Goal: Task Accomplishment & Management: Manage account settings

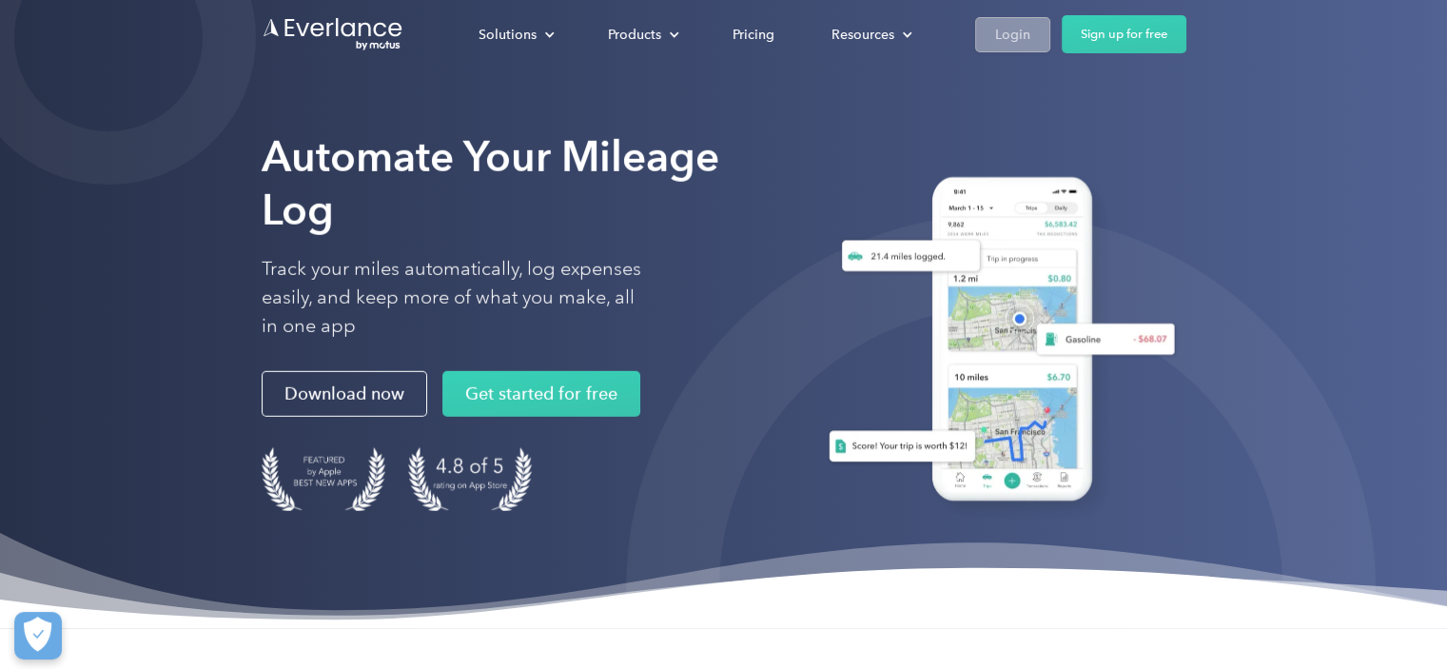
click at [1027, 37] on div "Login" at bounding box center [1012, 35] width 35 height 24
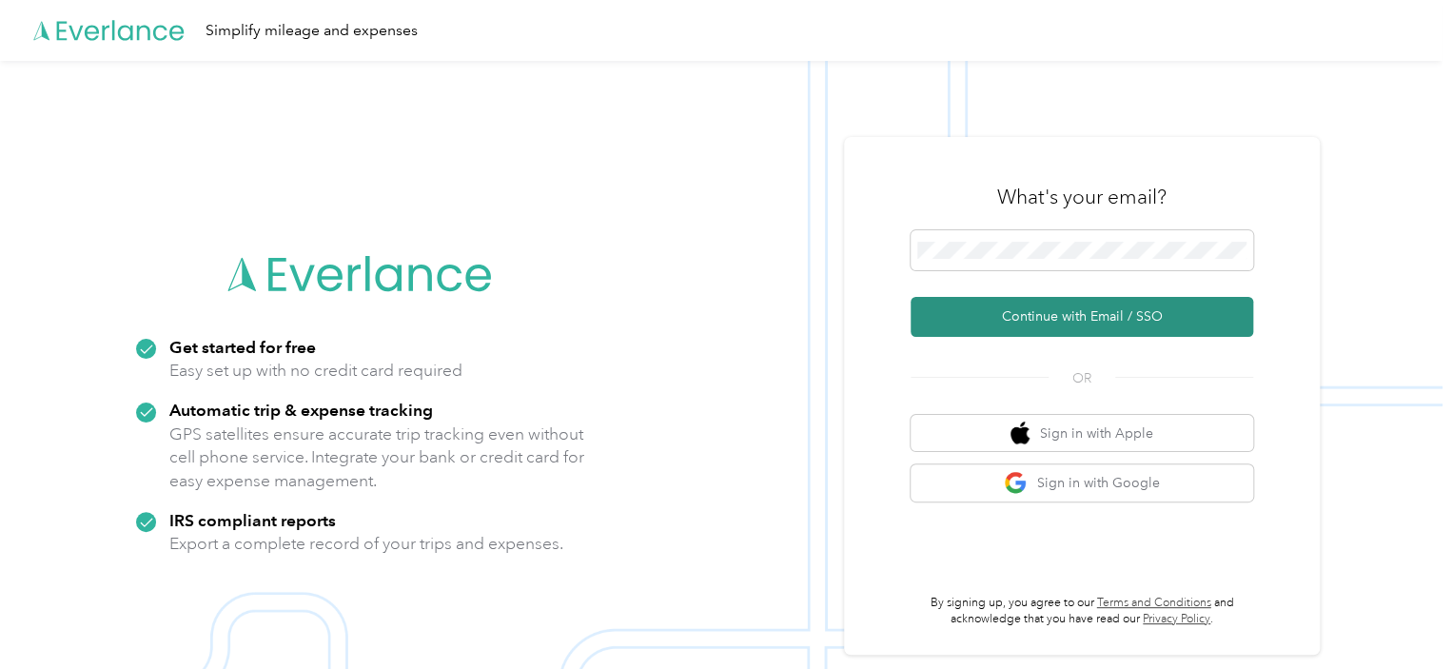
click at [1163, 319] on button "Continue with Email / SSO" at bounding box center [1081, 317] width 342 height 40
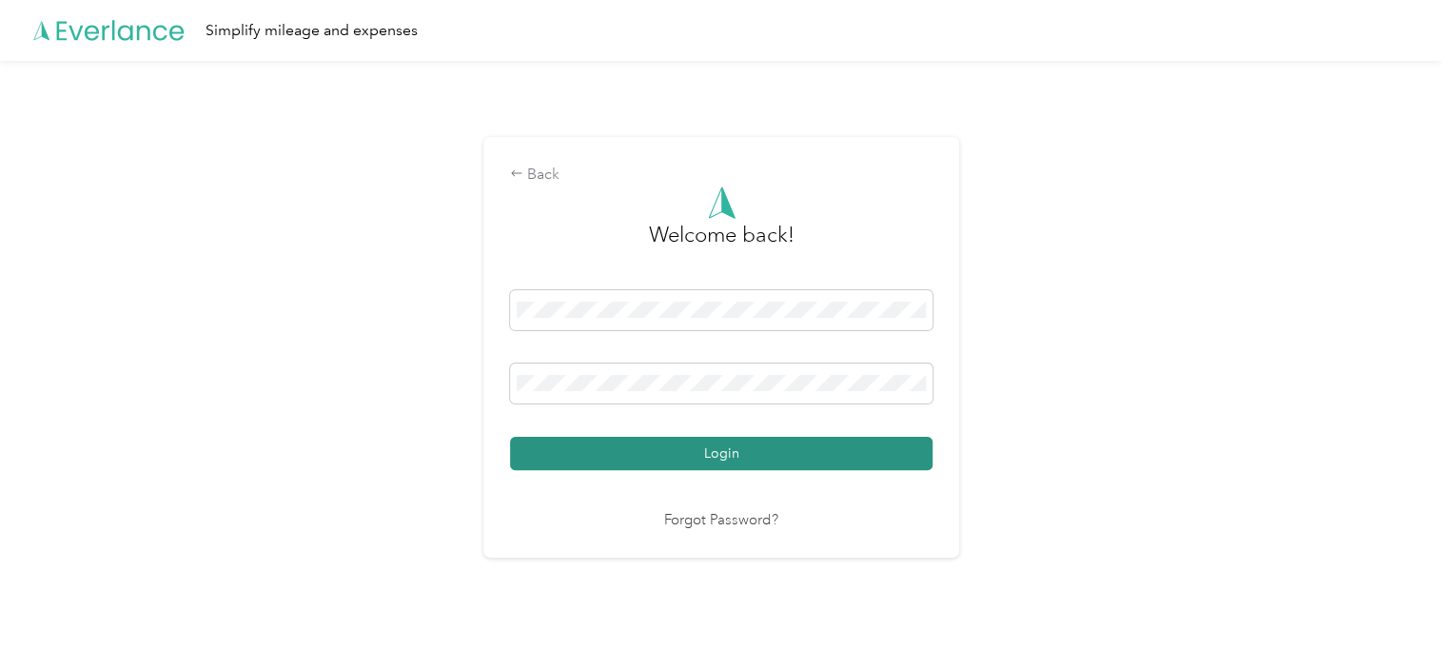
click at [747, 448] on button "Login" at bounding box center [721, 453] width 422 height 33
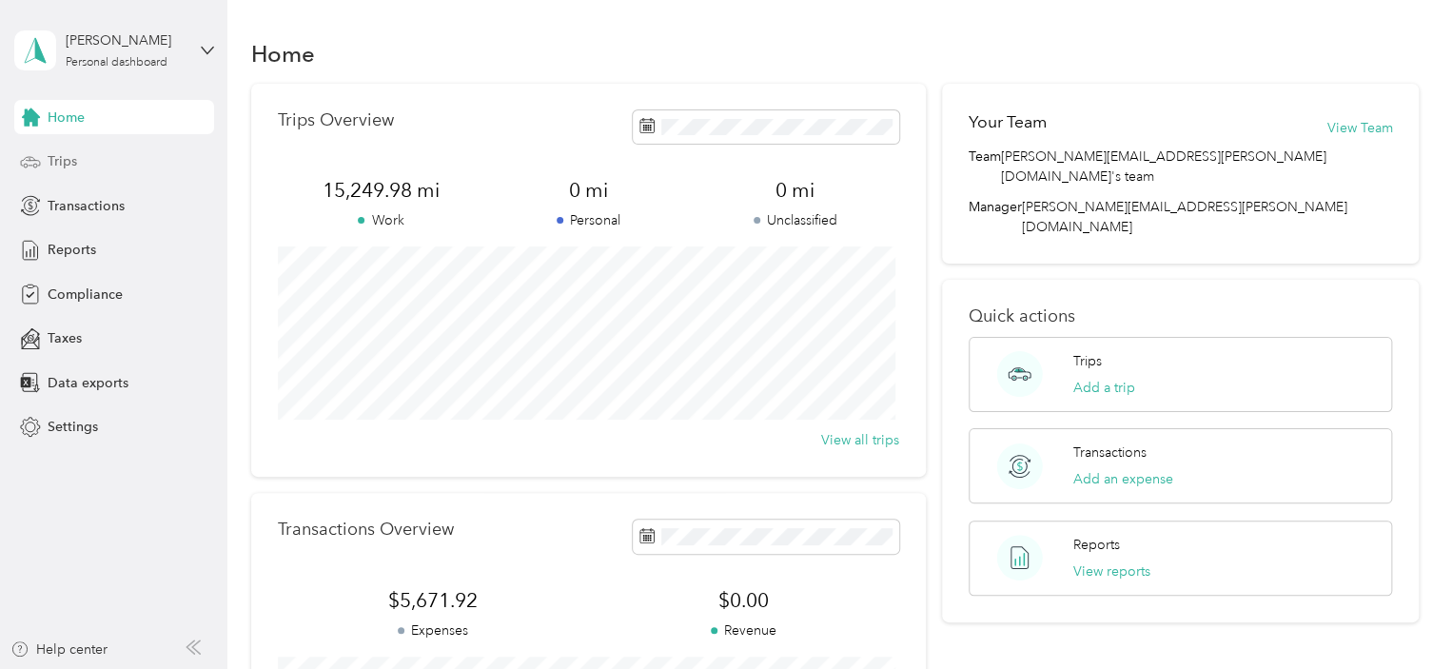
click at [68, 163] on span "Trips" at bounding box center [62, 161] width 29 height 20
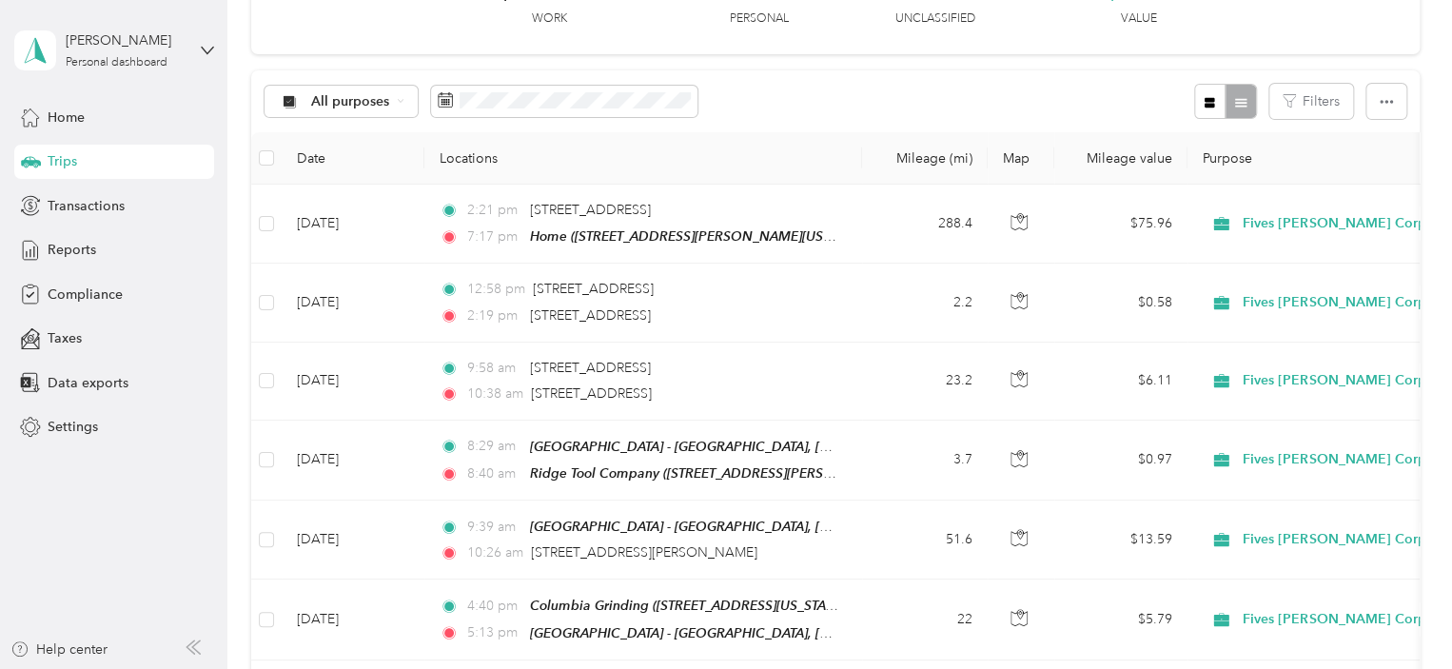
scroll to position [2, 0]
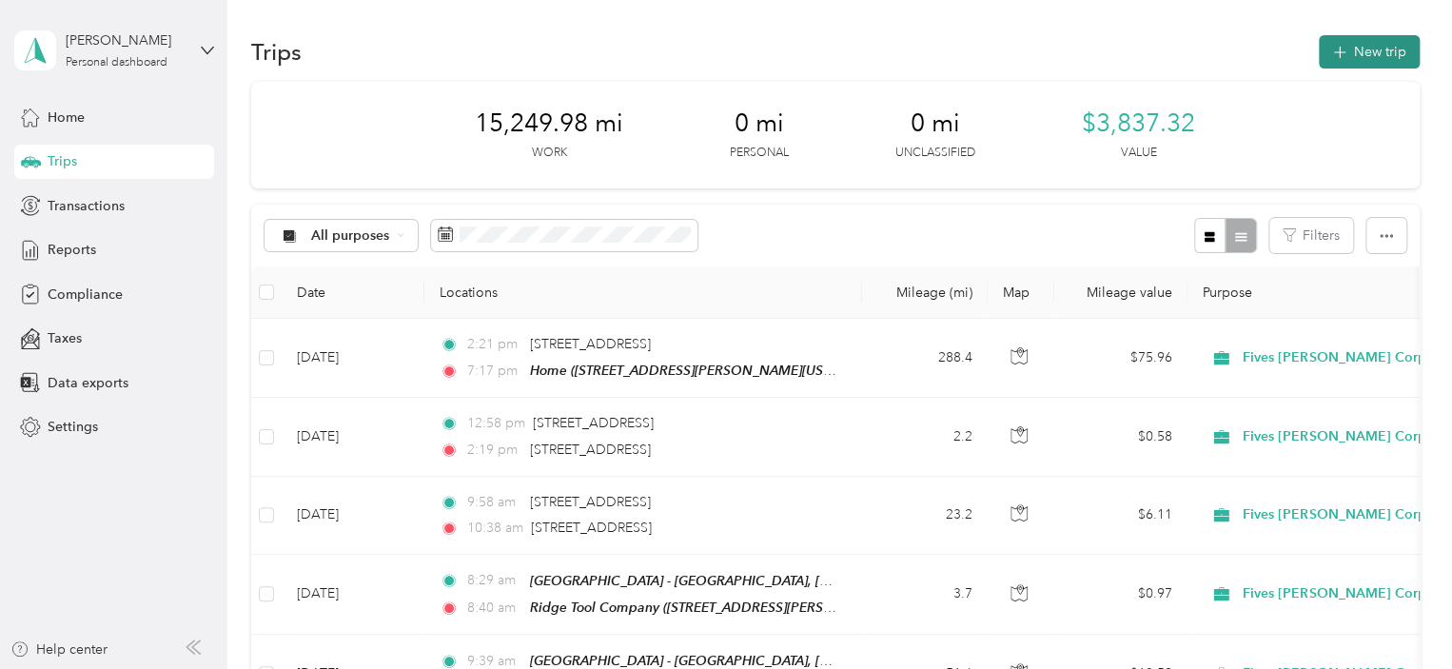
click at [1355, 55] on button "New trip" at bounding box center [1369, 51] width 101 height 33
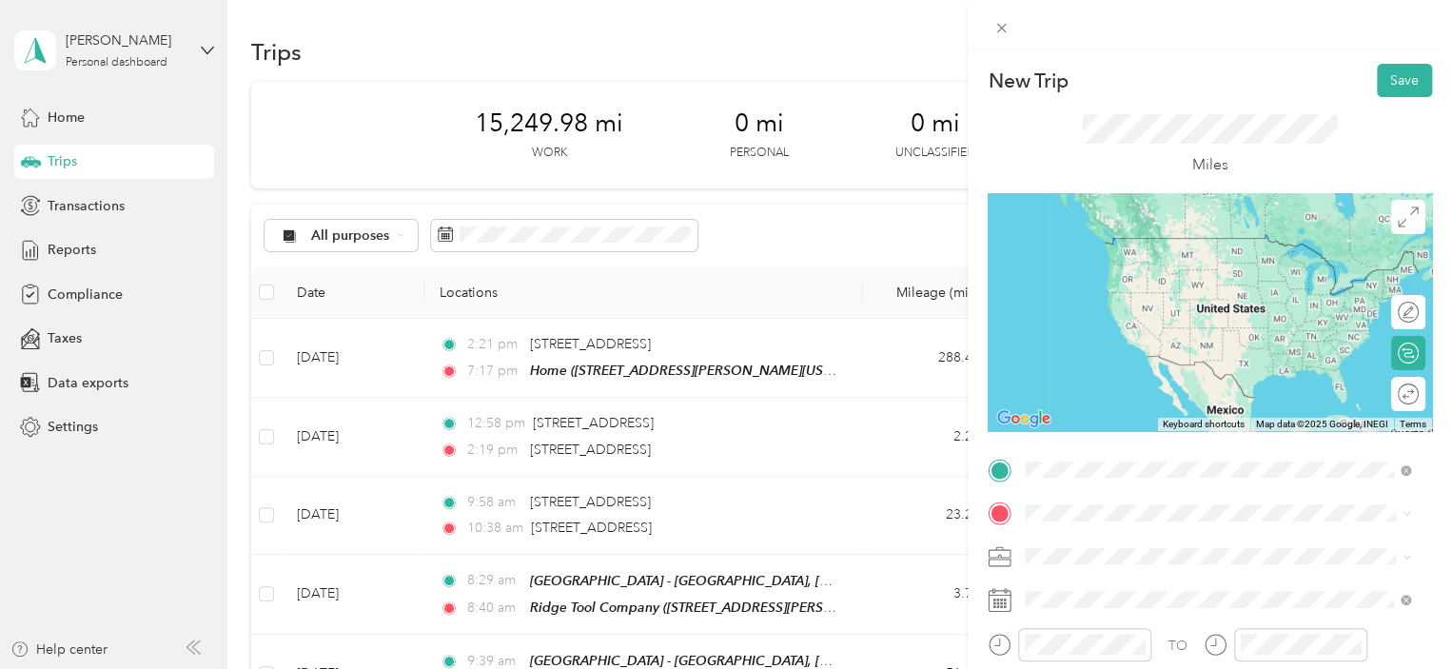
click at [1145, 282] on span "[STREET_ADDRESS][PERSON_NAME], 53186, [GEOGRAPHIC_DATA], [US_STATE], [GEOGRAPHI…" at bounding box center [1199, 310] width 276 height 56
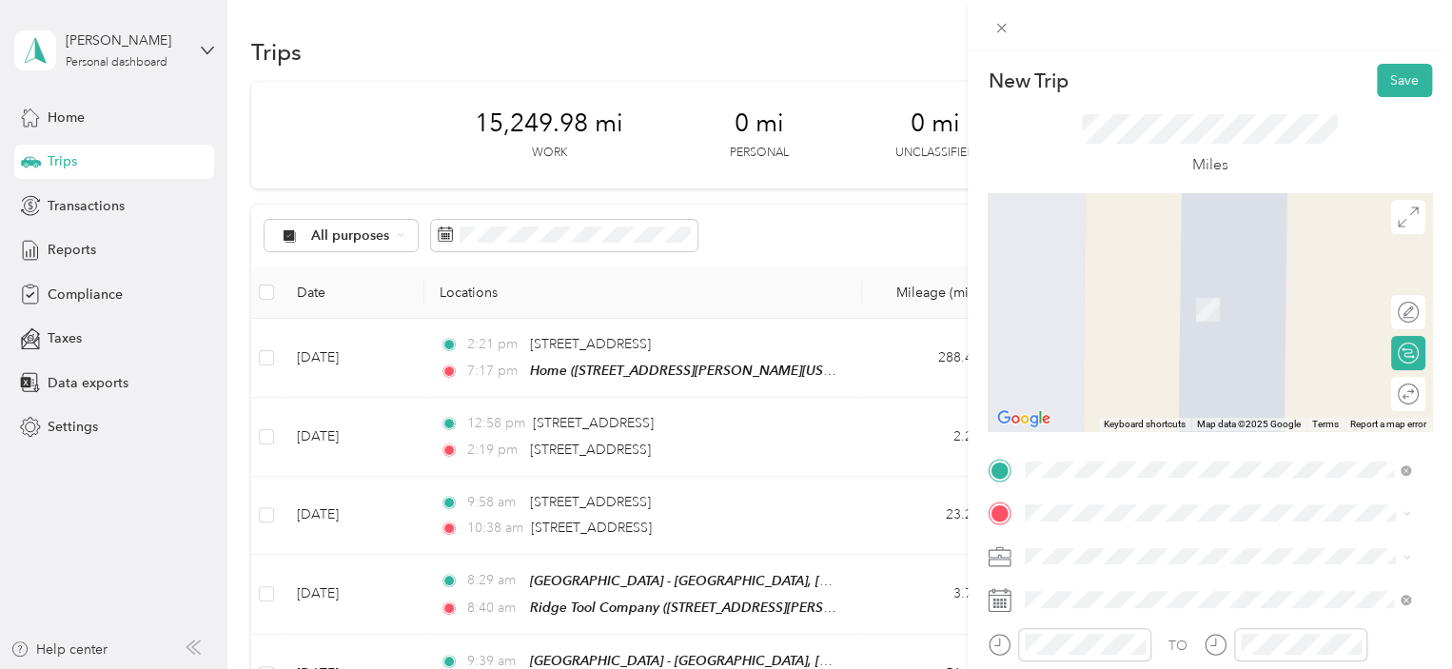
click at [1137, 413] on span "[STREET_ADDRESS][US_STATE]" at bounding box center [1156, 404] width 190 height 17
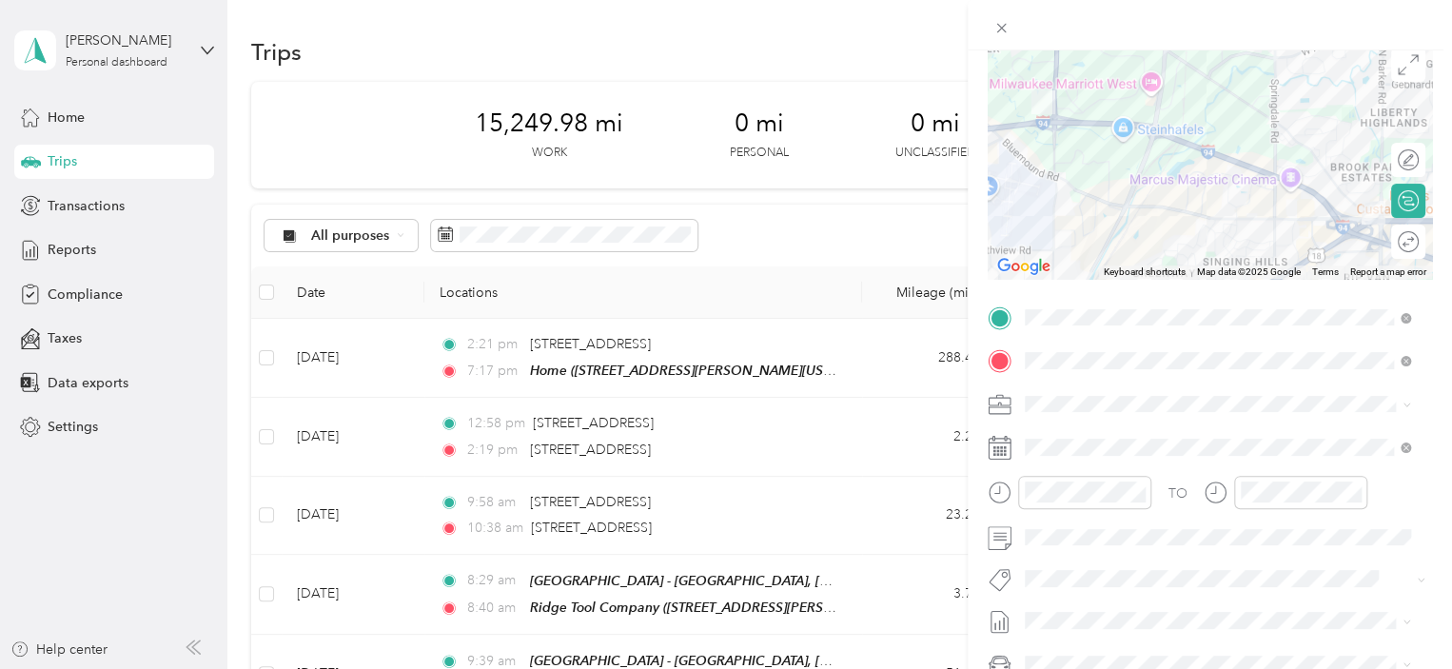
scroll to position [166, 0]
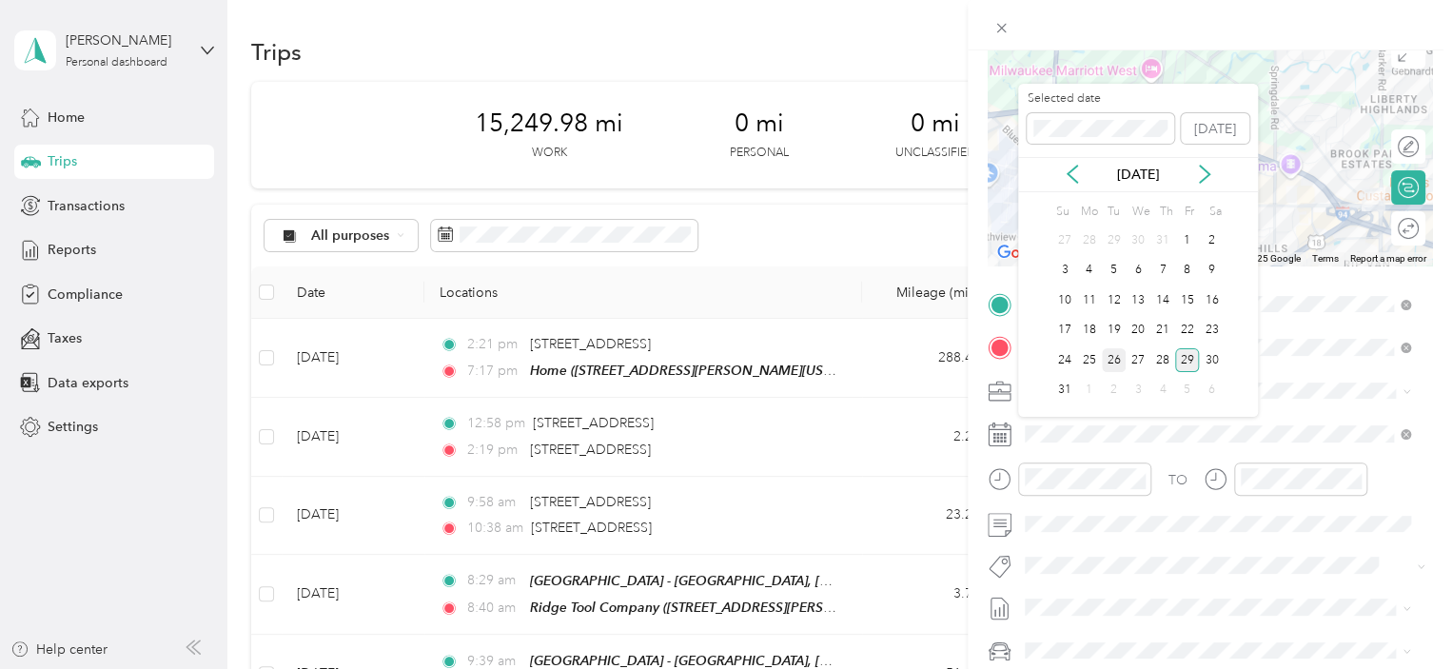
click at [1110, 357] on div "26" at bounding box center [1114, 360] width 25 height 24
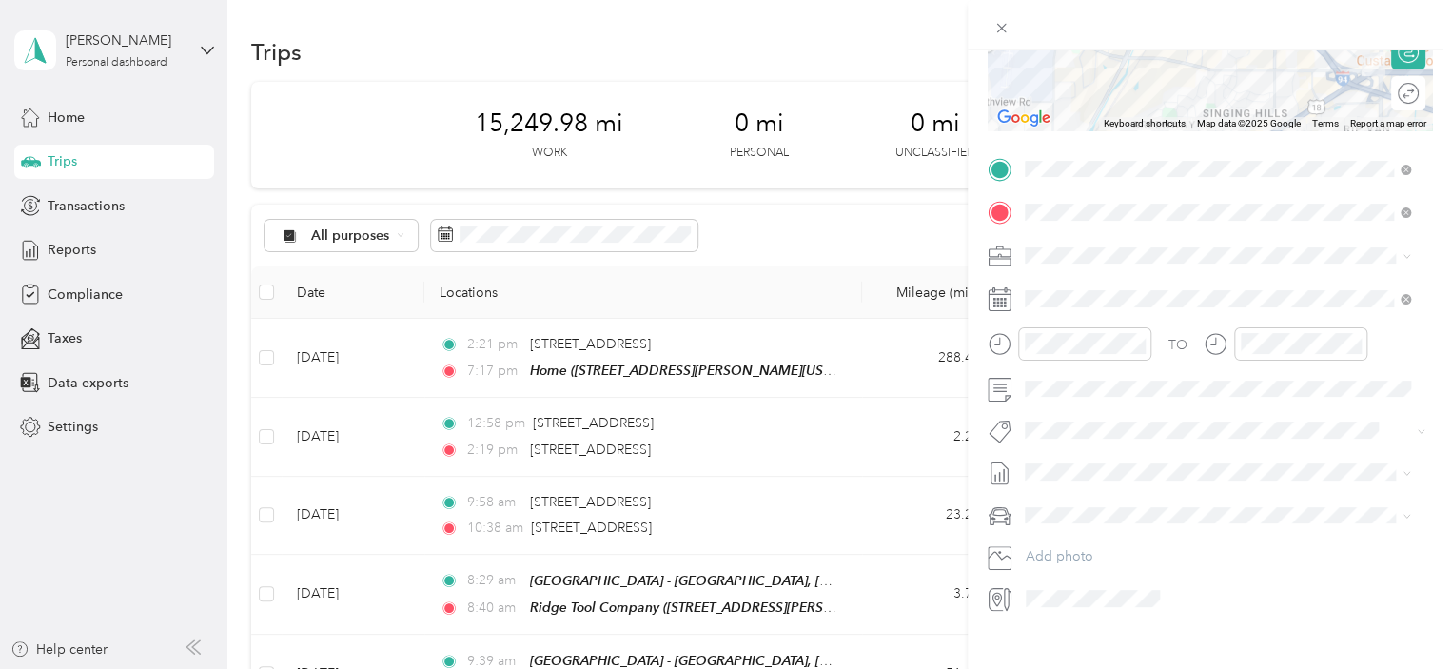
scroll to position [328, 0]
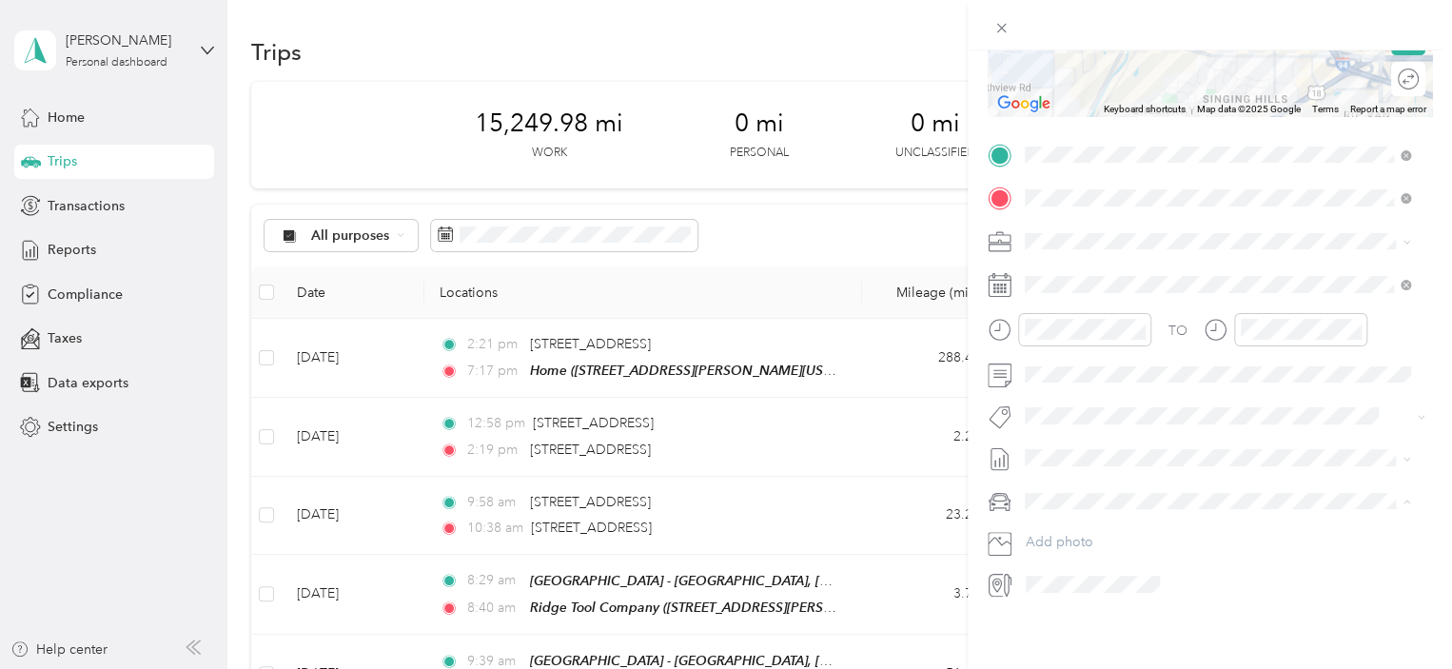
click at [1099, 519] on div "Toyota Camry" at bounding box center [1217, 520] width 372 height 20
click at [1046, 376] on div "05" at bounding box center [1045, 375] width 46 height 27
click at [1107, 459] on div "45" at bounding box center [1099, 468] width 46 height 27
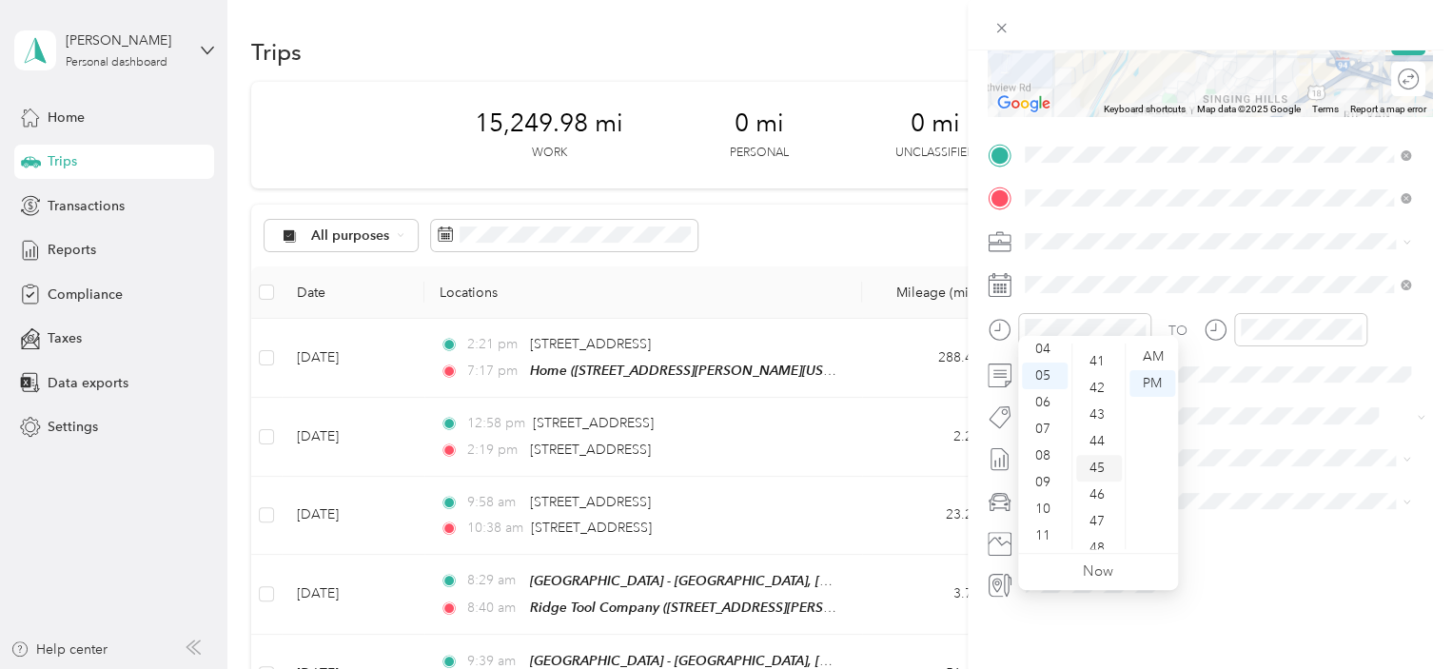
scroll to position [1199, 0]
click at [1147, 375] on div "PM" at bounding box center [1152, 383] width 46 height 27
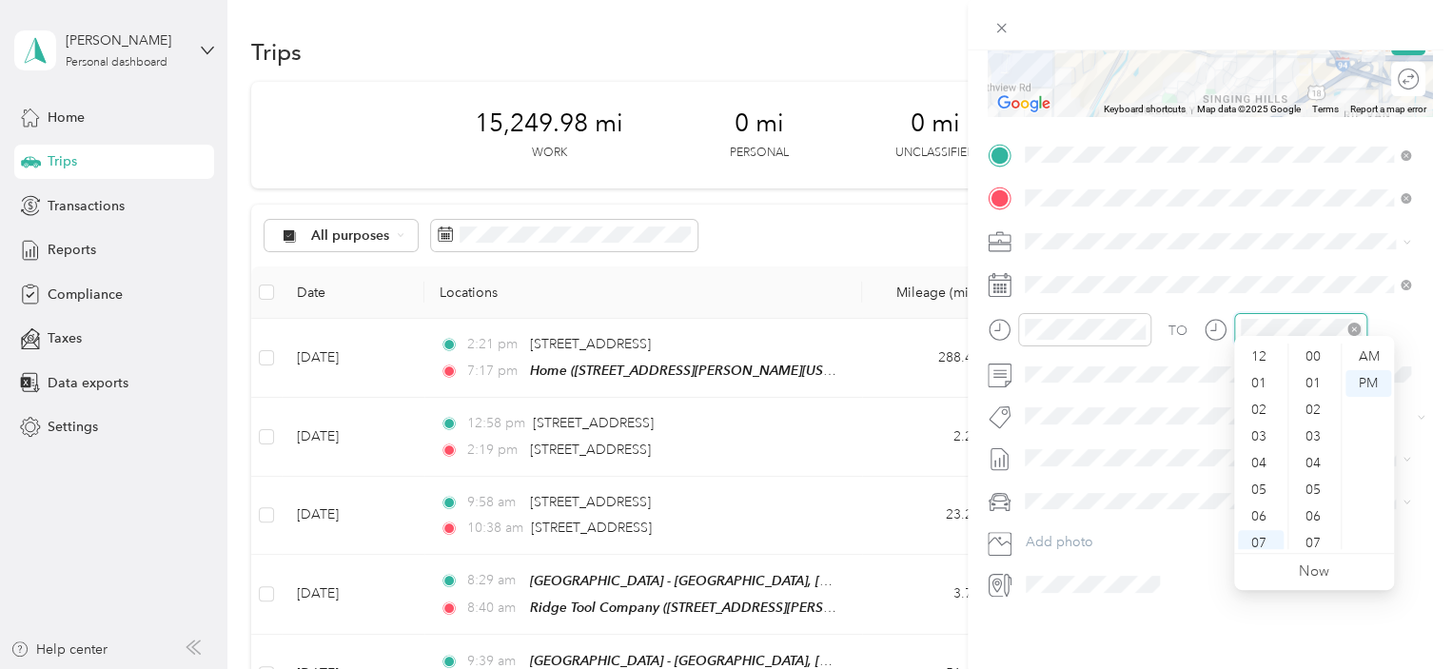
scroll to position [114, 0]
click at [1267, 403] on div "06" at bounding box center [1261, 402] width 46 height 27
click at [1380, 381] on div "PM" at bounding box center [1368, 383] width 46 height 27
click at [1224, 613] on div "New Trip Save This trip cannot be edited because it is either under review, app…" at bounding box center [1209, 384] width 484 height 669
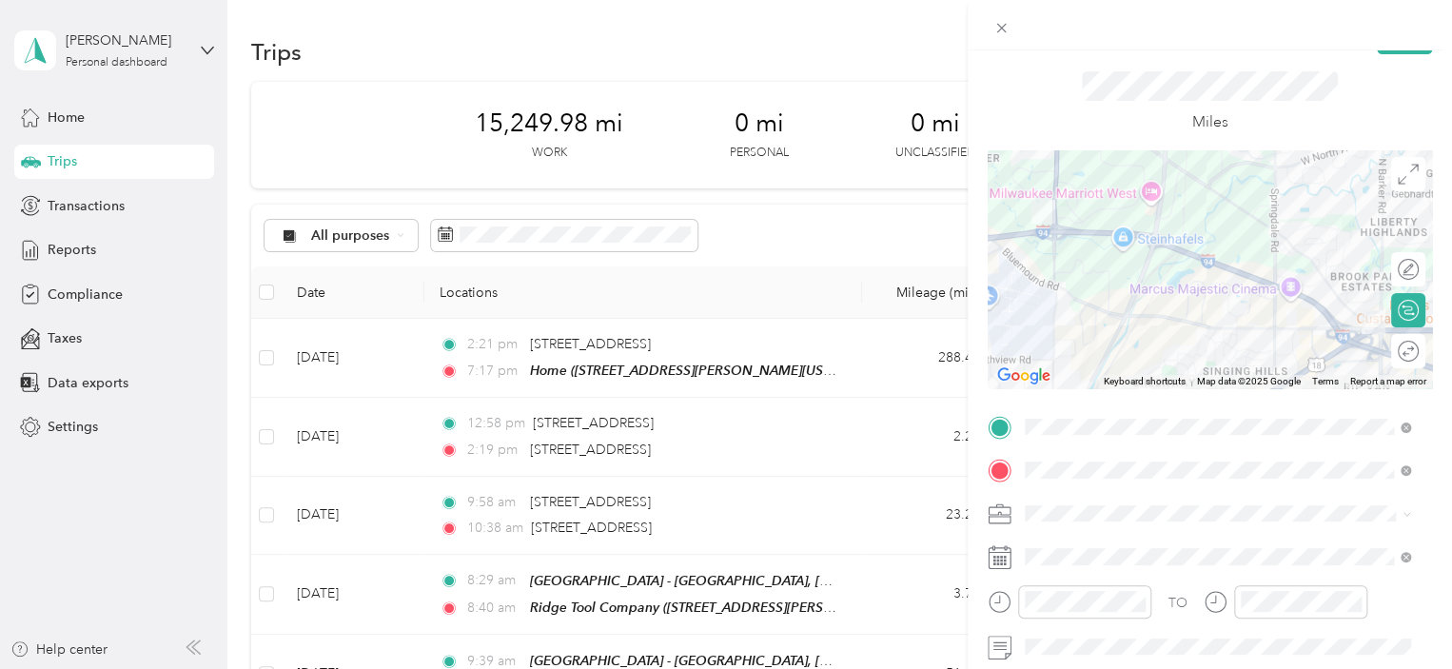
scroll to position [0, 0]
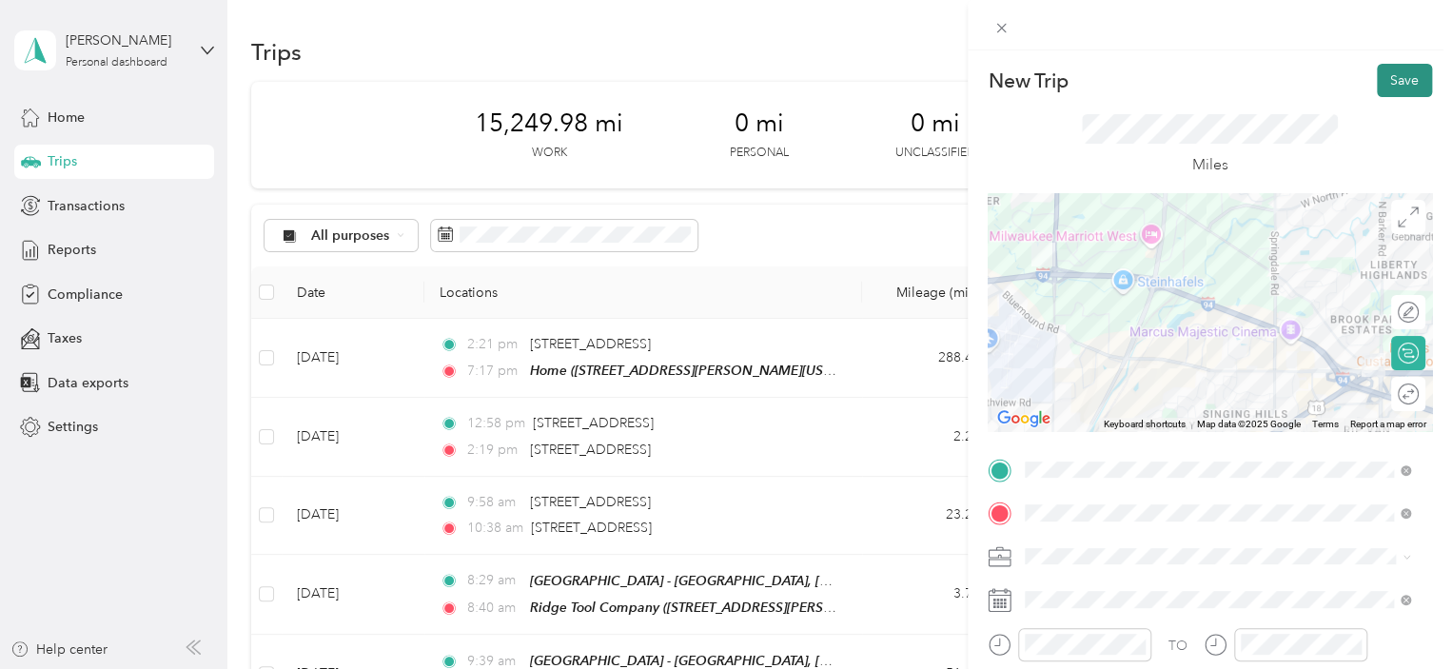
click at [1391, 73] on button "Save" at bounding box center [1404, 80] width 55 height 33
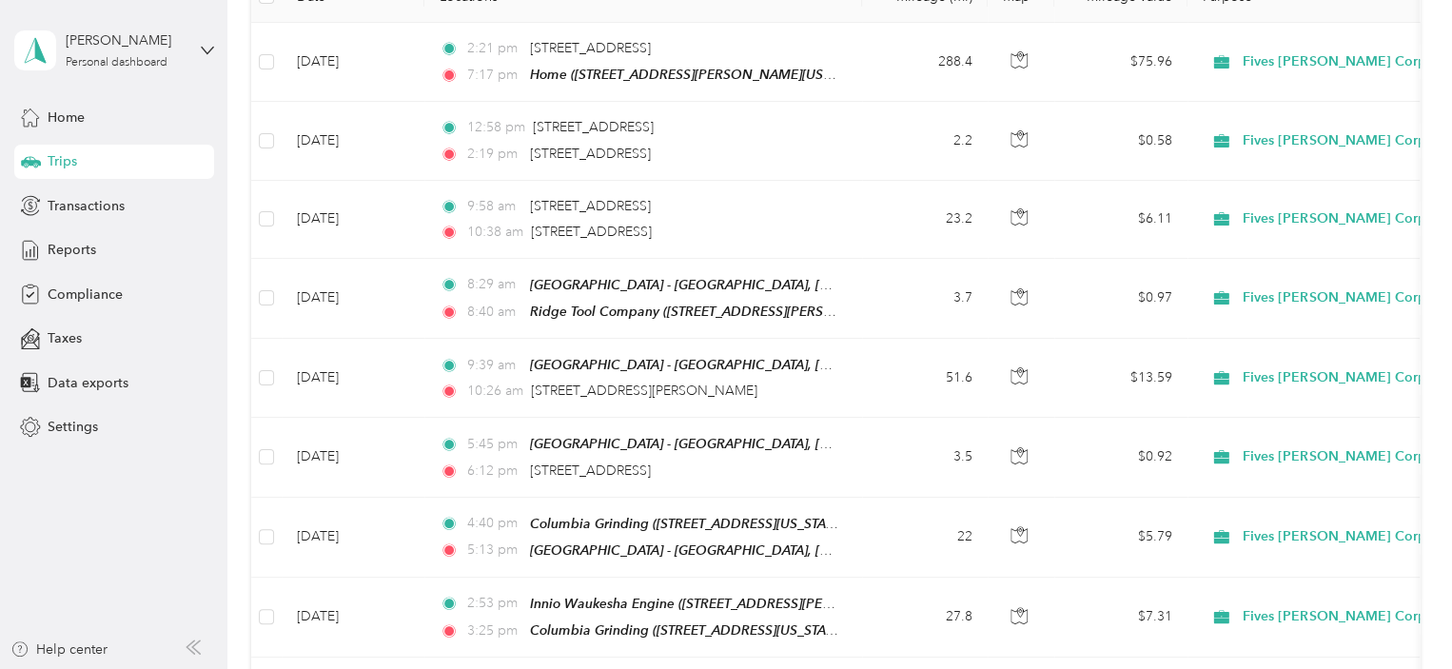
scroll to position [301, 0]
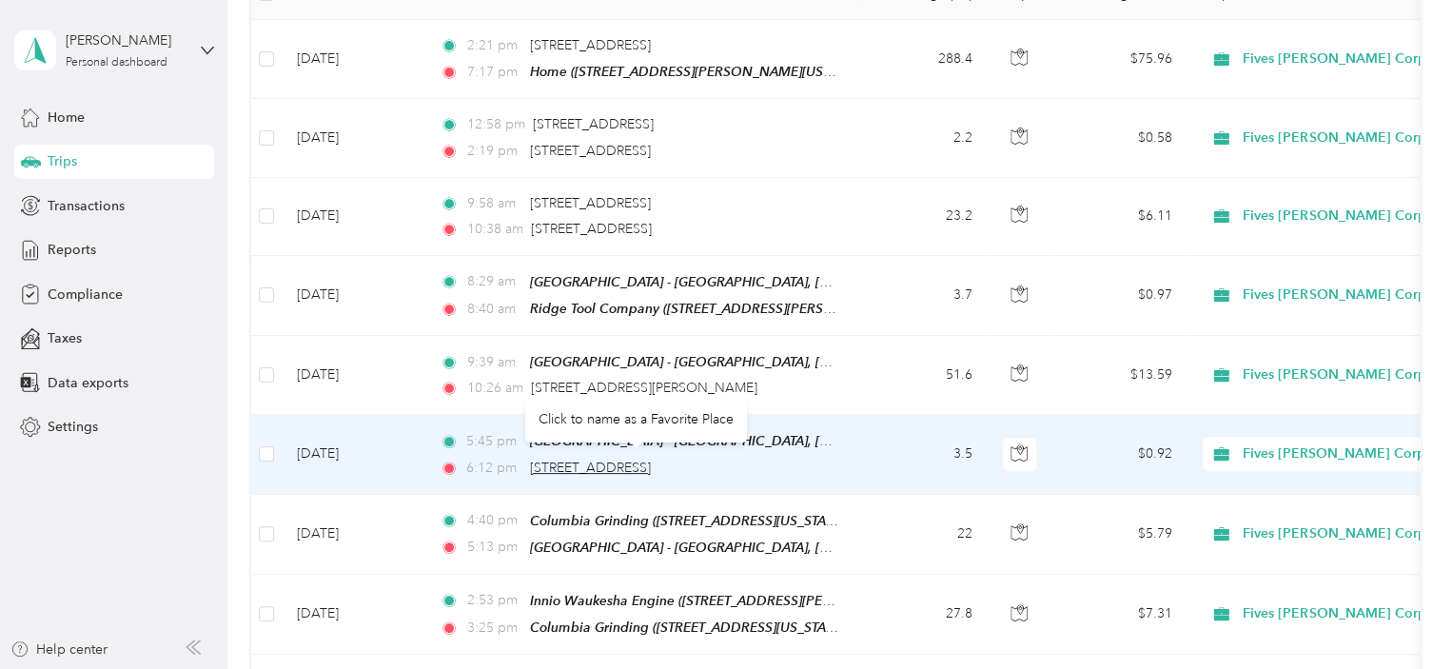
click at [651, 462] on span "[STREET_ADDRESS]" at bounding box center [590, 467] width 121 height 16
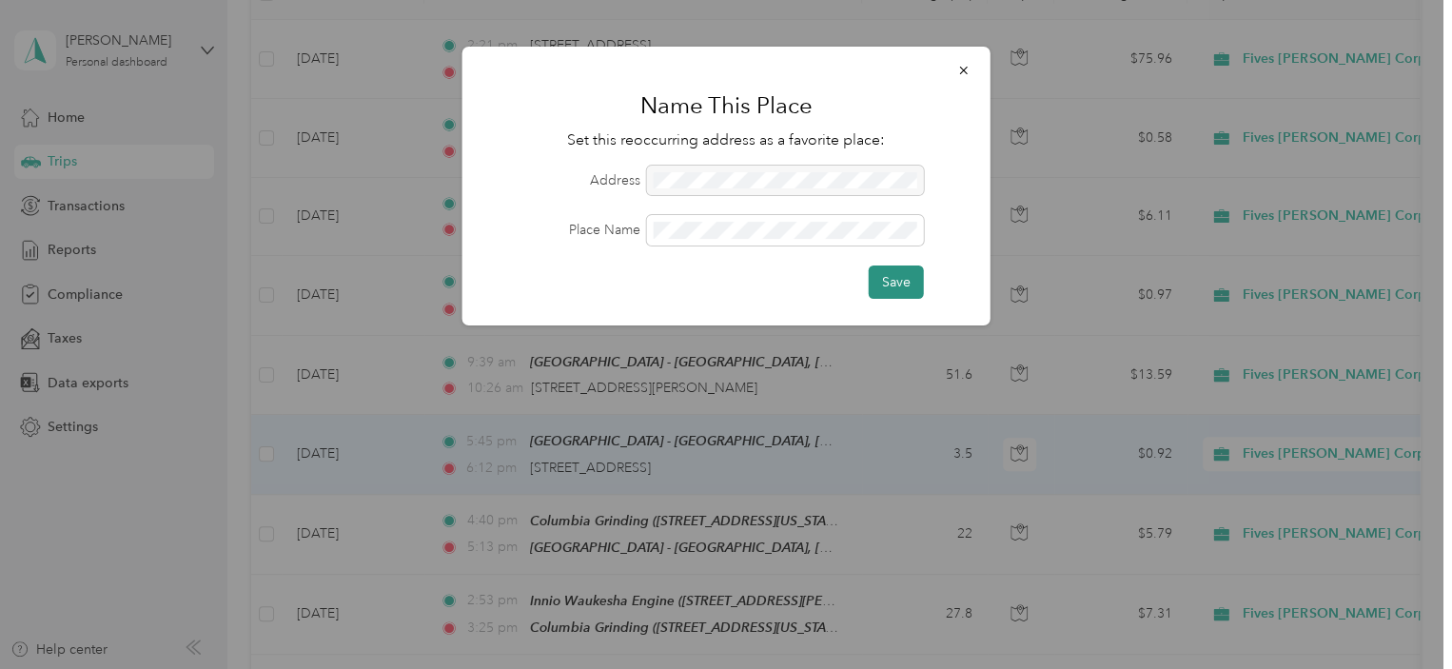
click at [890, 283] on button "Save" at bounding box center [896, 281] width 55 height 33
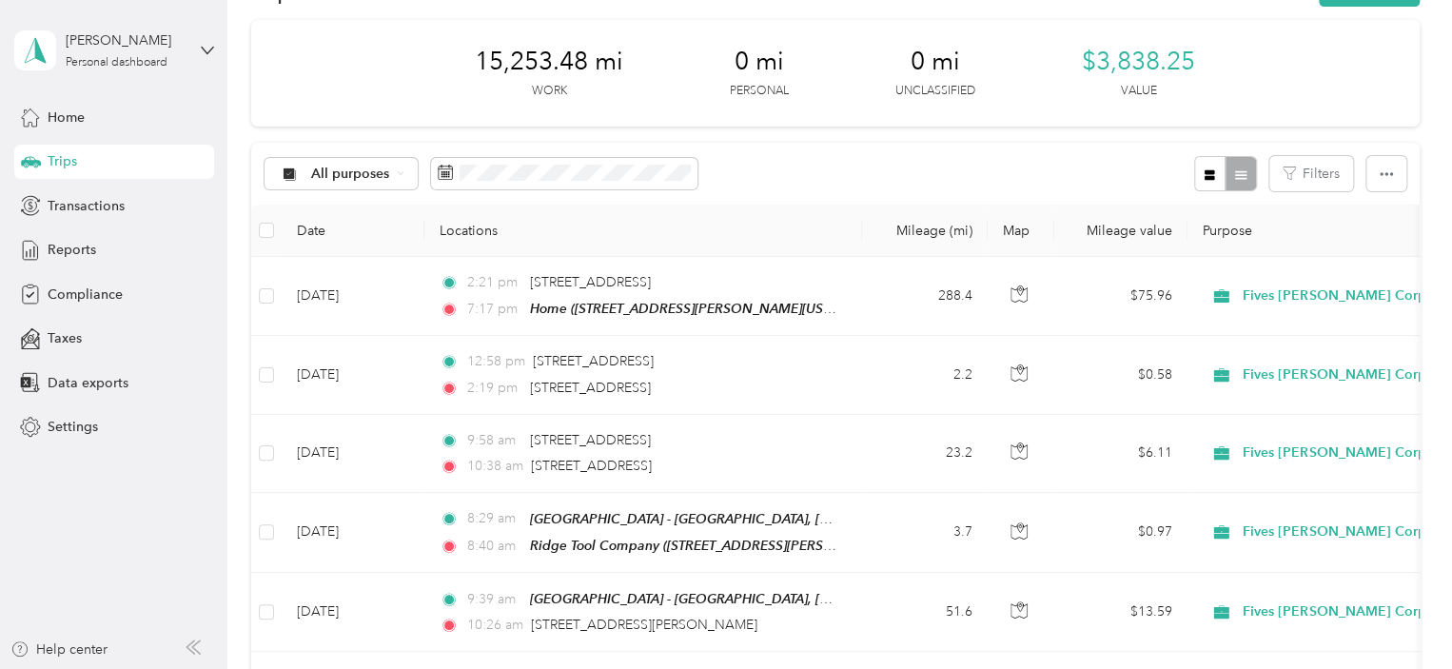
scroll to position [0, 0]
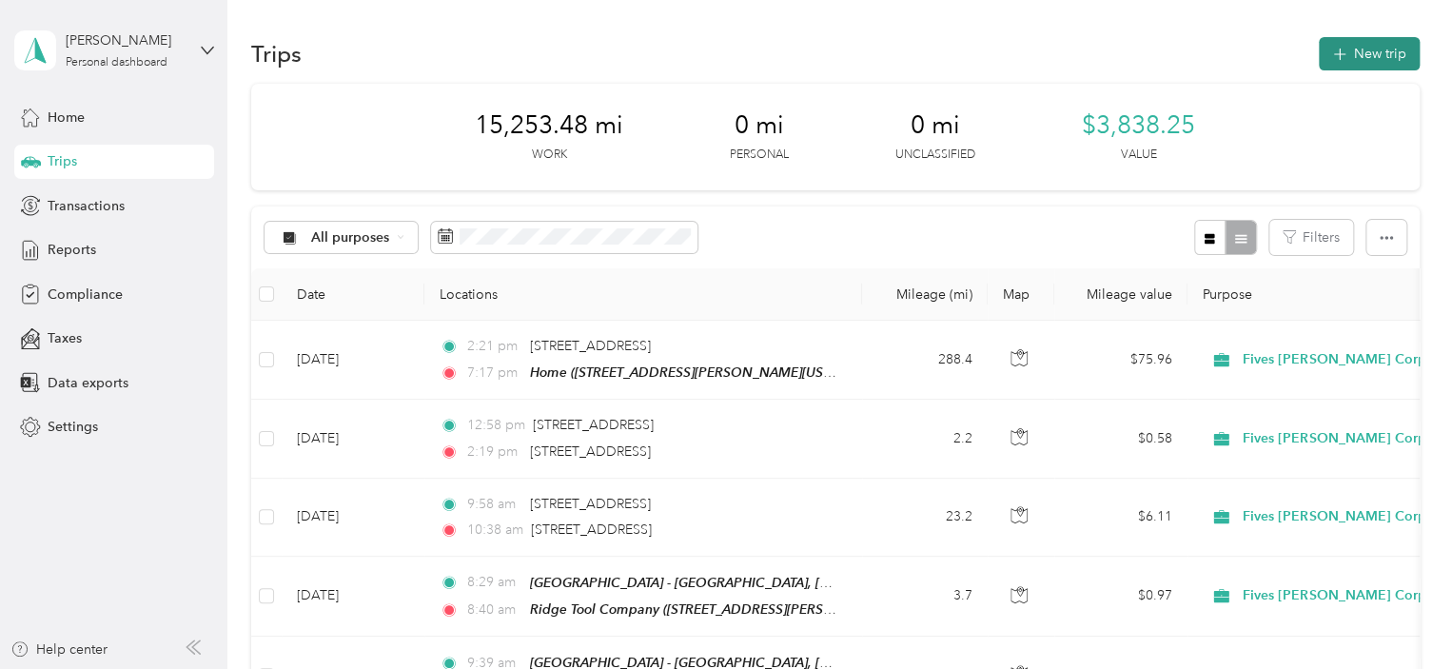
click at [1365, 50] on button "New trip" at bounding box center [1369, 53] width 101 height 33
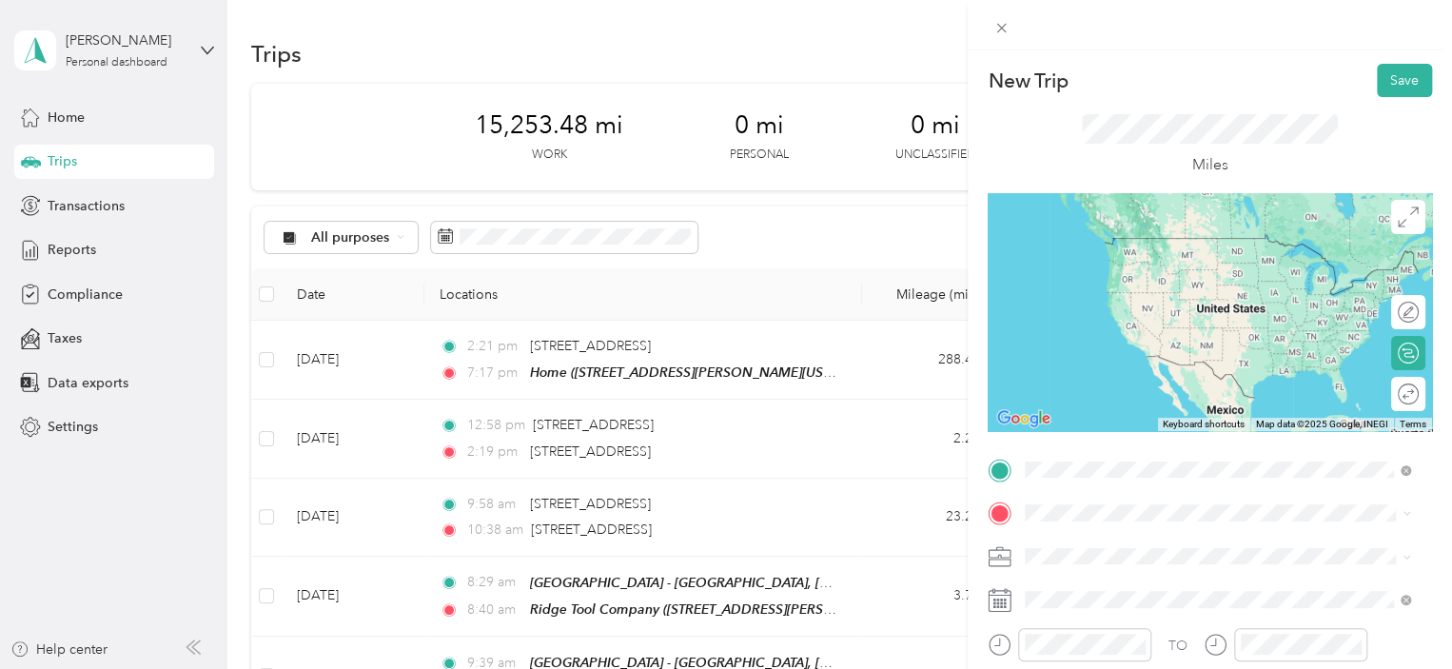
click at [1167, 252] on div "Thunder Bay Grille - [GEOGRAPHIC_DATA], [GEOGRAPHIC_DATA], [US_STATE], [GEOGRAP…" at bounding box center [1232, 264] width 343 height 57
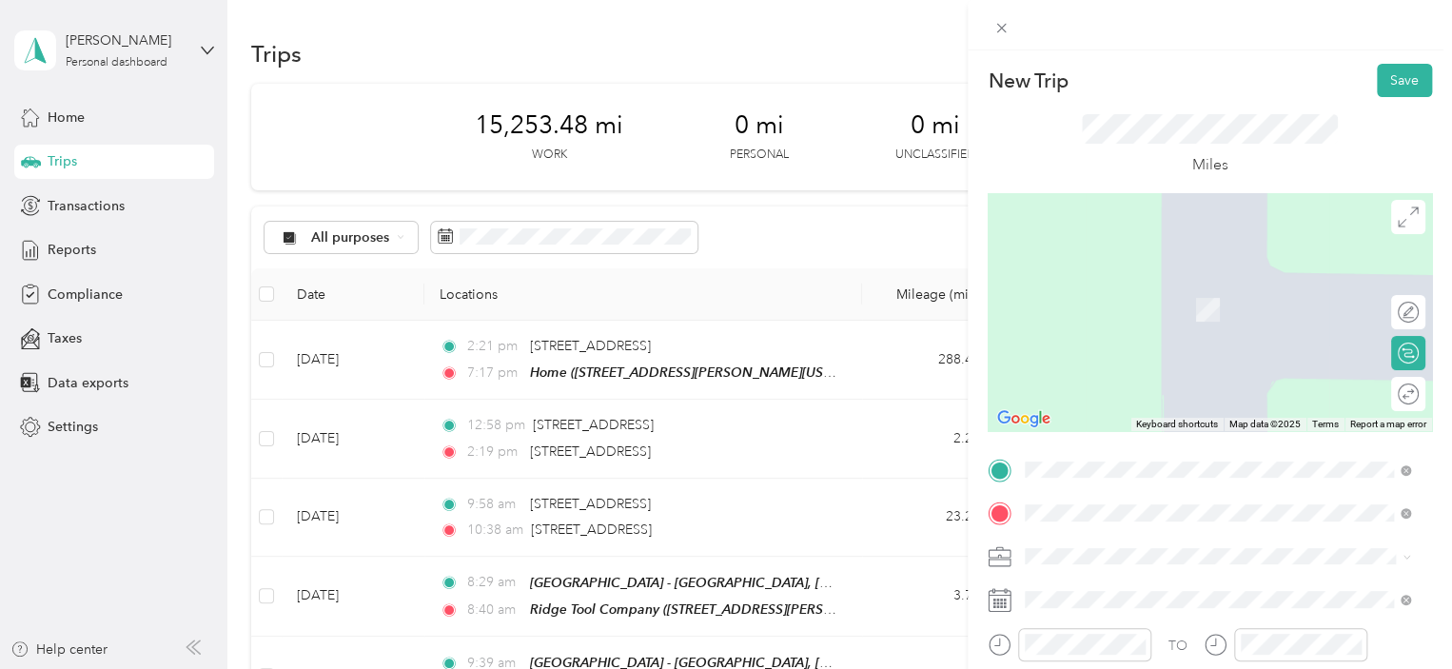
click at [1165, 395] on span "[STREET_ADDRESS][PERSON_NAME], 53186, [GEOGRAPHIC_DATA], [US_STATE], [GEOGRAPHI…" at bounding box center [1199, 423] width 276 height 56
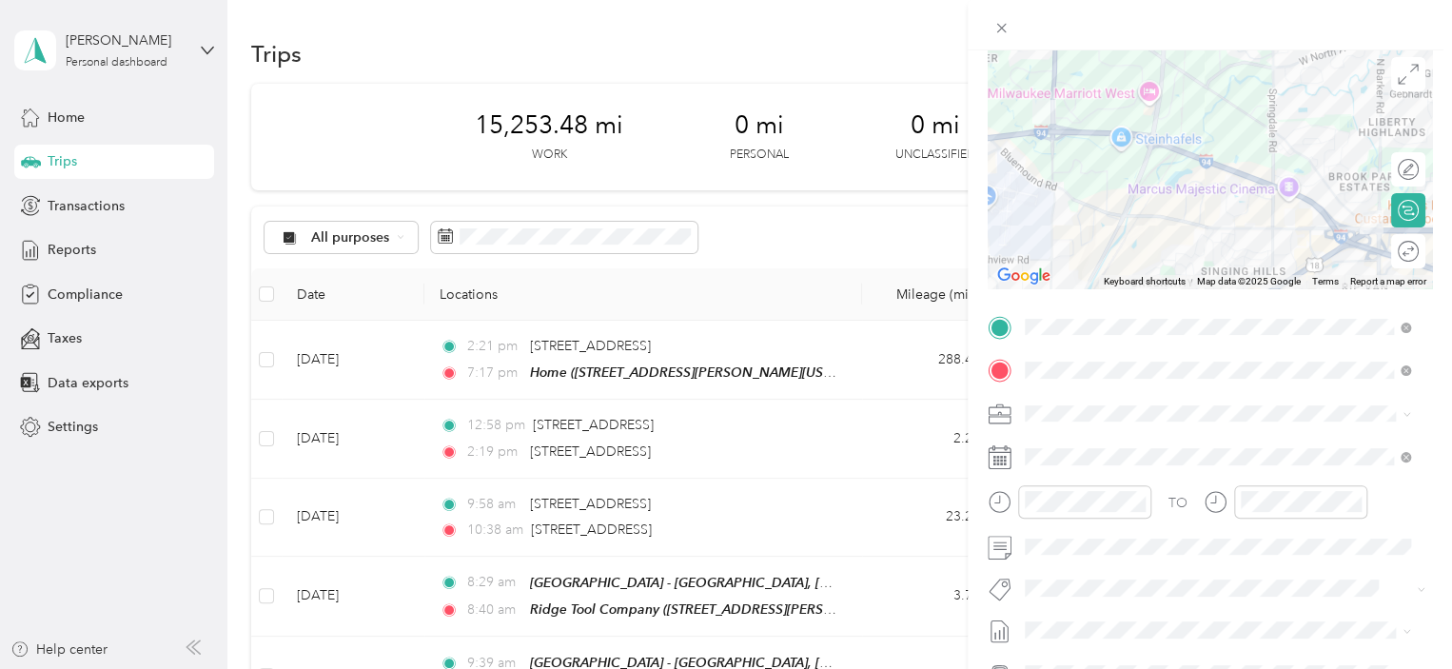
scroll to position [244, 0]
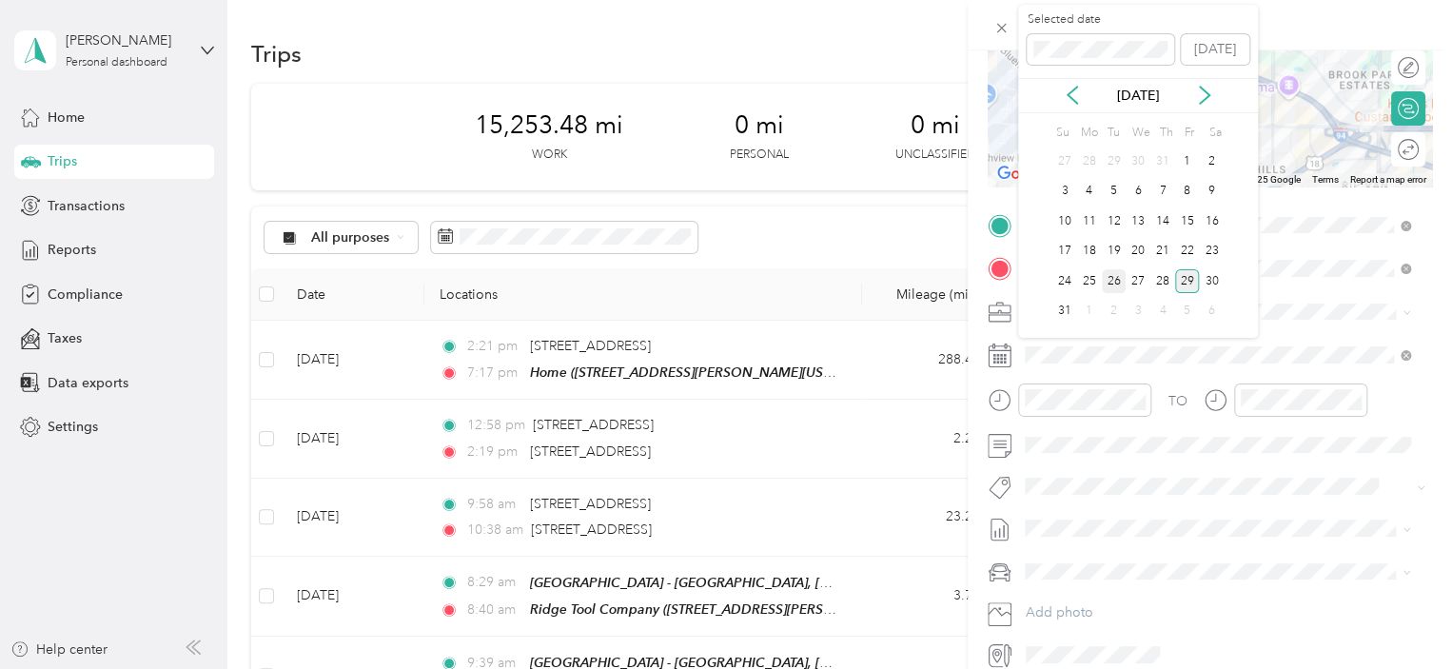
click at [1110, 273] on div "26" at bounding box center [1114, 281] width 25 height 24
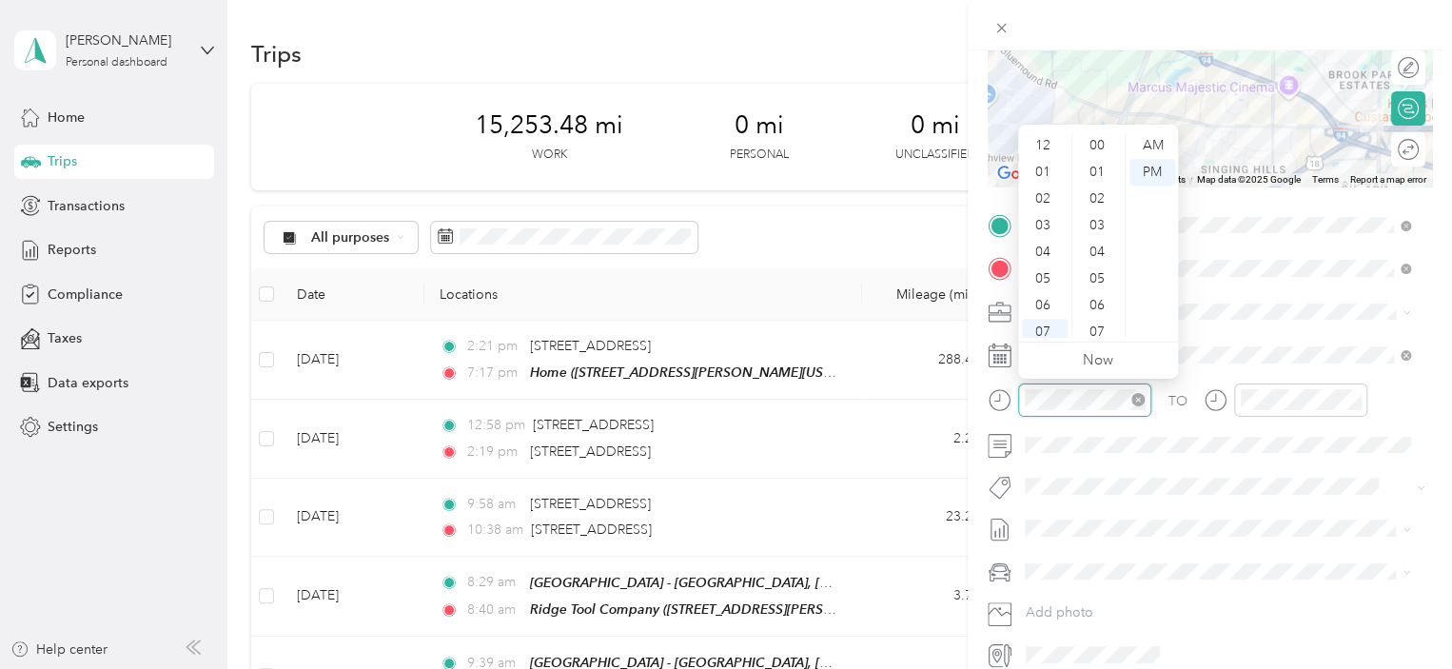
scroll to position [114, 0]
click at [1046, 269] on div "09" at bounding box center [1045, 271] width 46 height 27
click at [1100, 169] on div "15" at bounding box center [1099, 172] width 46 height 27
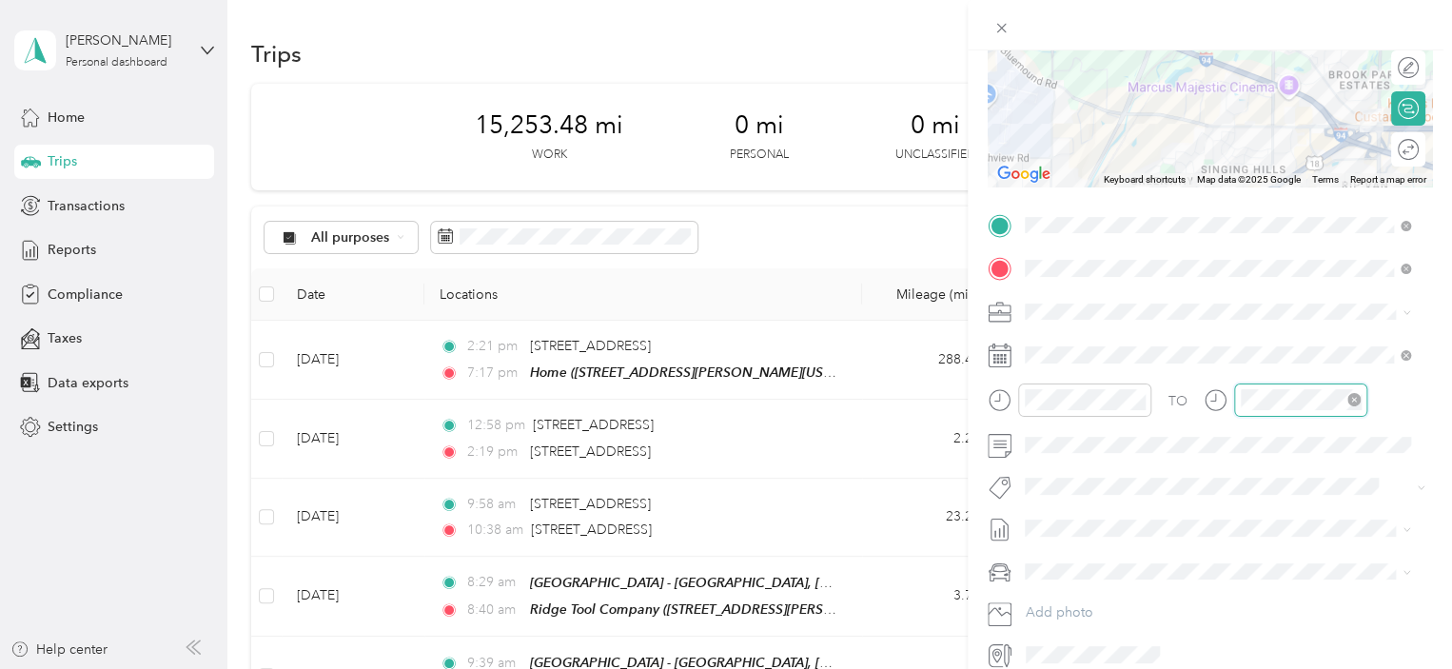
scroll to position [373, 0]
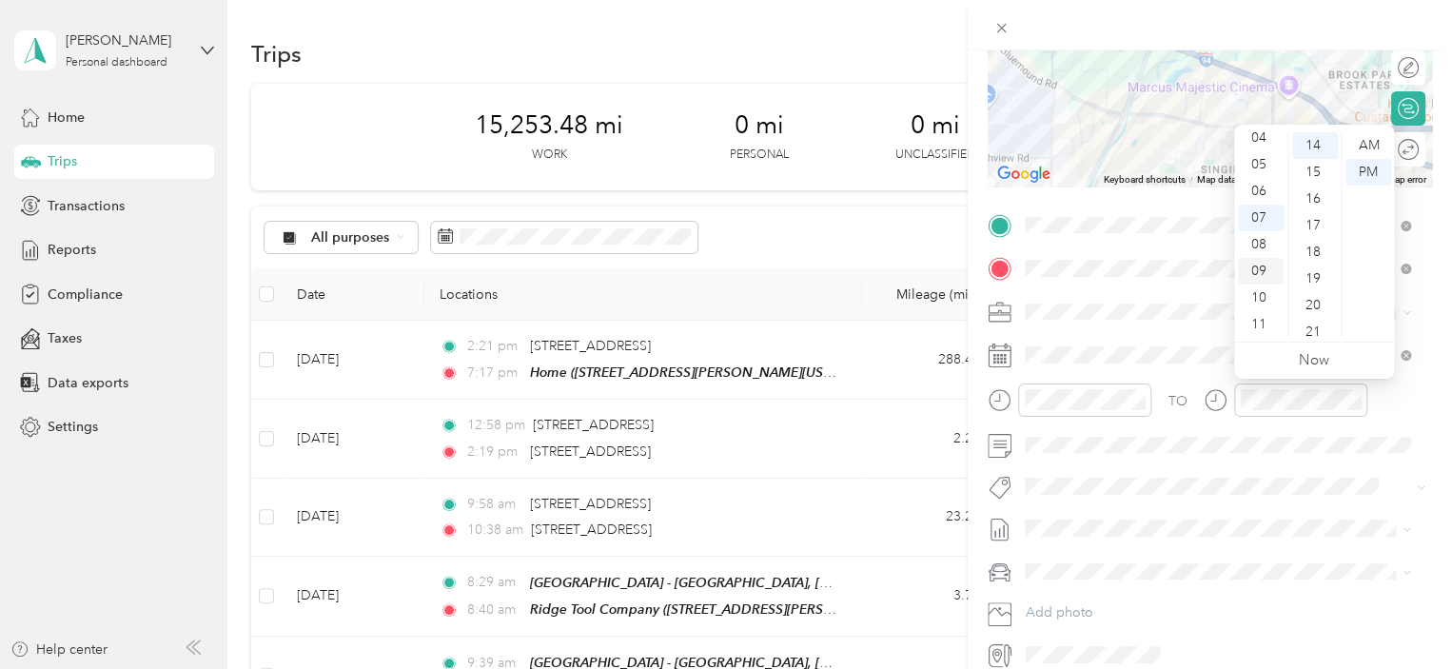
click at [1267, 267] on div "09" at bounding box center [1261, 271] width 46 height 27
click at [1318, 269] on div "30" at bounding box center [1315, 277] width 46 height 27
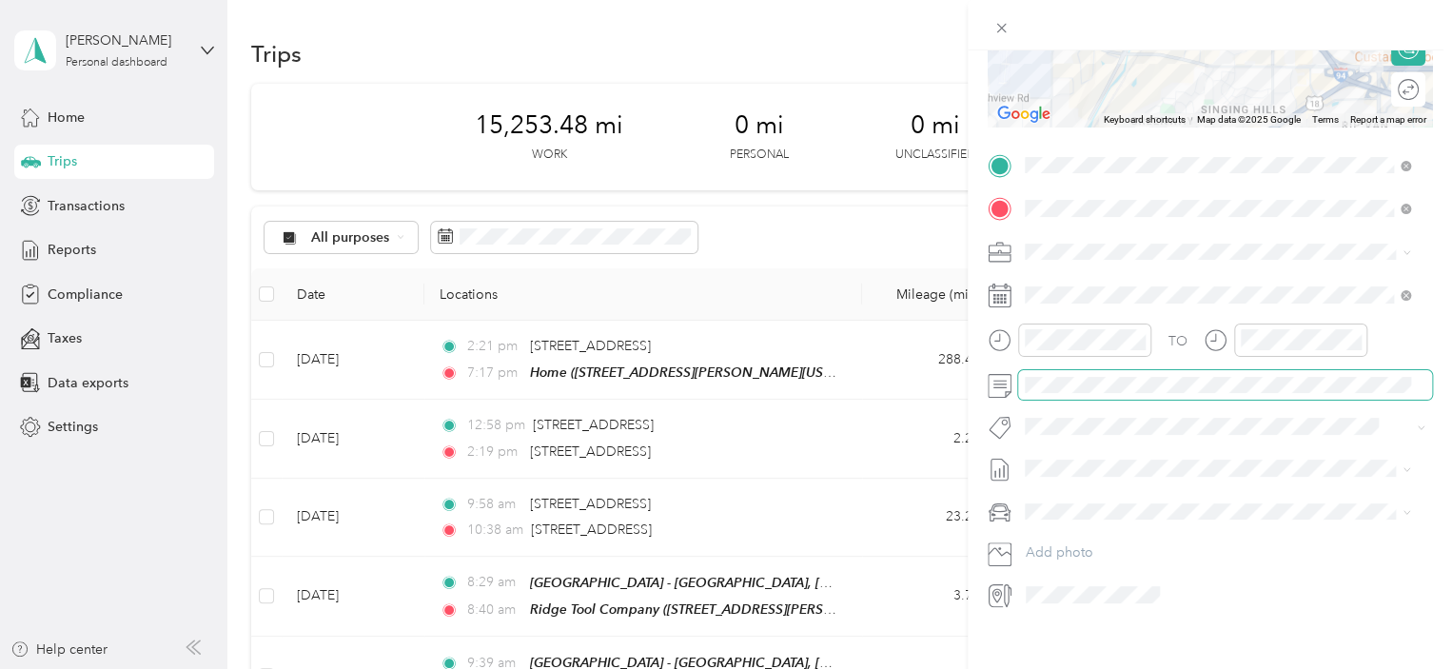
scroll to position [328, 0]
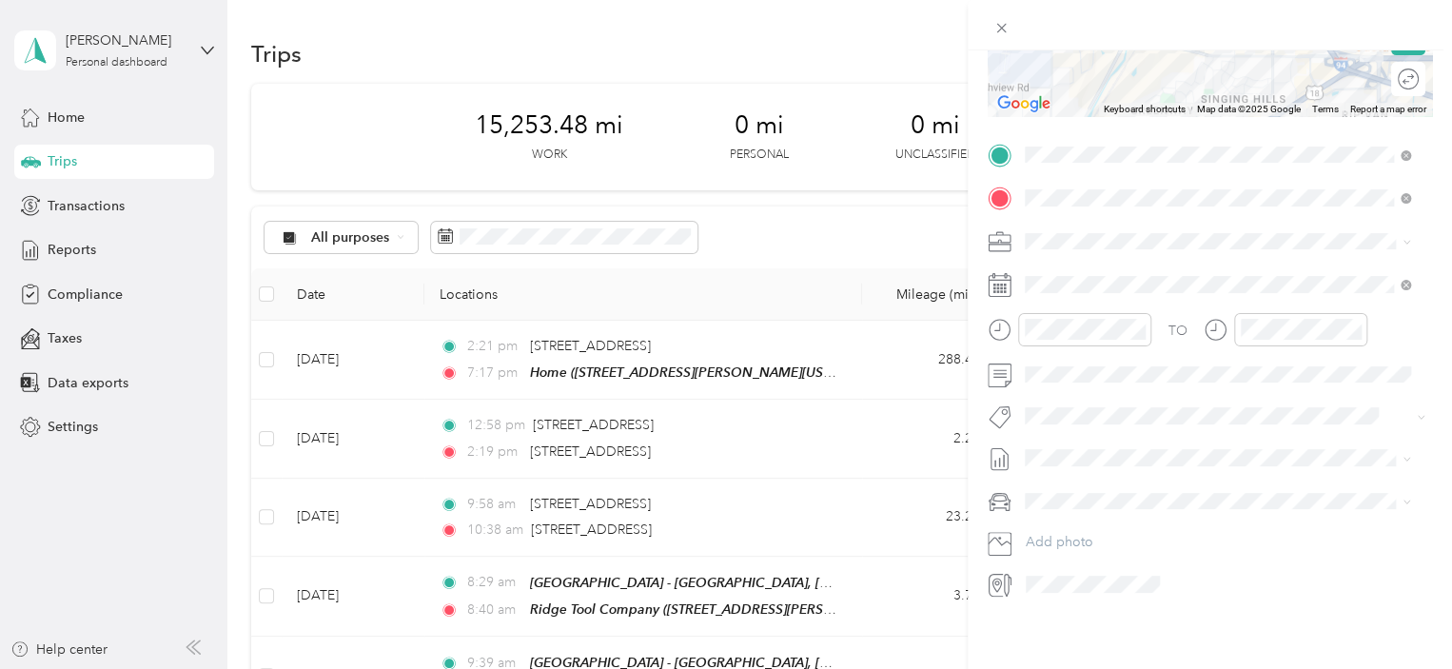
click at [1079, 513] on span "Toyota Camry" at bounding box center [1073, 513] width 84 height 16
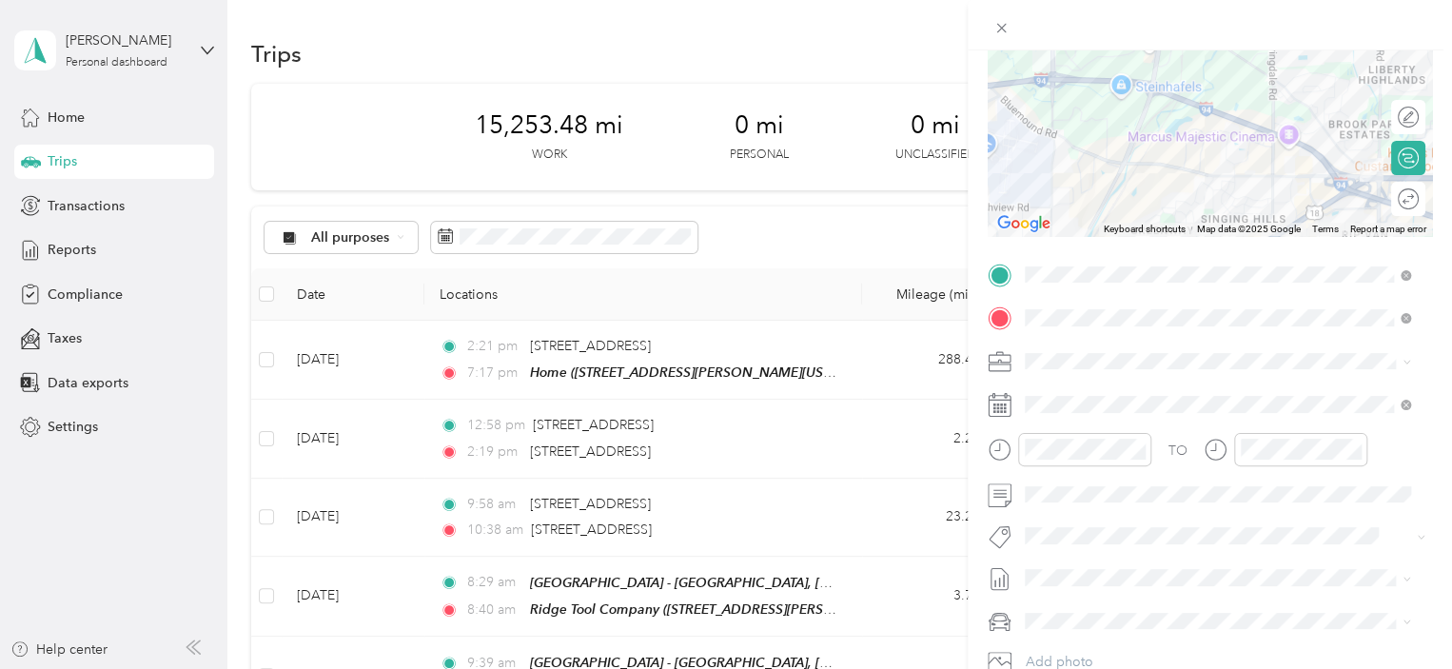
scroll to position [0, 0]
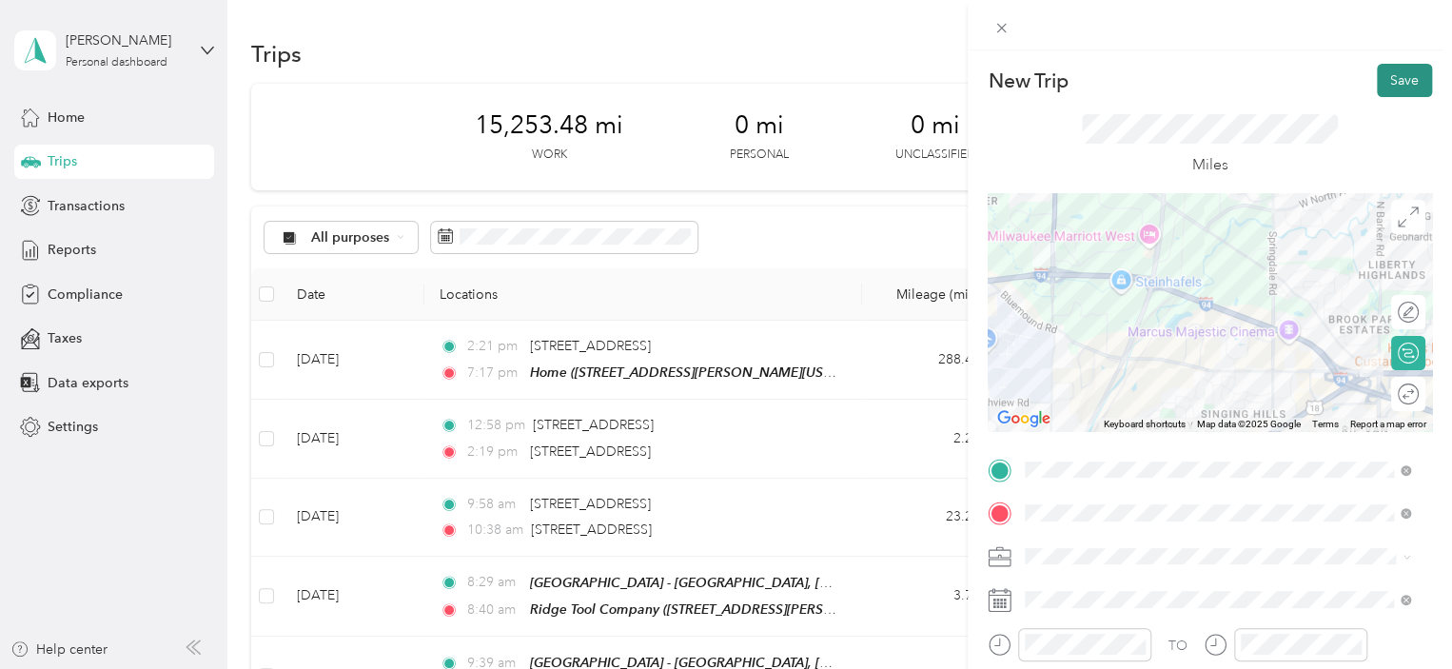
click at [1389, 69] on button "Save" at bounding box center [1404, 80] width 55 height 33
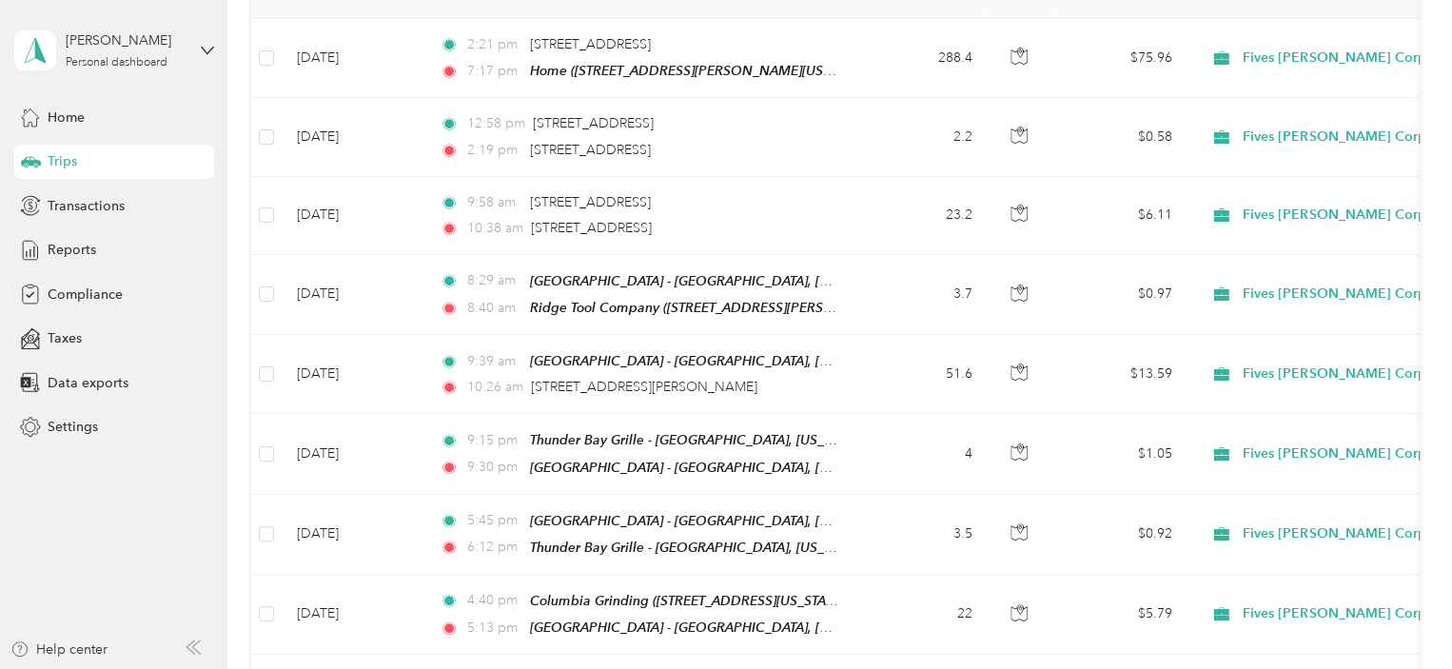
scroll to position [304, 0]
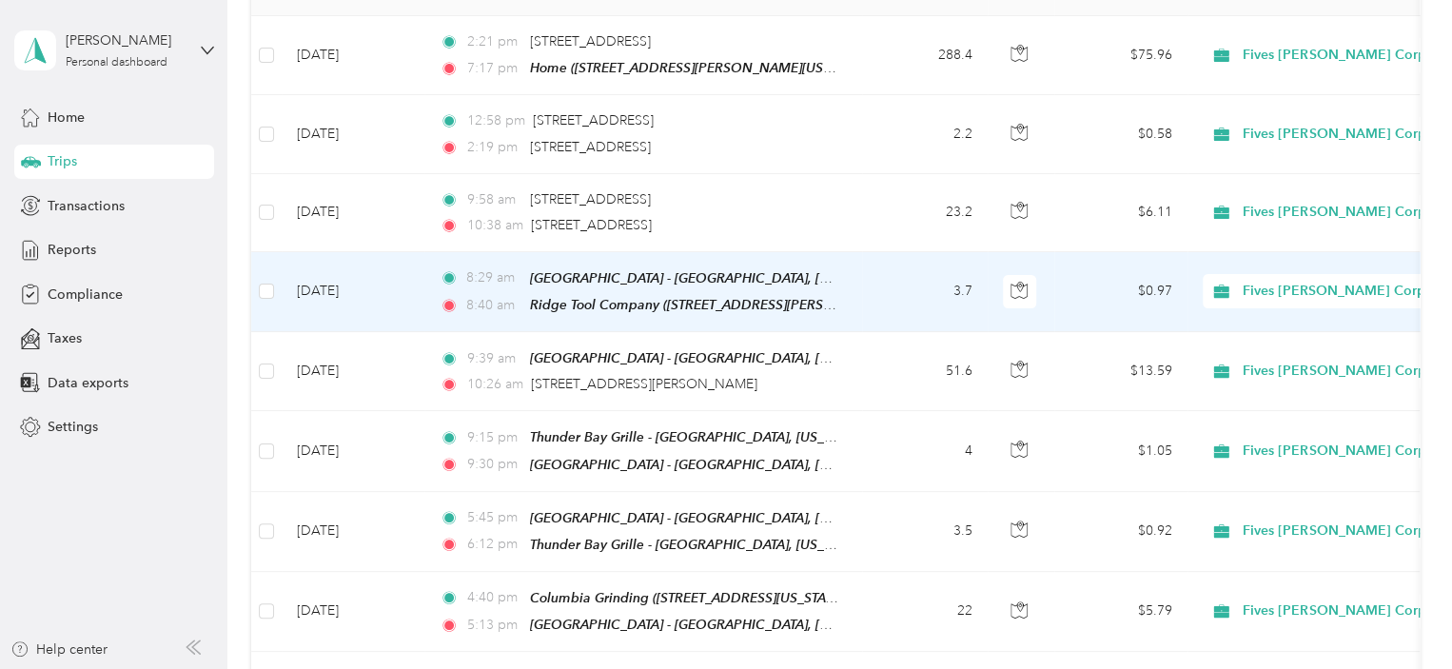
click at [874, 292] on td "3.7" at bounding box center [925, 292] width 126 height 80
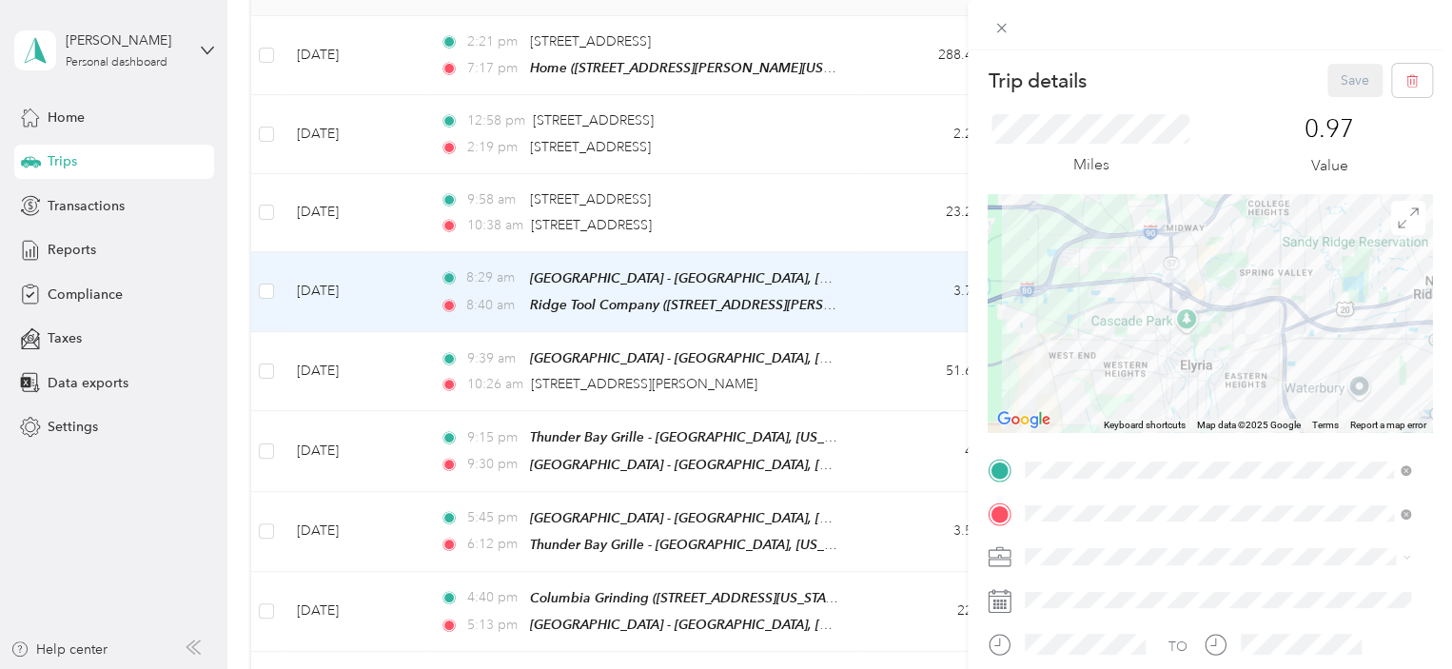
click at [641, 378] on div "Trip details Save This trip cannot be edited because it is either under review,…" at bounding box center [726, 334] width 1452 height 669
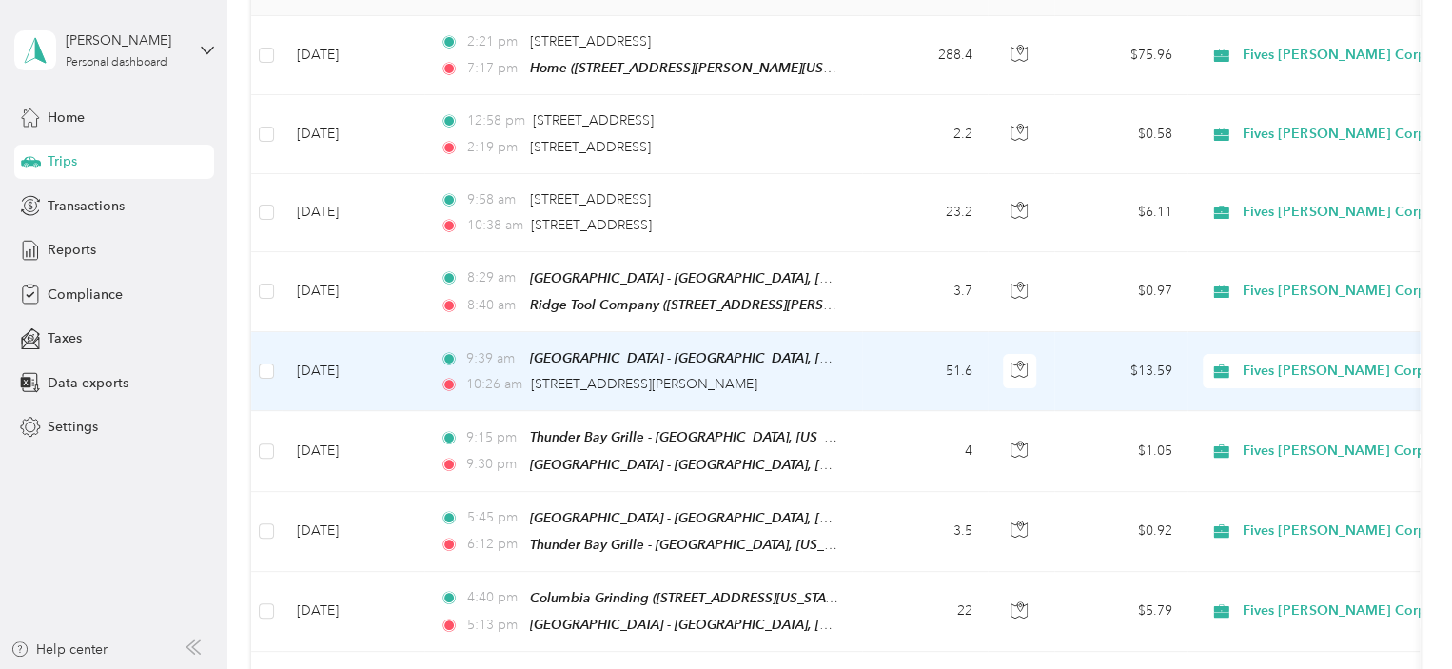
click at [871, 379] on td "51.6" at bounding box center [925, 371] width 126 height 79
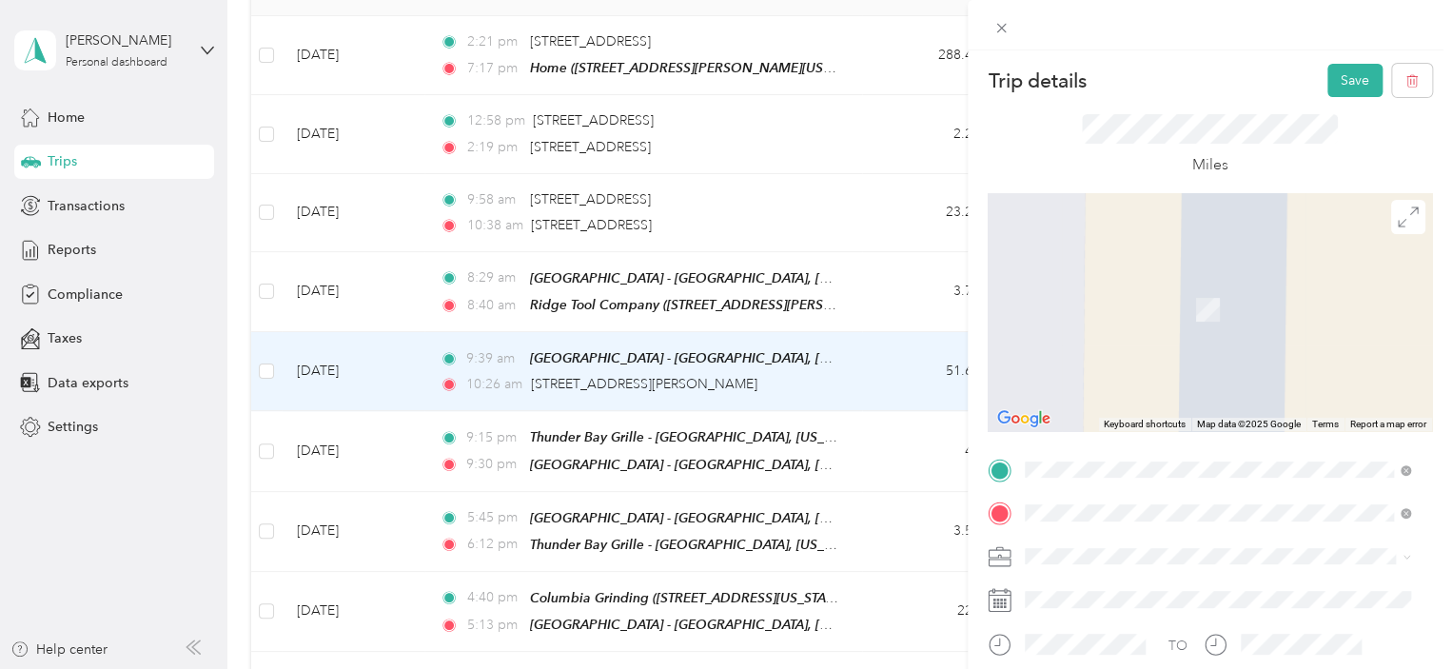
click at [1199, 290] on span "[STREET_ADDRESS][US_STATE]" at bounding box center [1156, 281] width 190 height 17
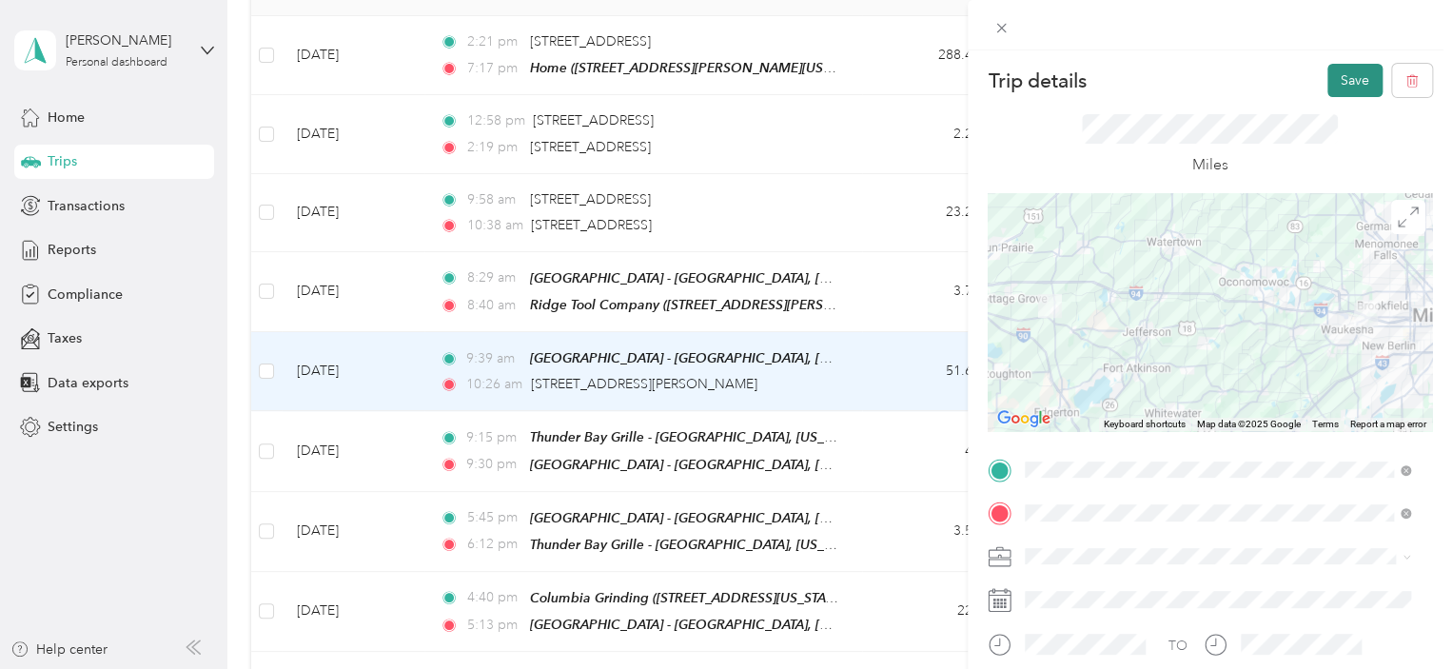
click at [1339, 79] on button "Save" at bounding box center [1354, 80] width 55 height 33
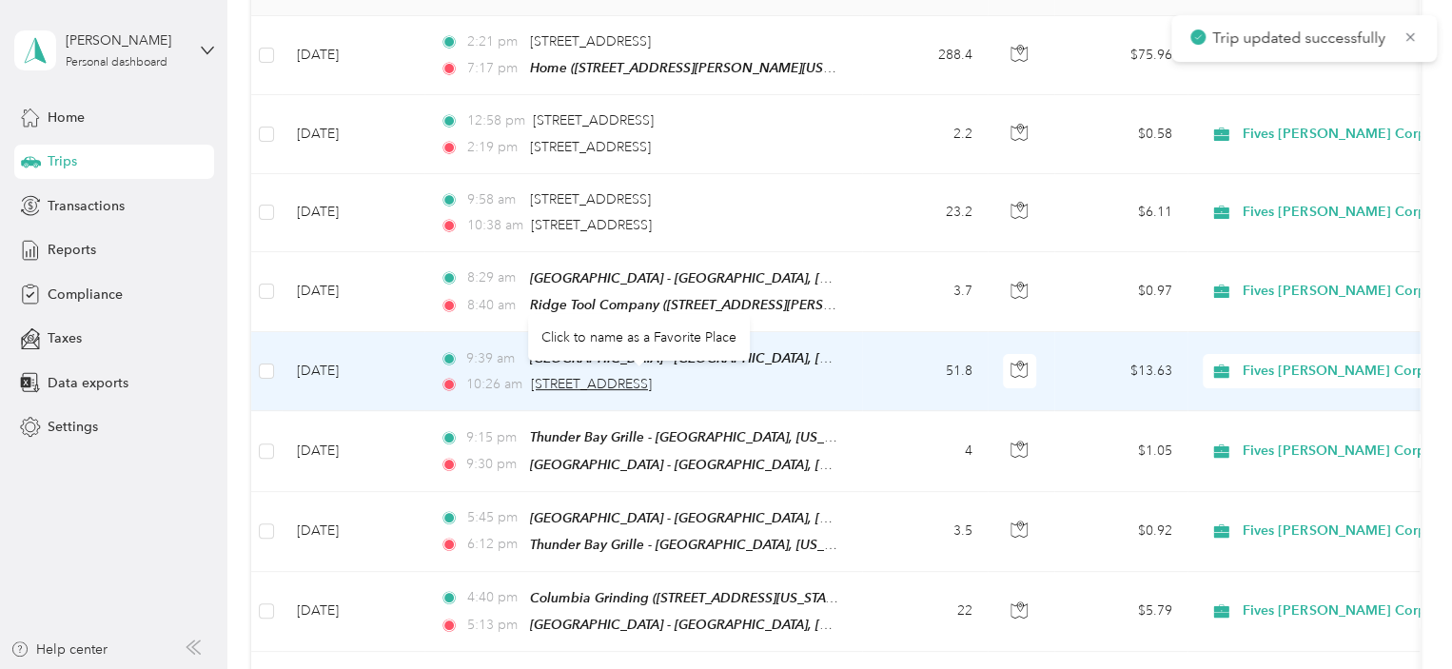
click at [652, 379] on span "[STREET_ADDRESS]" at bounding box center [591, 384] width 121 height 16
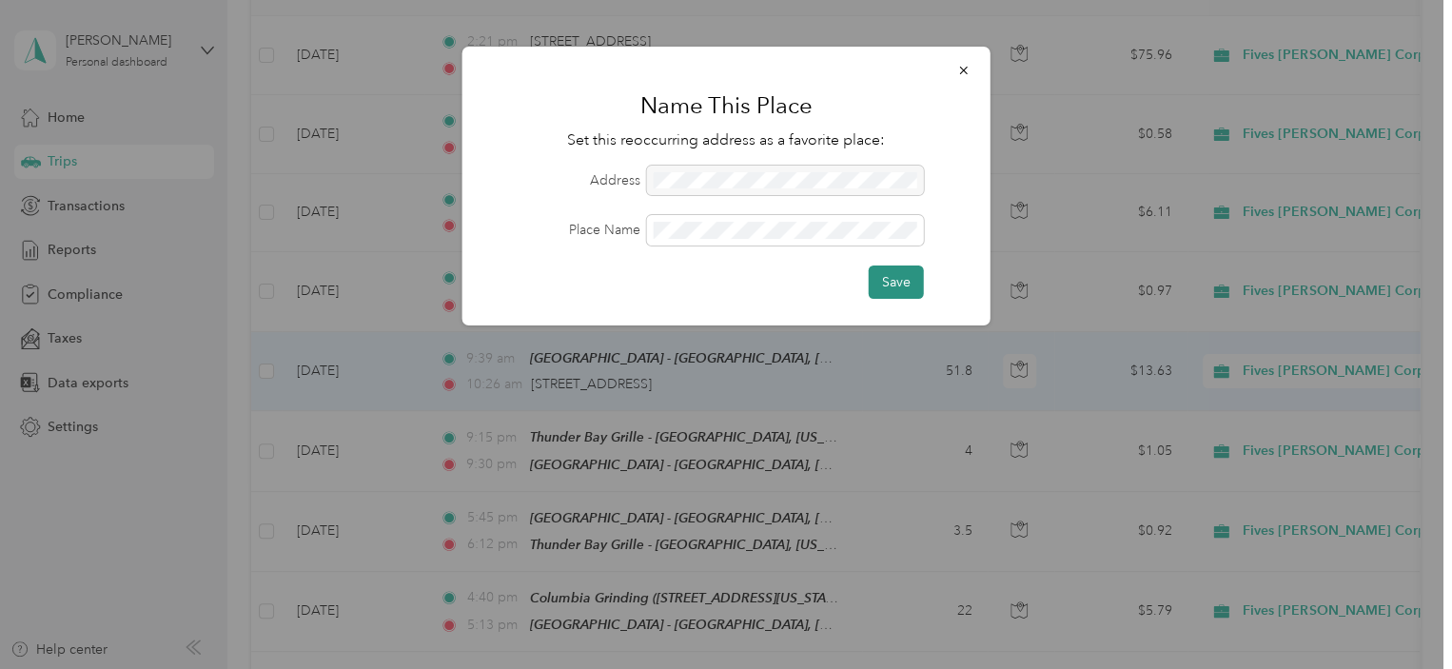
click at [887, 280] on button "Save" at bounding box center [896, 281] width 55 height 33
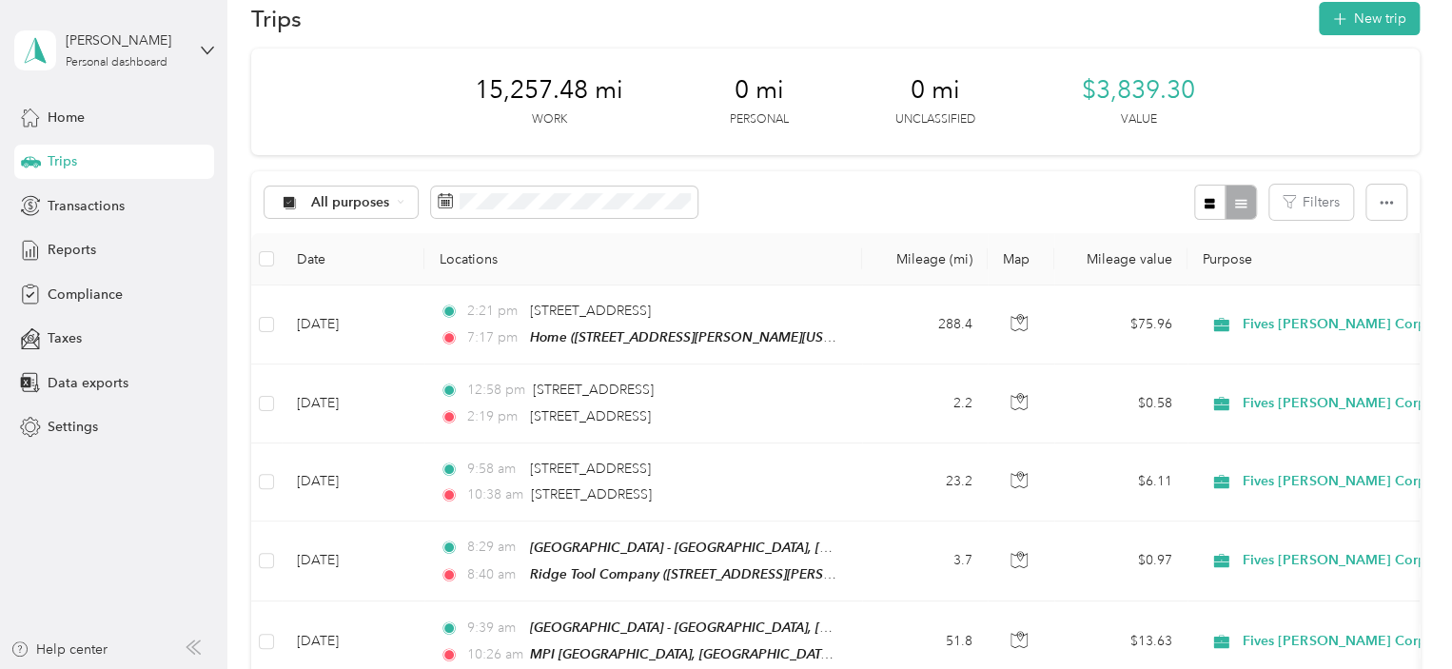
scroll to position [39, 0]
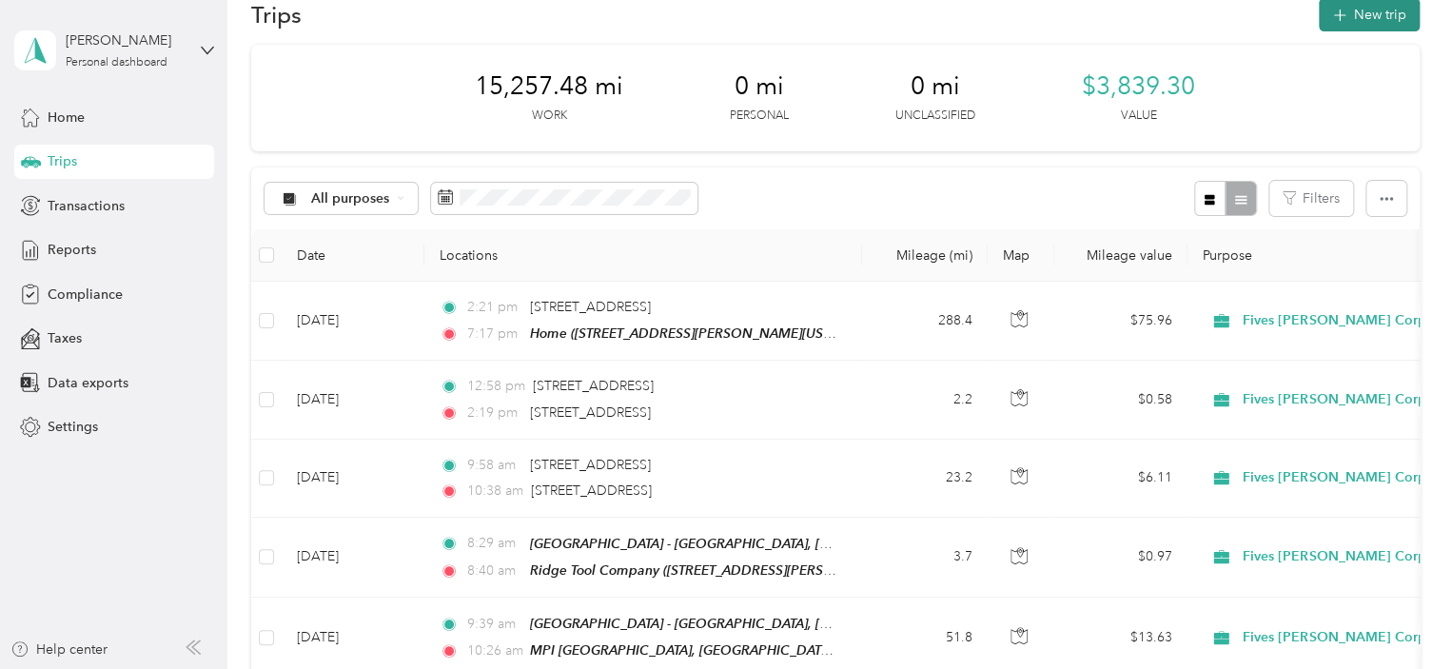
click at [1384, 15] on button "New trip" at bounding box center [1369, 14] width 101 height 33
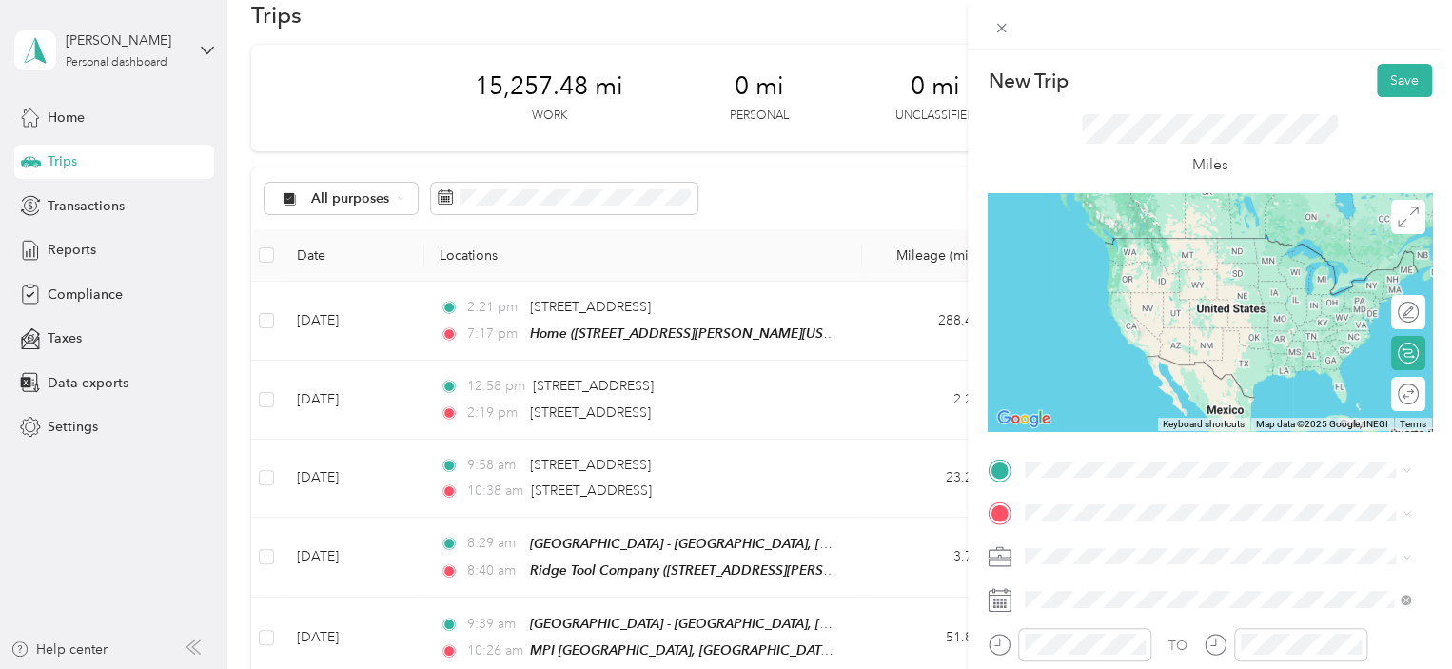
click at [1127, 411] on strong "MPI [GEOGRAPHIC_DATA] - [GEOGRAPHIC_DATA], [GEOGRAPHIC_DATA]" at bounding box center [1232, 427] width 343 height 33
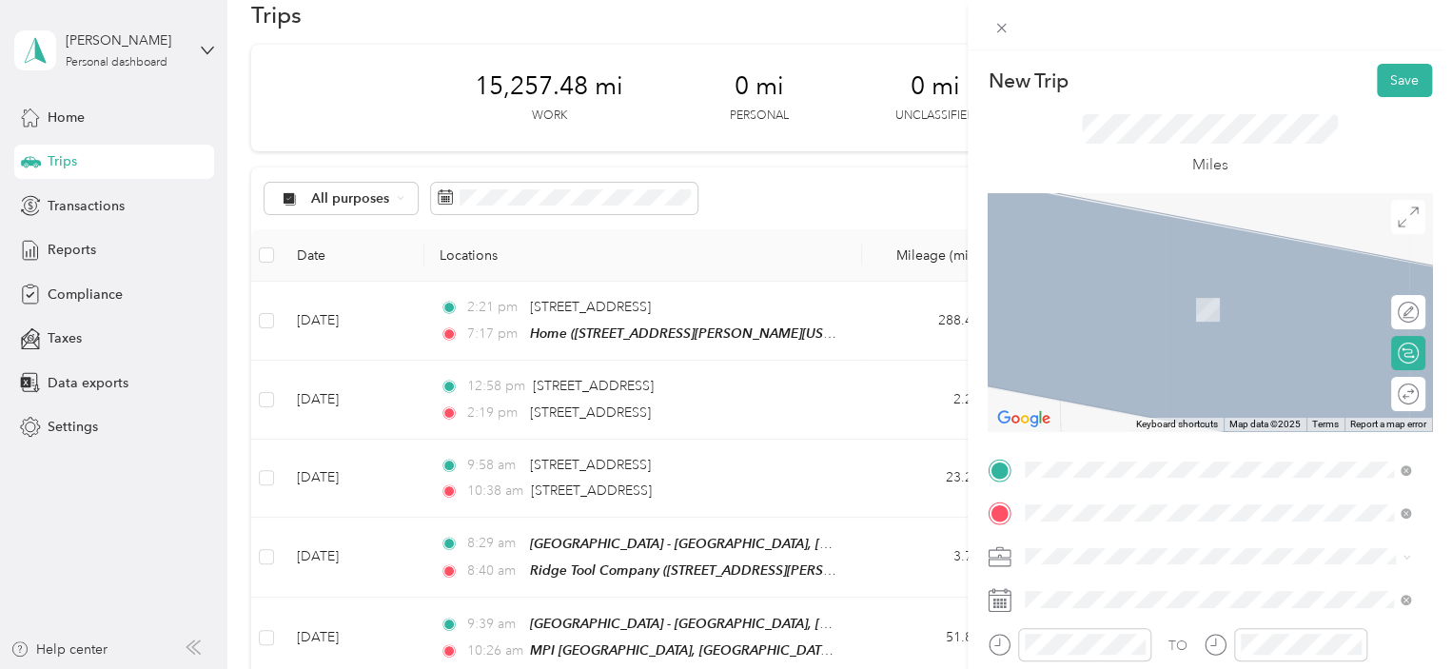
click at [1120, 455] on div "[GEOGRAPHIC_DATA] - [GEOGRAPHIC_DATA], [GEOGRAPHIC_DATA] [STREET_ADDRESS], 4403…" at bounding box center [1232, 501] width 343 height 97
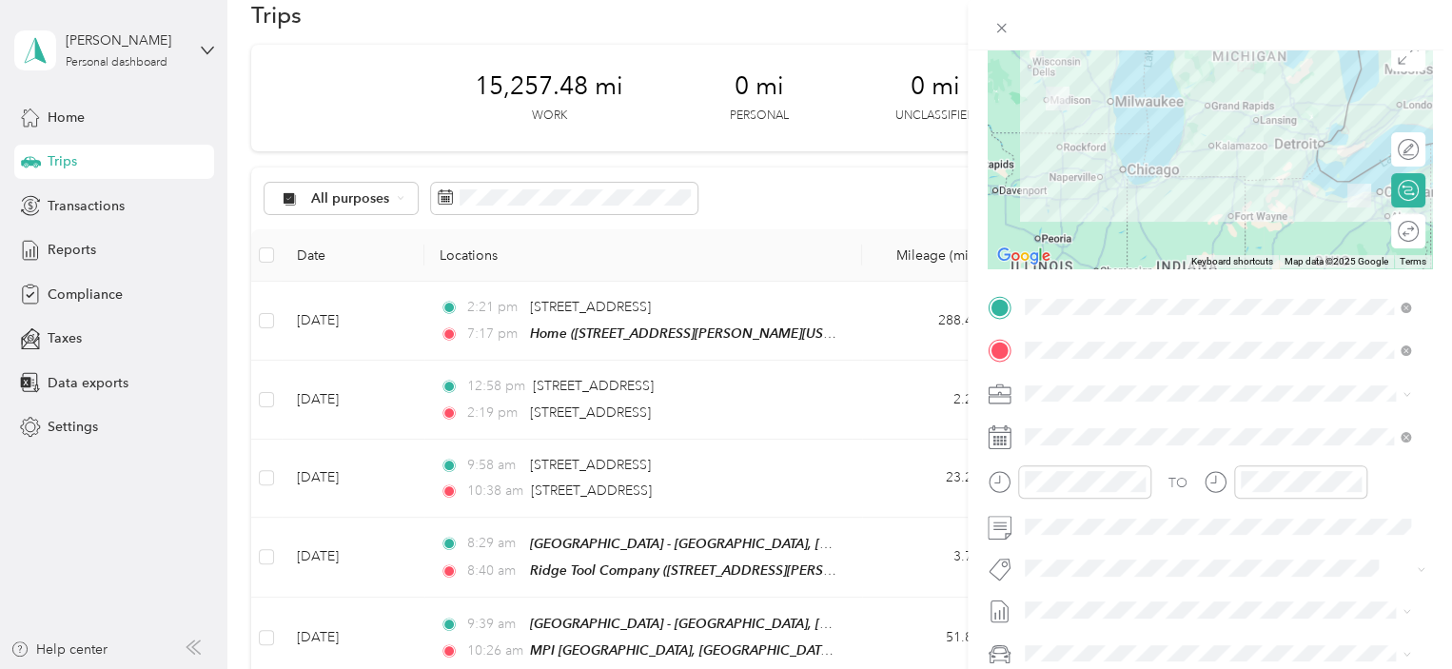
scroll to position [181, 0]
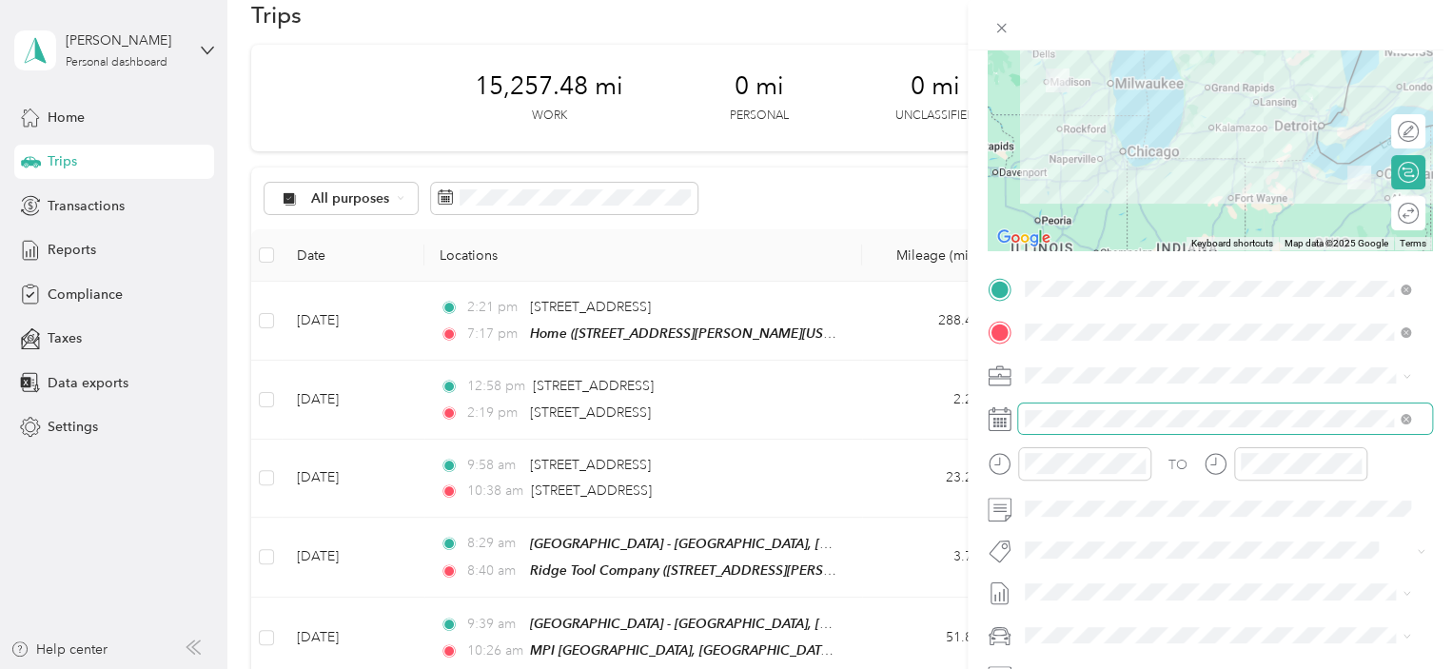
click at [1170, 404] on span at bounding box center [1225, 418] width 414 height 30
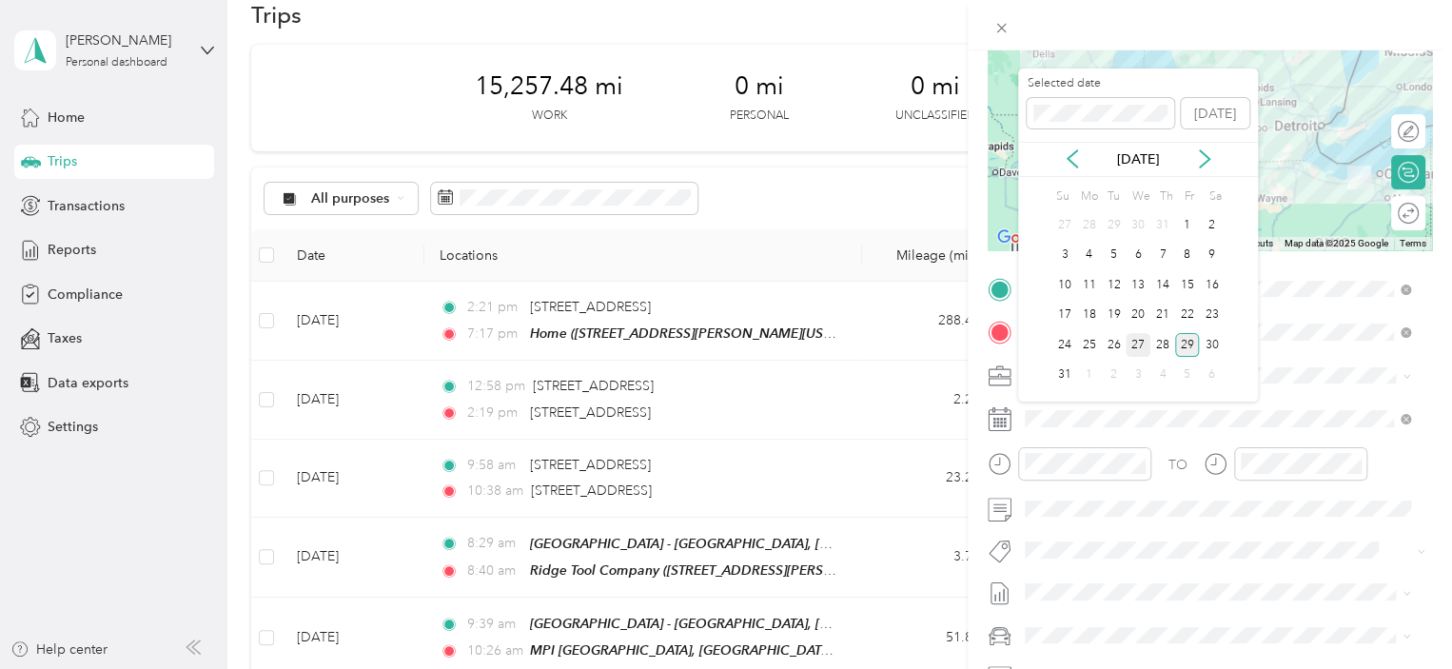
click at [1139, 341] on div "27" at bounding box center [1137, 345] width 25 height 24
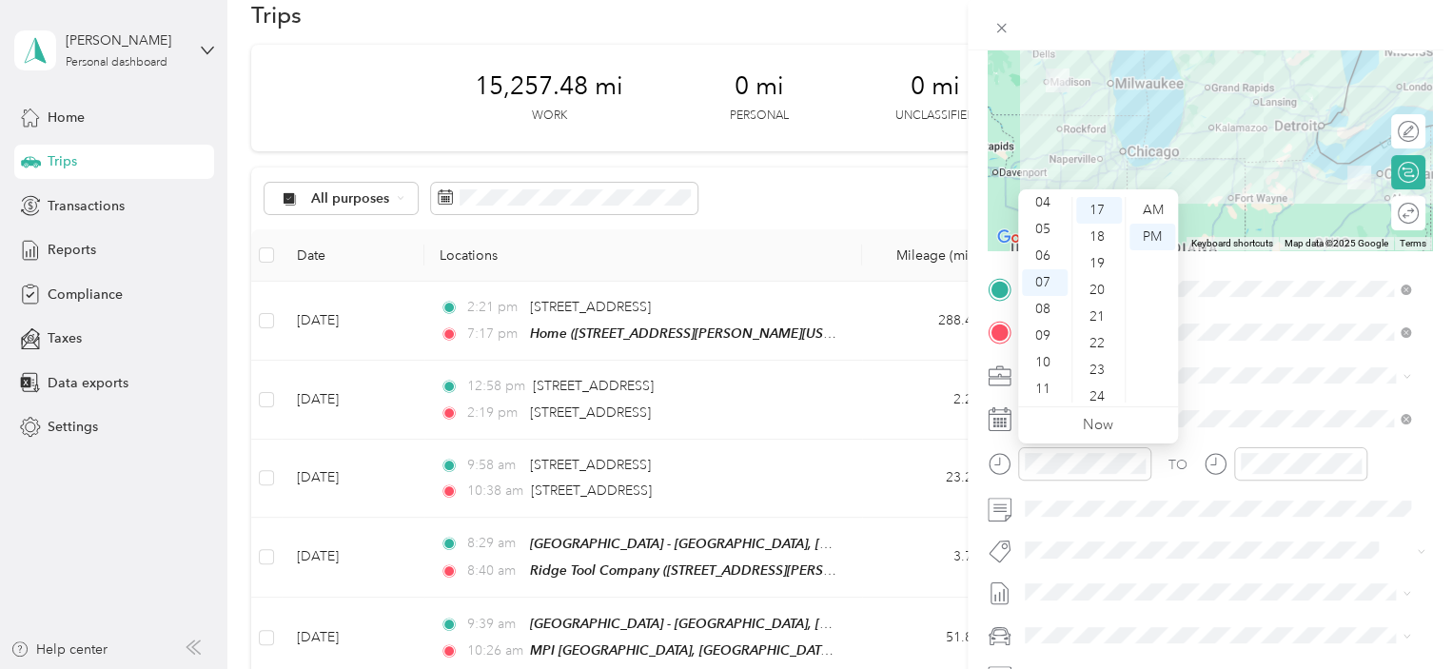
scroll to position [0, 0]
click at [1048, 207] on div "12" at bounding box center [1045, 210] width 46 height 27
click at [1047, 384] on div "11" at bounding box center [1045, 389] width 46 height 27
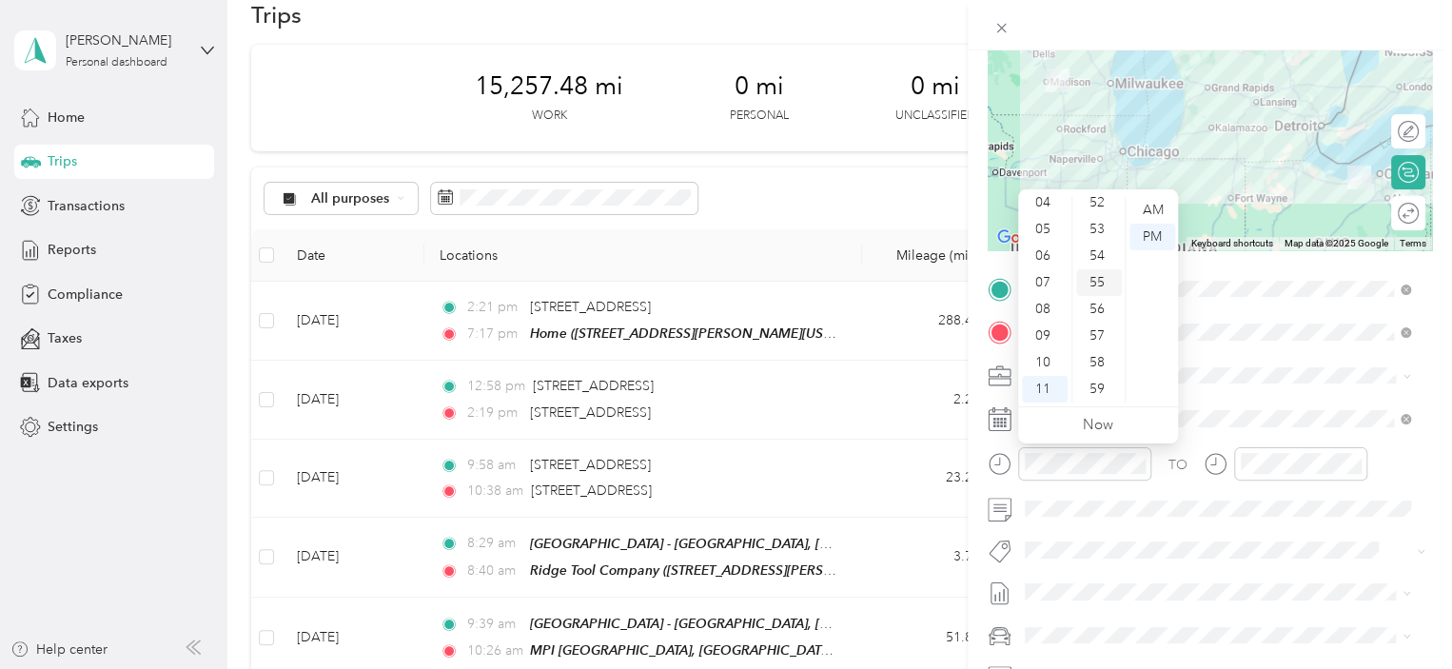
click at [1096, 282] on div "55" at bounding box center [1099, 282] width 46 height 27
click at [1161, 205] on div "AM" at bounding box center [1152, 210] width 46 height 27
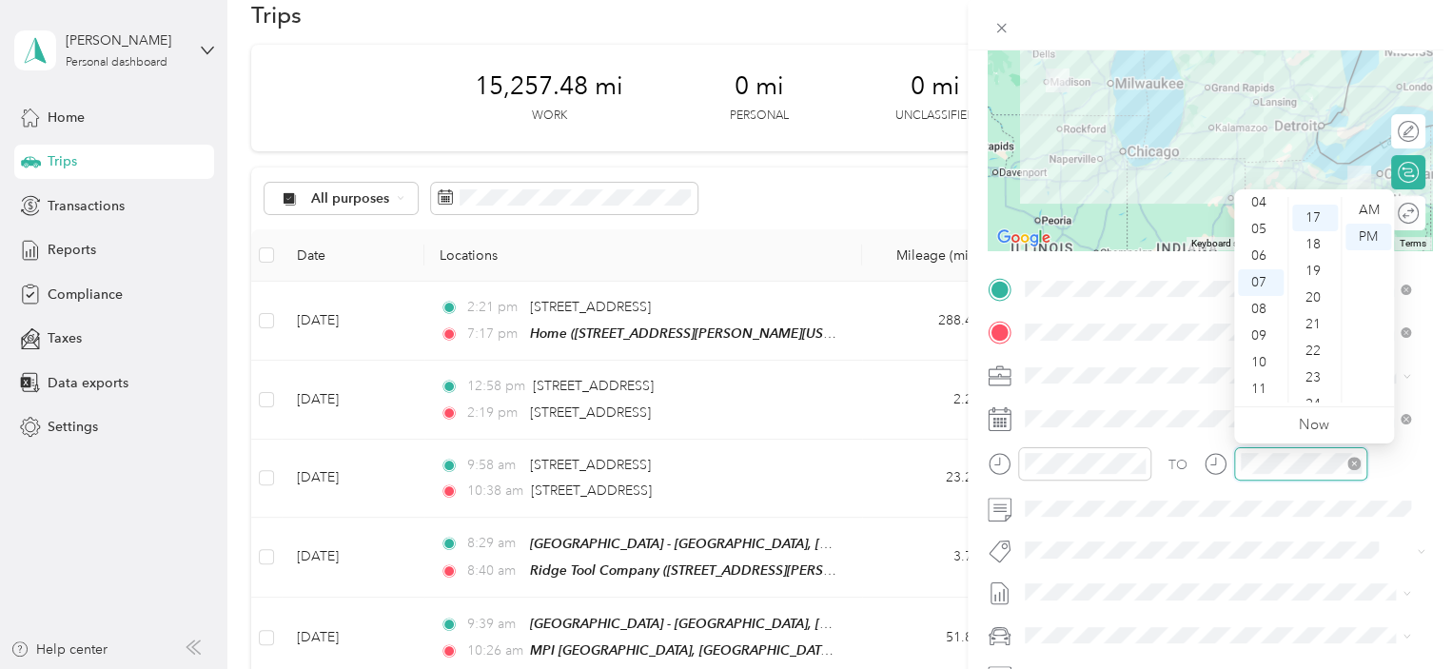
scroll to position [453, 0]
click at [1265, 257] on div "06" at bounding box center [1261, 256] width 46 height 27
click at [1319, 314] on div "50" at bounding box center [1315, 321] width 46 height 27
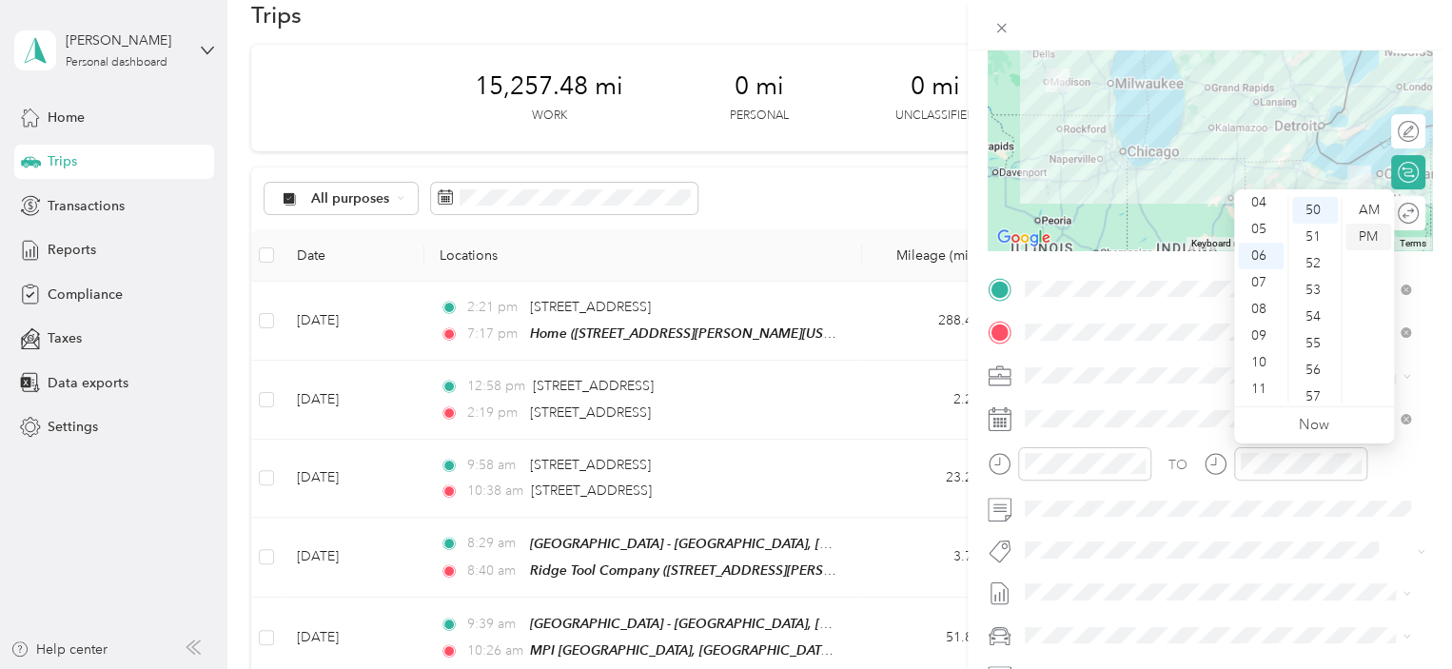
click at [1370, 236] on div "PM" at bounding box center [1368, 237] width 46 height 27
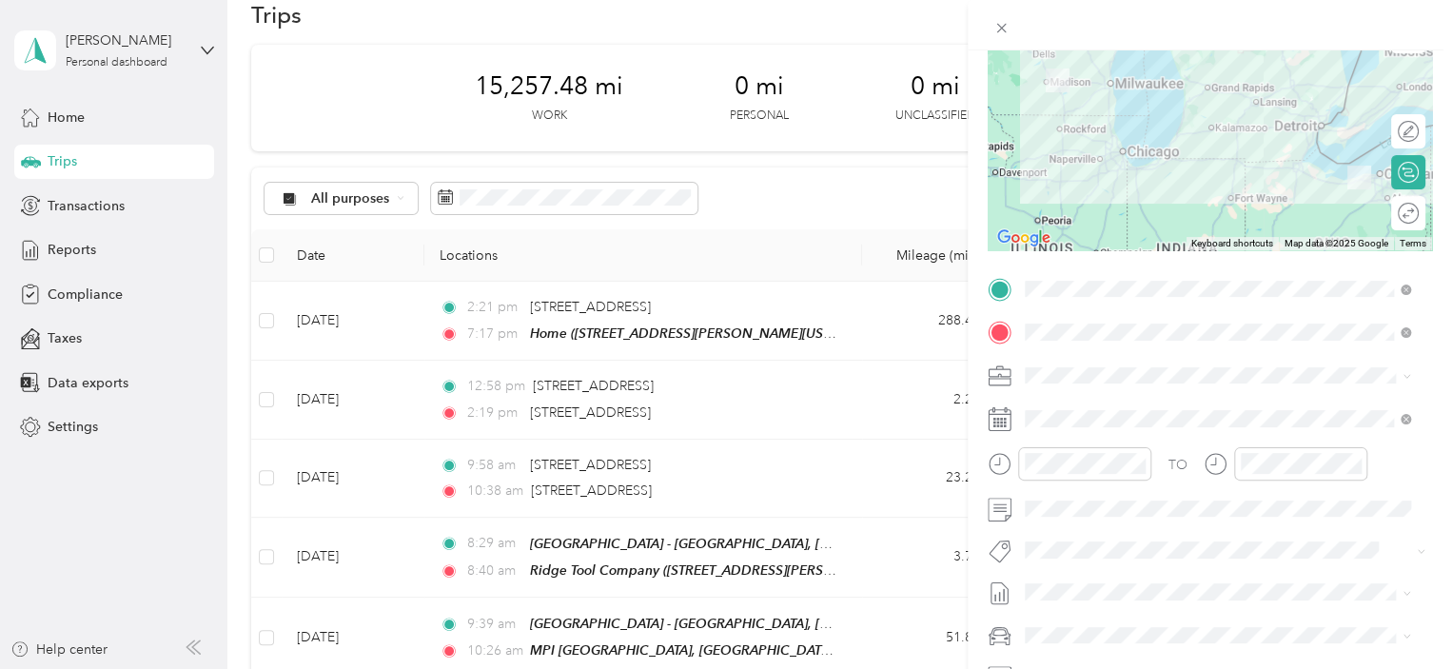
click at [1299, 525] on div "TO Add photo" at bounding box center [1209, 503] width 444 height 459
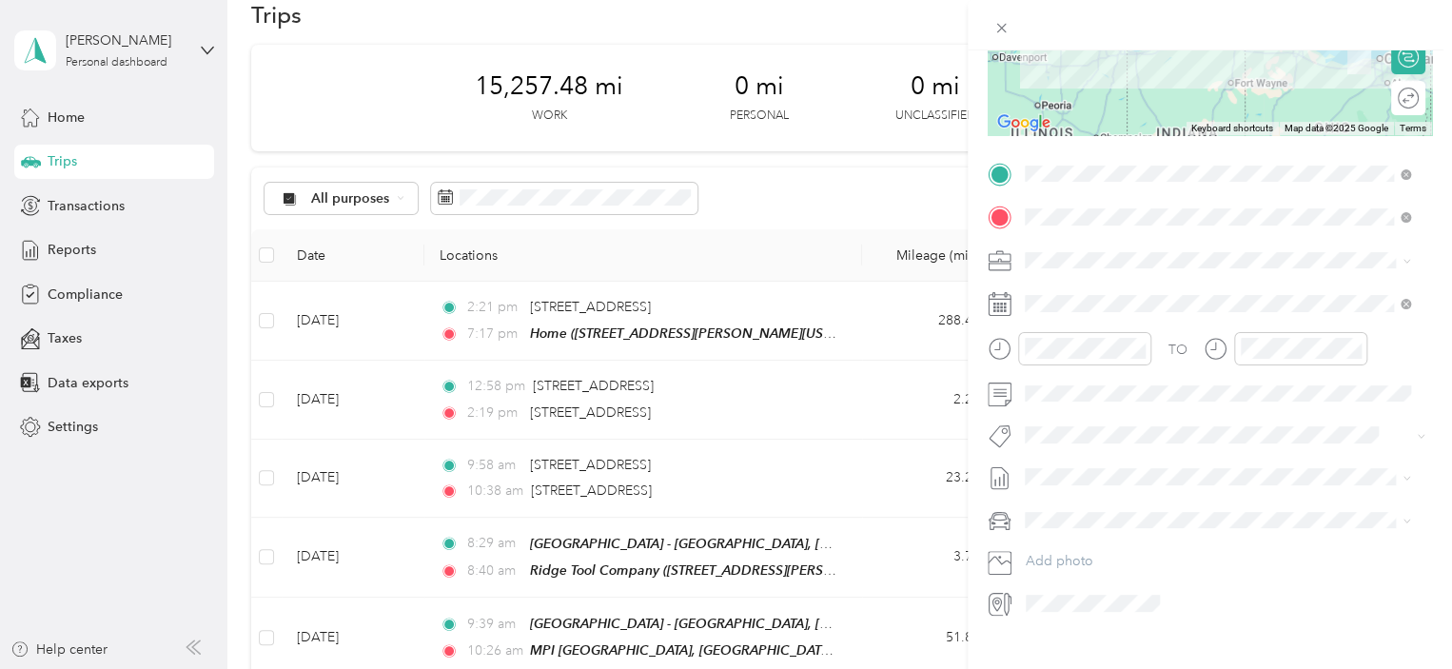
scroll to position [328, 0]
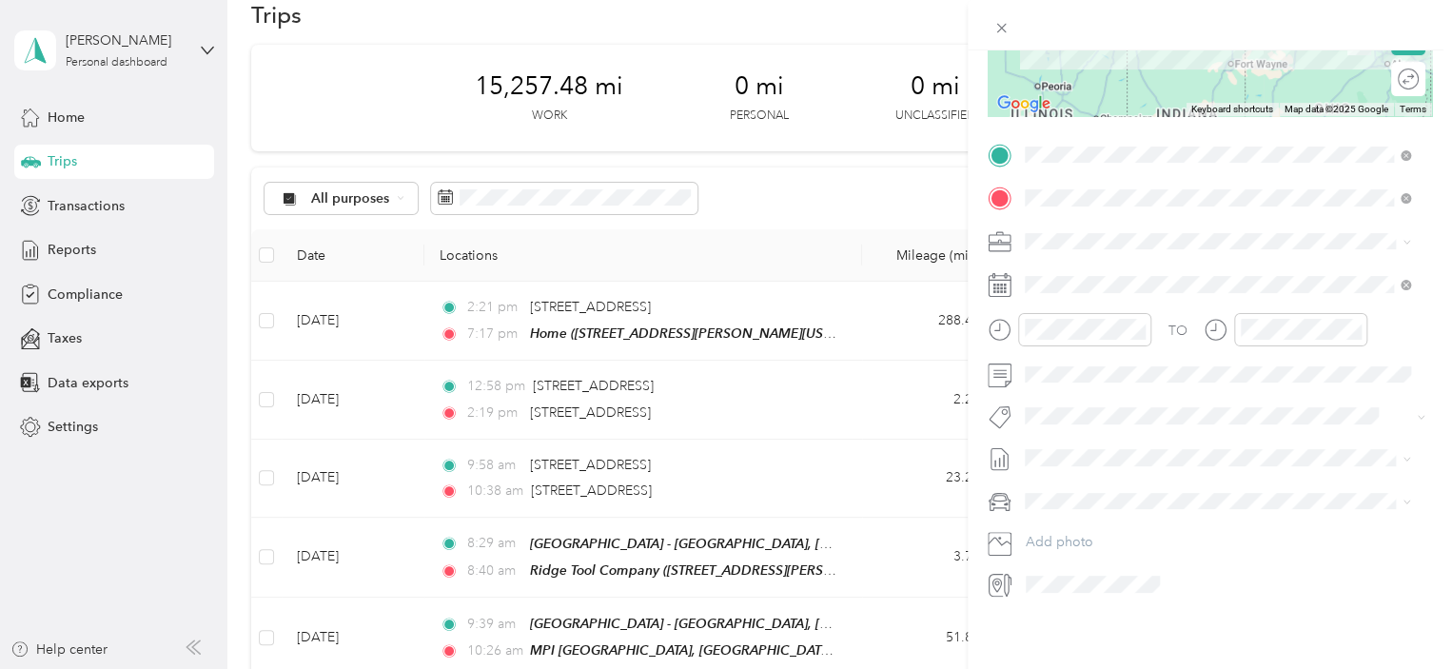
click at [1111, 507] on li "Toyota Camry" at bounding box center [1217, 519] width 399 height 33
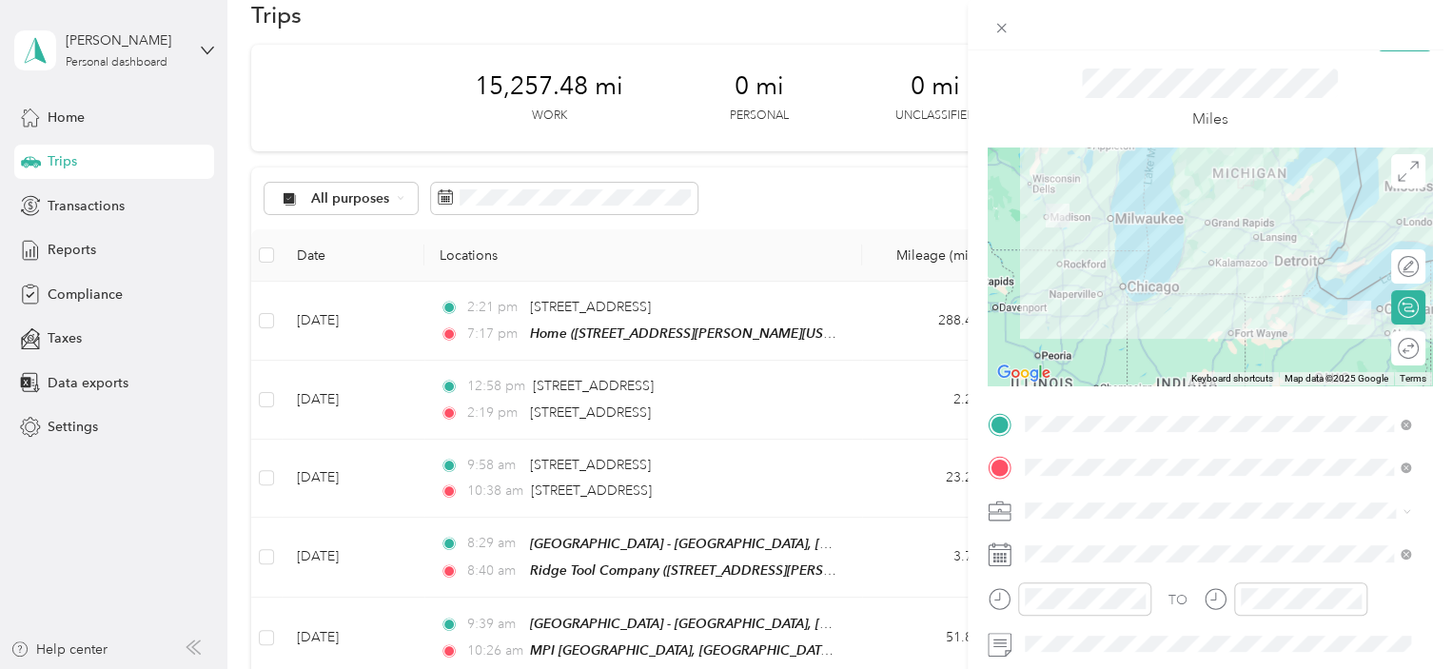
scroll to position [0, 0]
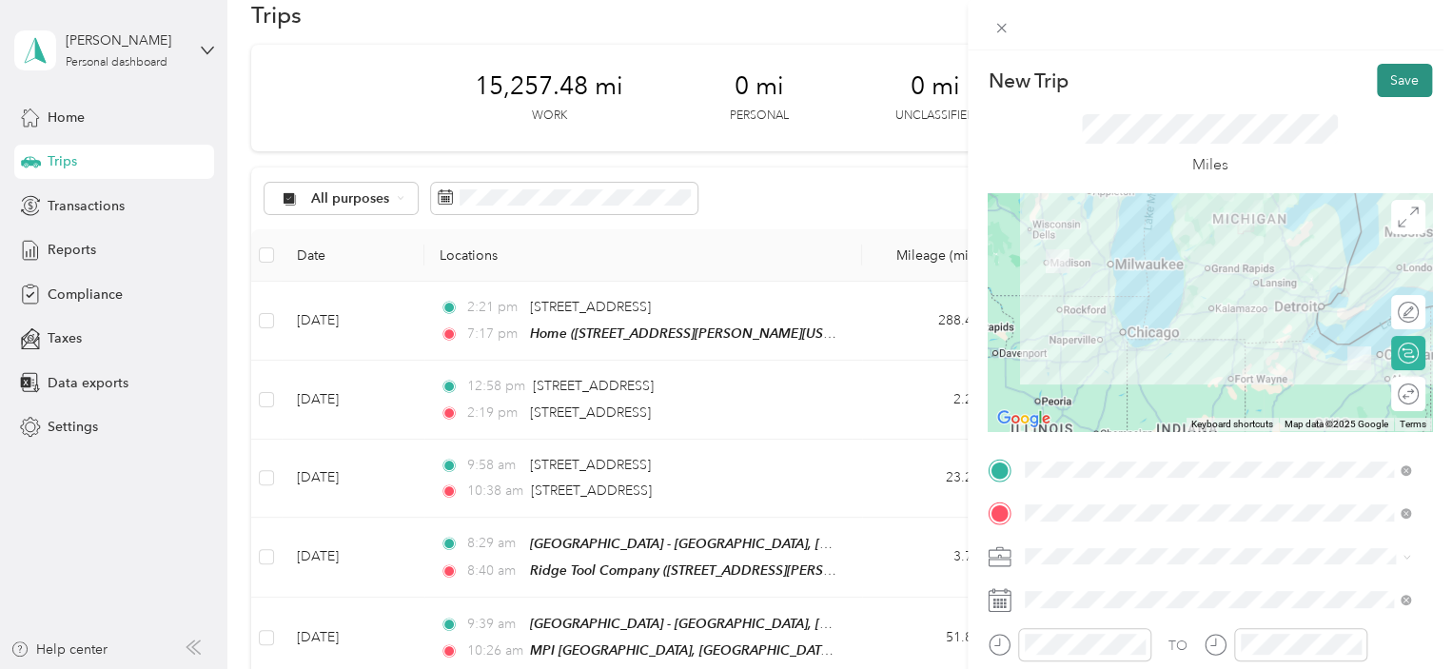
click at [1396, 85] on button "Save" at bounding box center [1404, 80] width 55 height 33
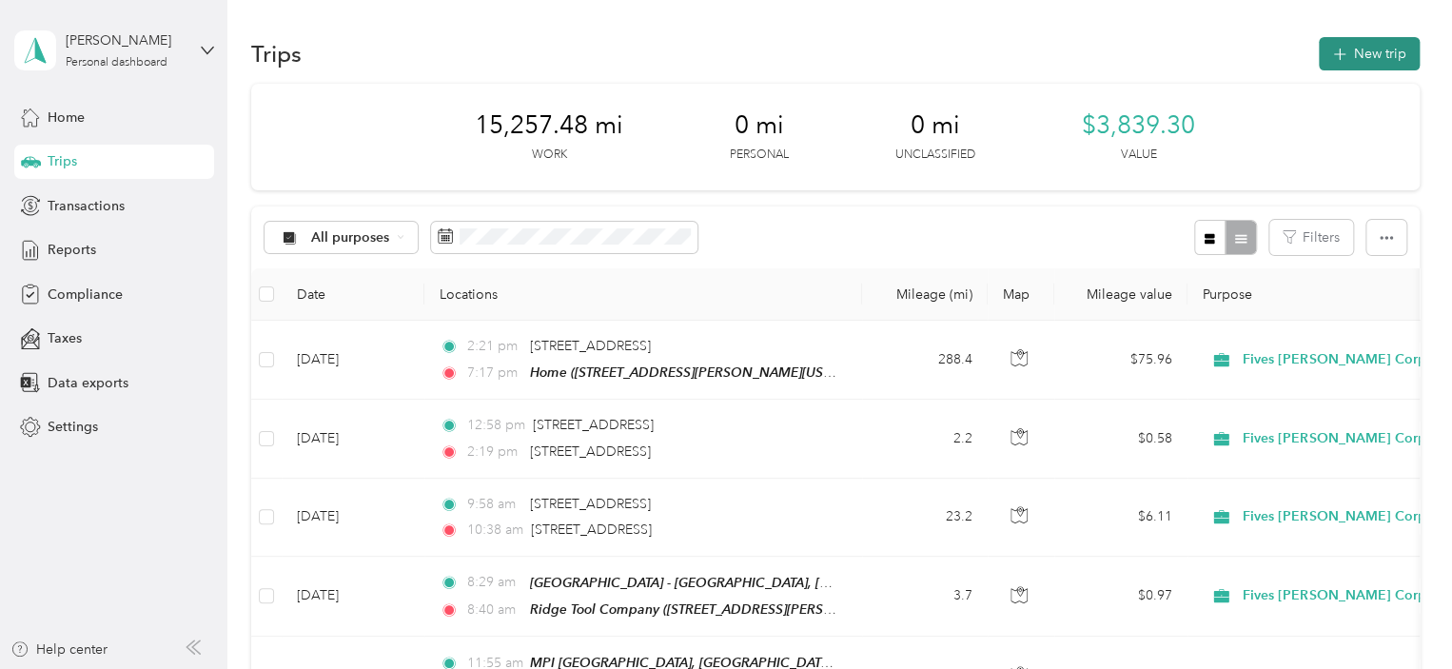
click at [1367, 52] on button "New trip" at bounding box center [1369, 53] width 101 height 33
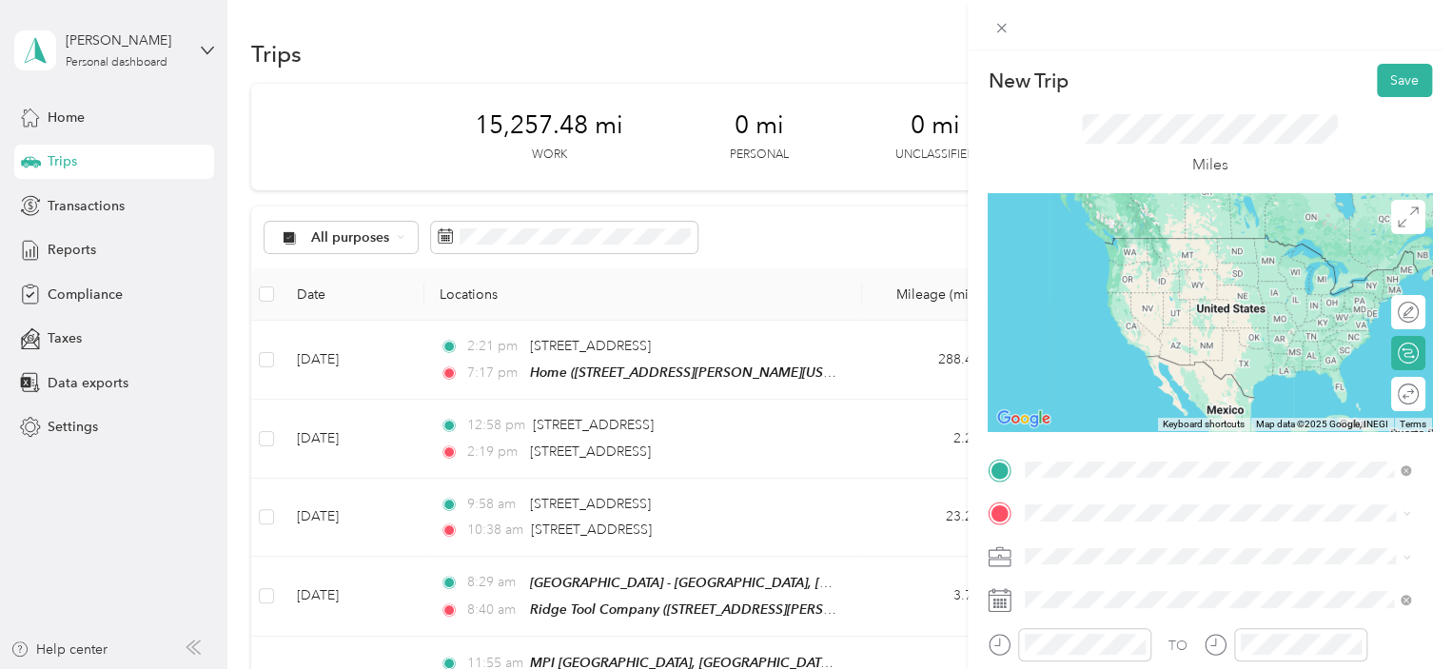
click at [1142, 448] on span "[STREET_ADDRESS][GEOGRAPHIC_DATA], [GEOGRAPHIC_DATA], [US_STATE], [GEOGRAPHIC_D…" at bounding box center [1192, 476] width 262 height 56
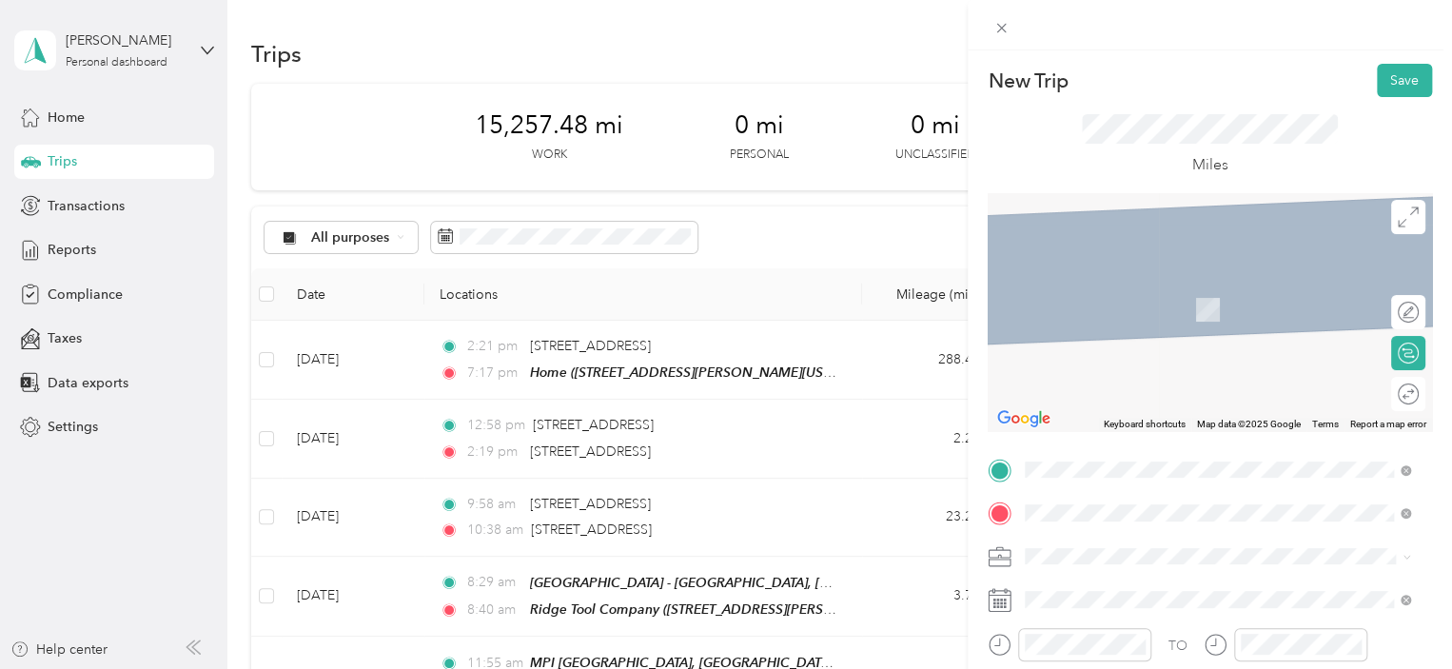
click at [1149, 318] on span "[STREET_ADDRESS][US_STATE]" at bounding box center [1156, 326] width 190 height 16
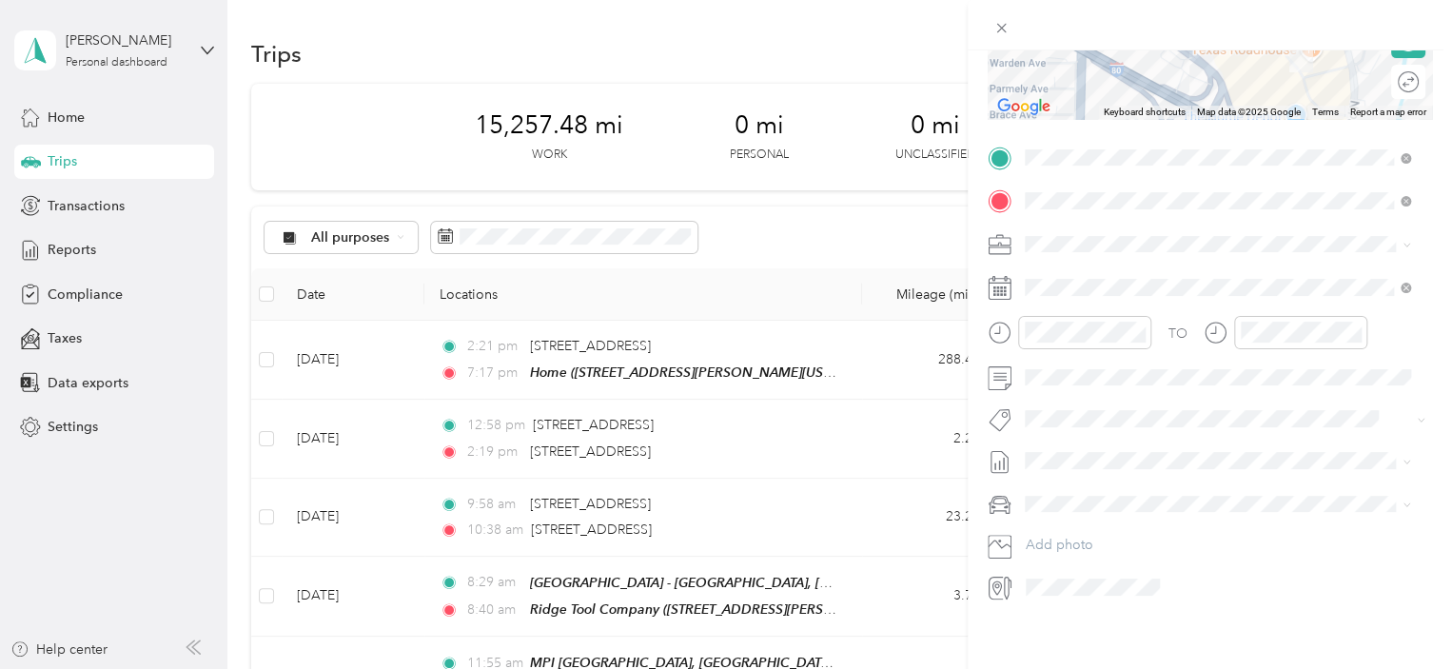
scroll to position [328, 0]
click at [1092, 518] on span "Toyota Camry" at bounding box center [1073, 520] width 84 height 16
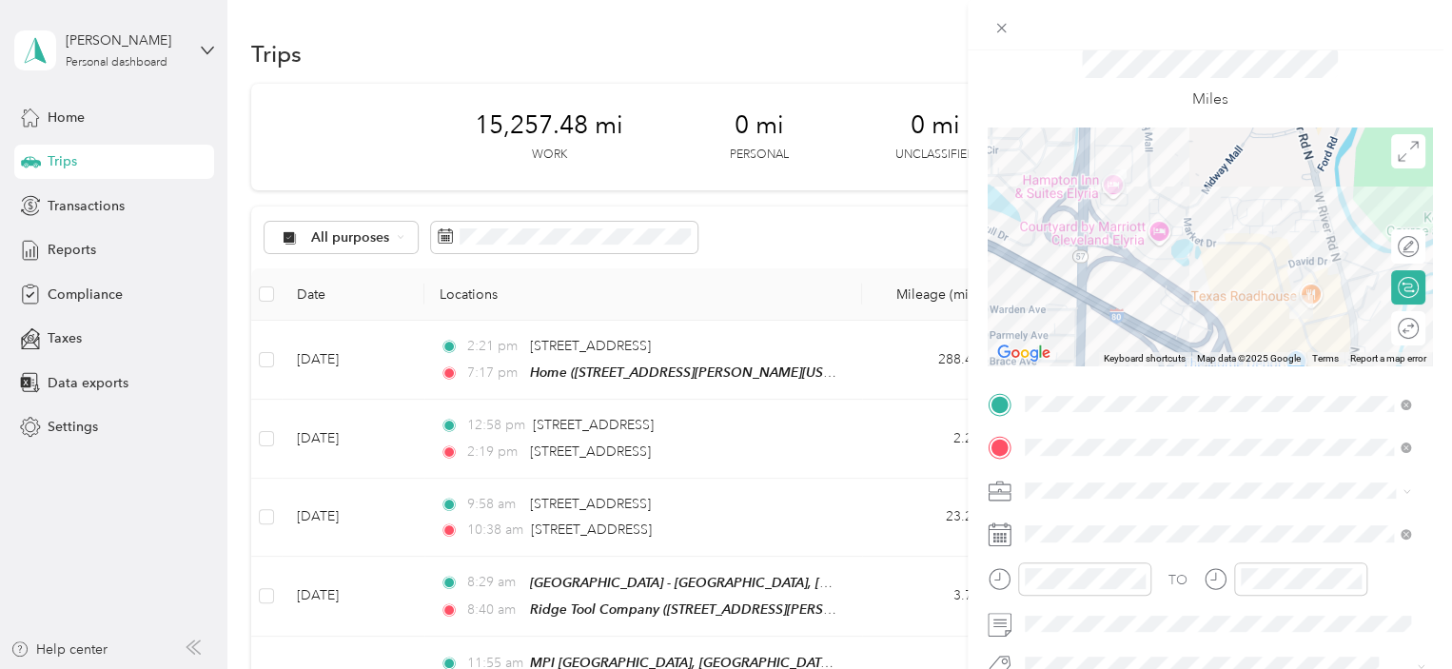
scroll to position [85, 0]
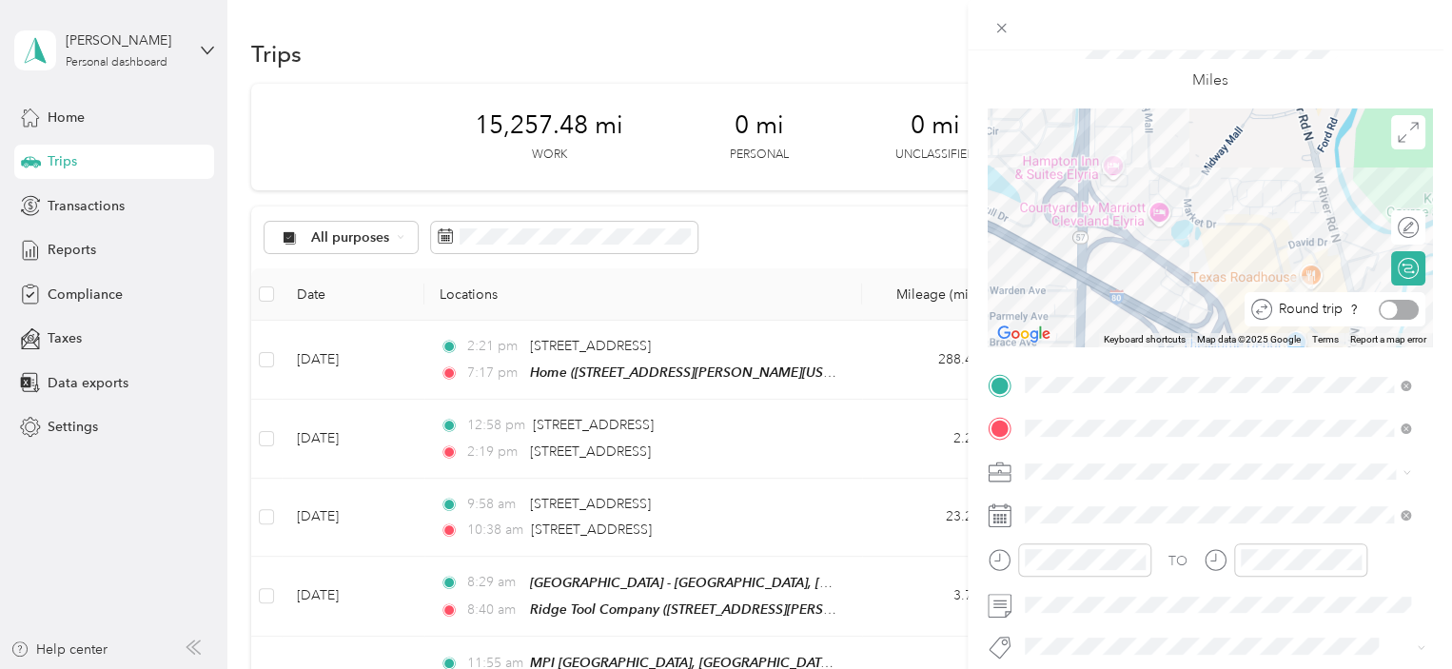
click at [1380, 304] on div at bounding box center [1388, 309] width 17 height 17
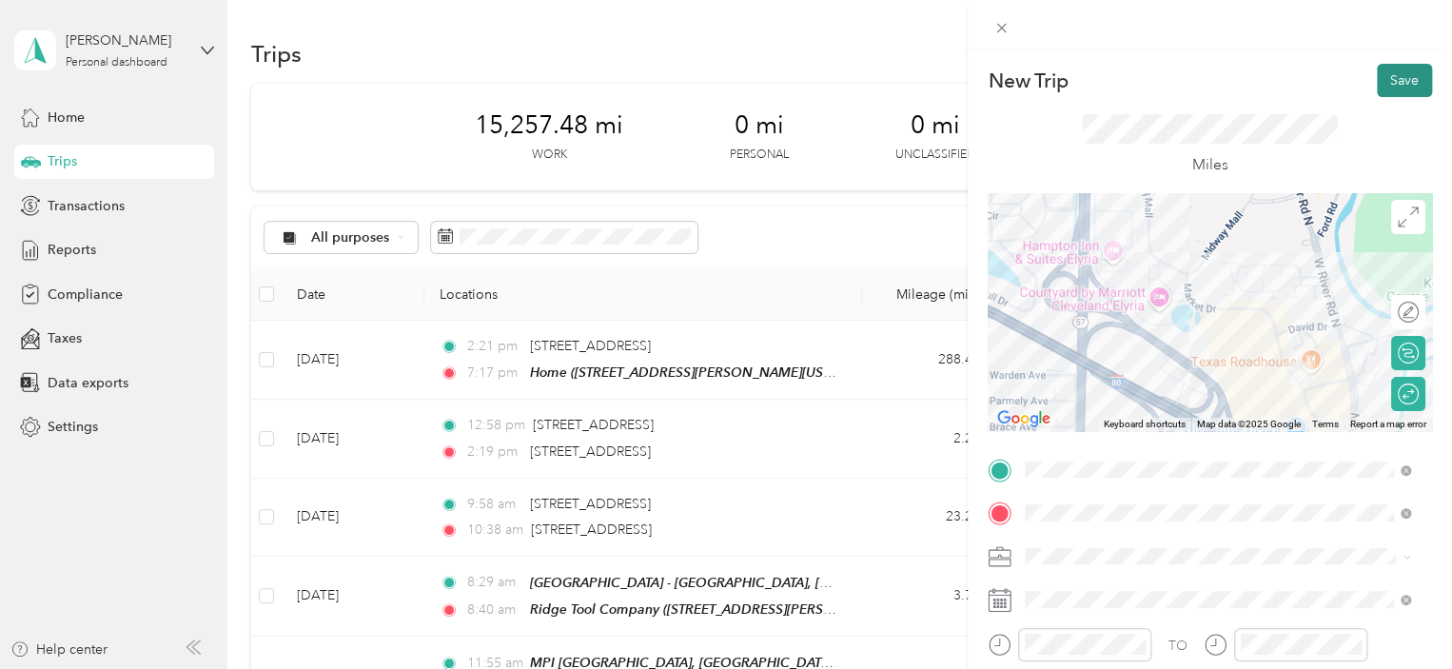
click at [1386, 88] on button "Save" at bounding box center [1404, 80] width 55 height 33
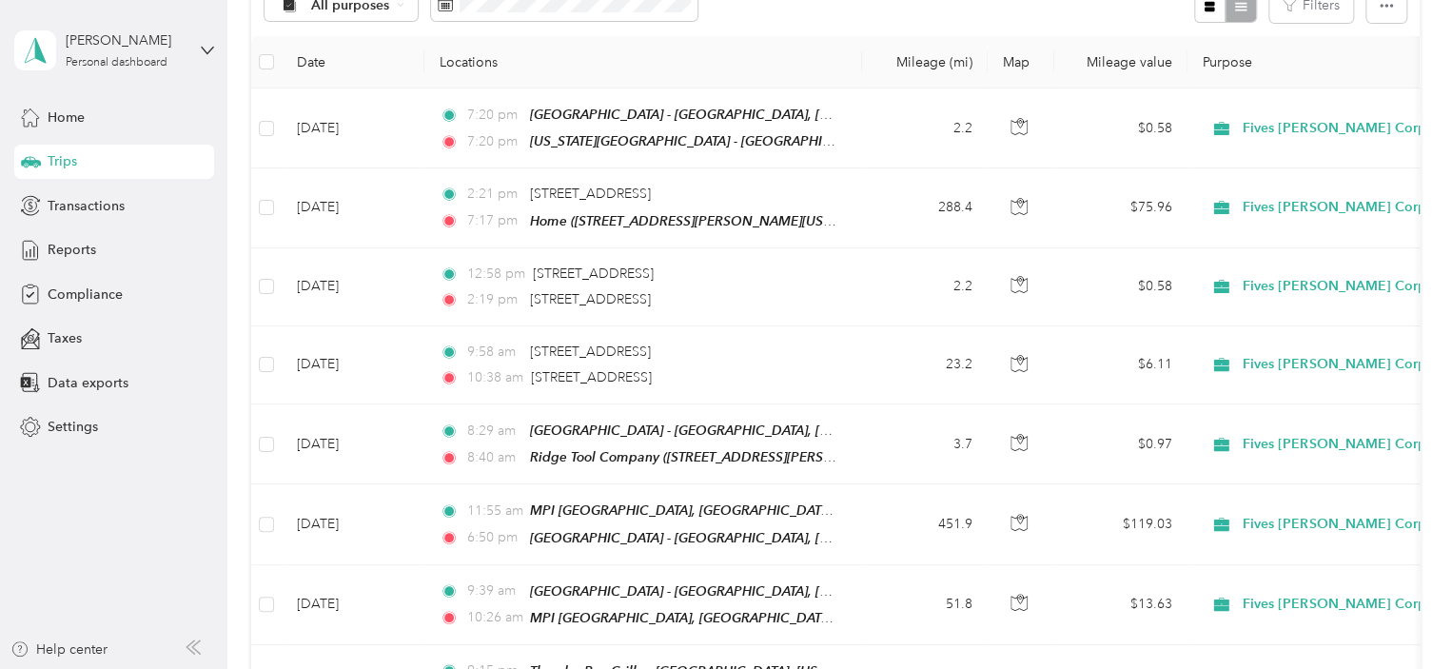
scroll to position [224, 0]
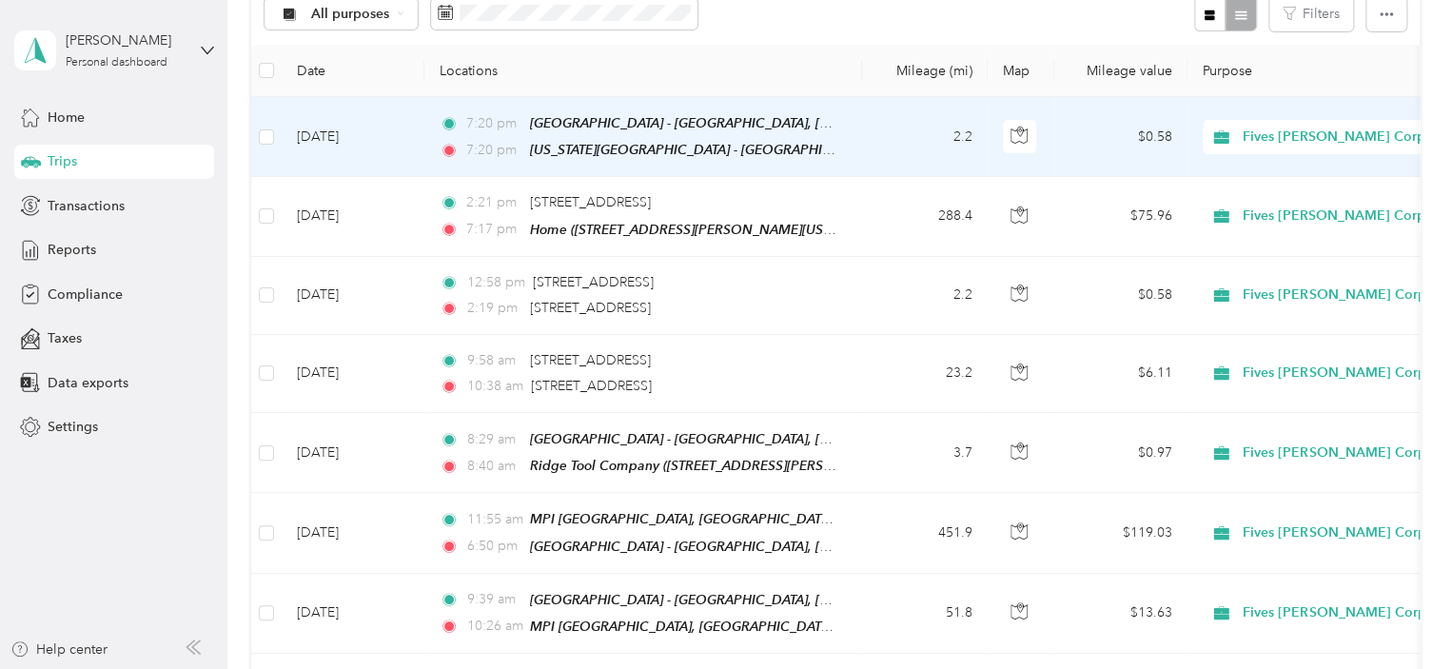
click at [906, 147] on td "2.2" at bounding box center [925, 137] width 126 height 80
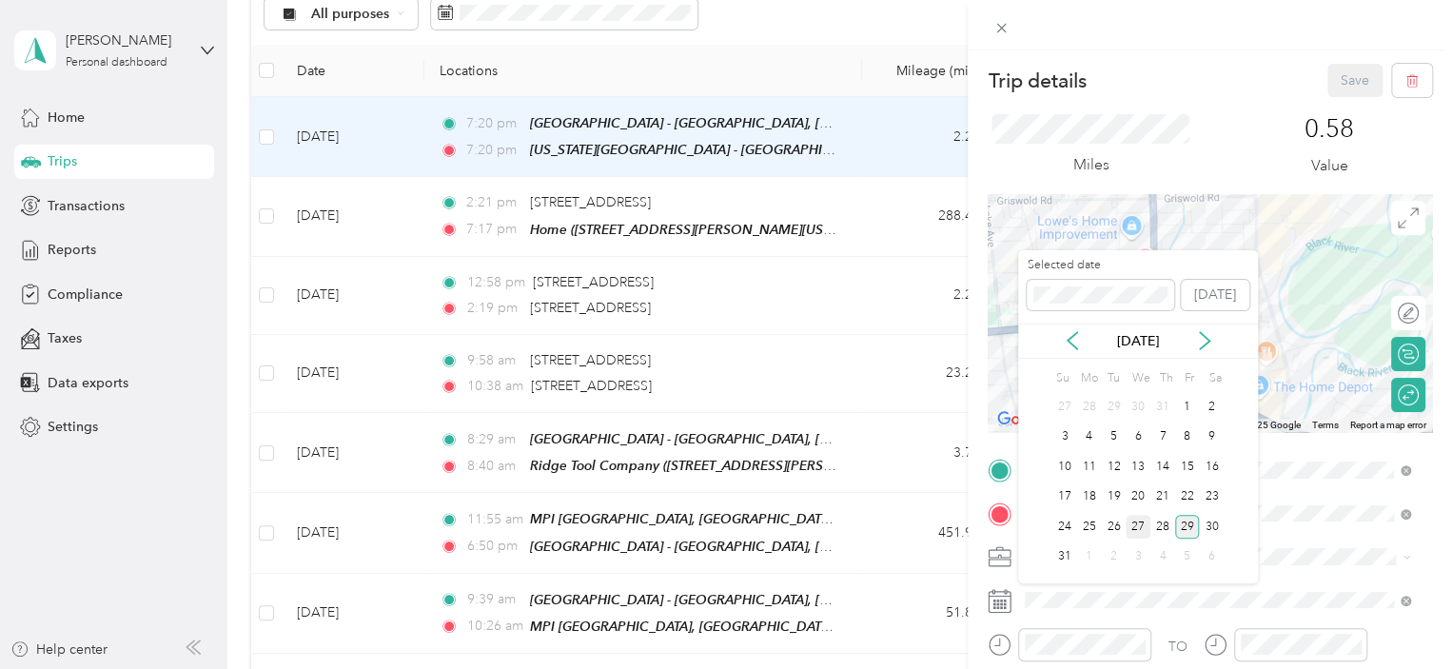
click at [1137, 522] on div "27" at bounding box center [1137, 527] width 25 height 24
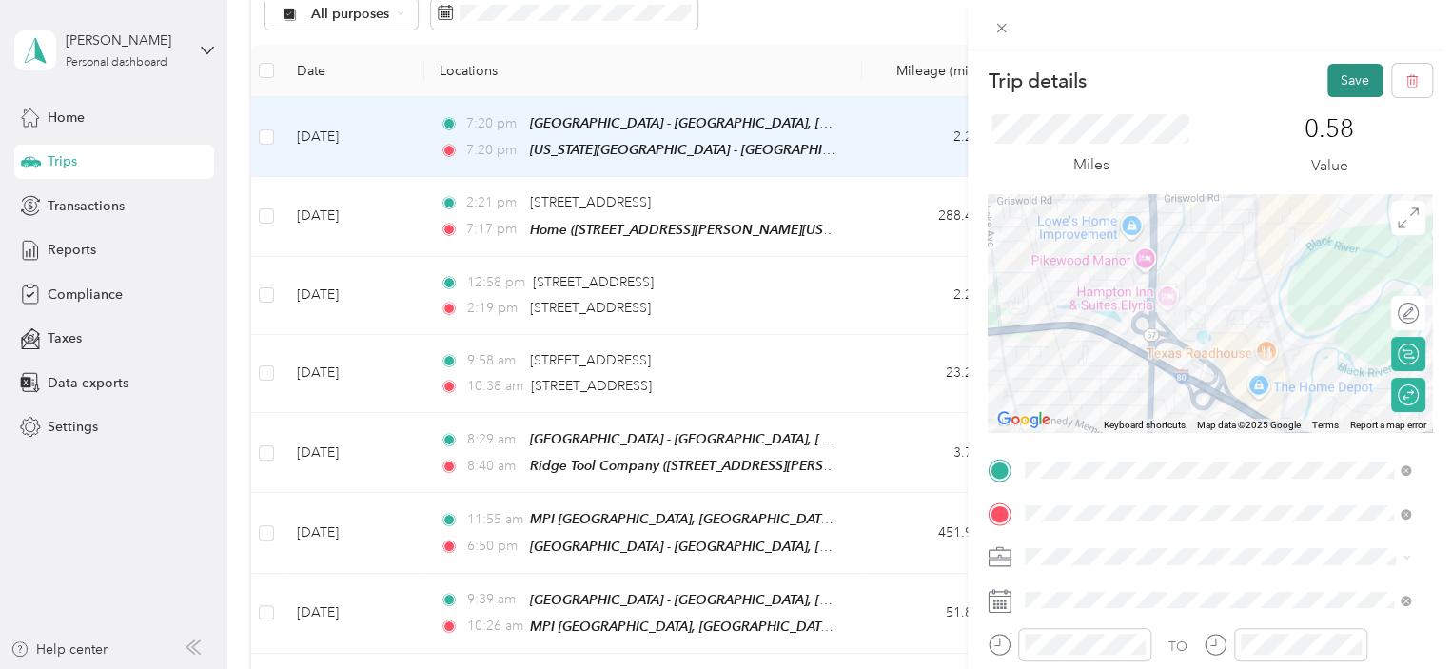
click at [1340, 80] on button "Save" at bounding box center [1354, 80] width 55 height 33
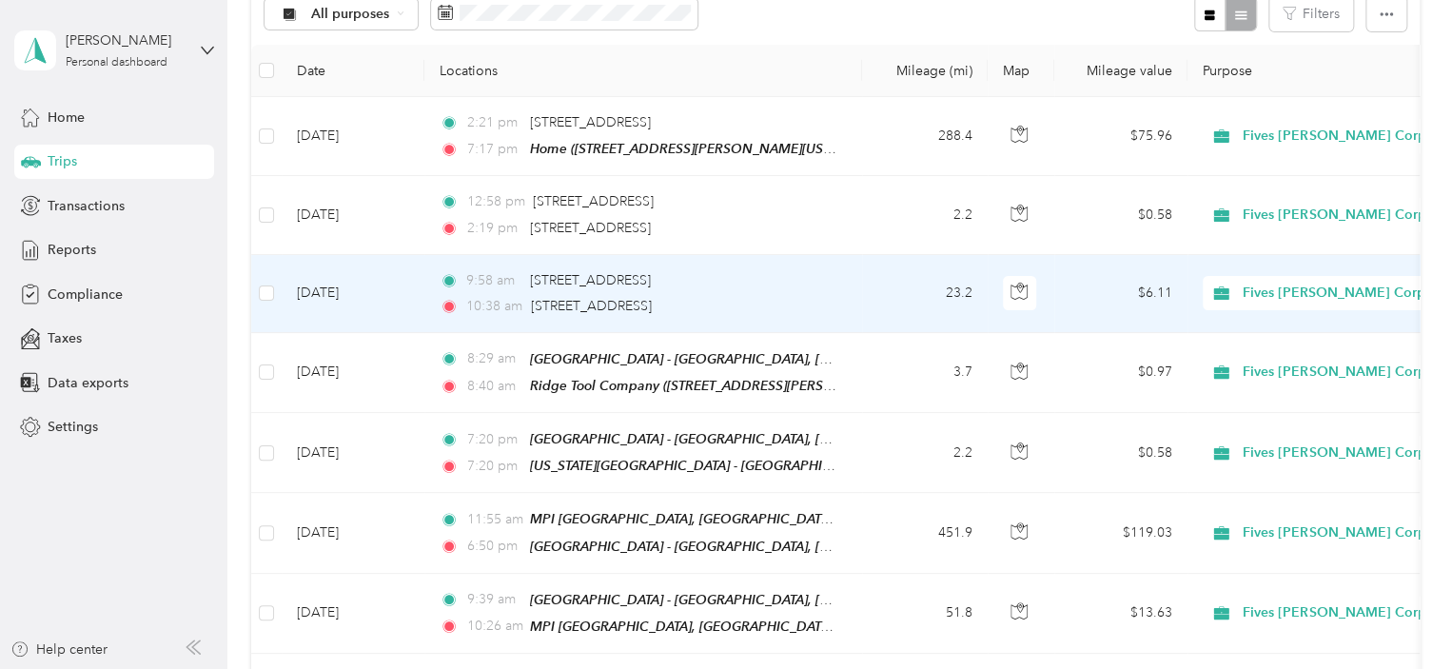
click at [689, 289] on div "9:58 am [STREET_ADDRESS] 10:38 am 3431 OH-[GEOGRAPHIC_DATA], [GEOGRAPHIC_DATA]" at bounding box center [640, 293] width 400 height 47
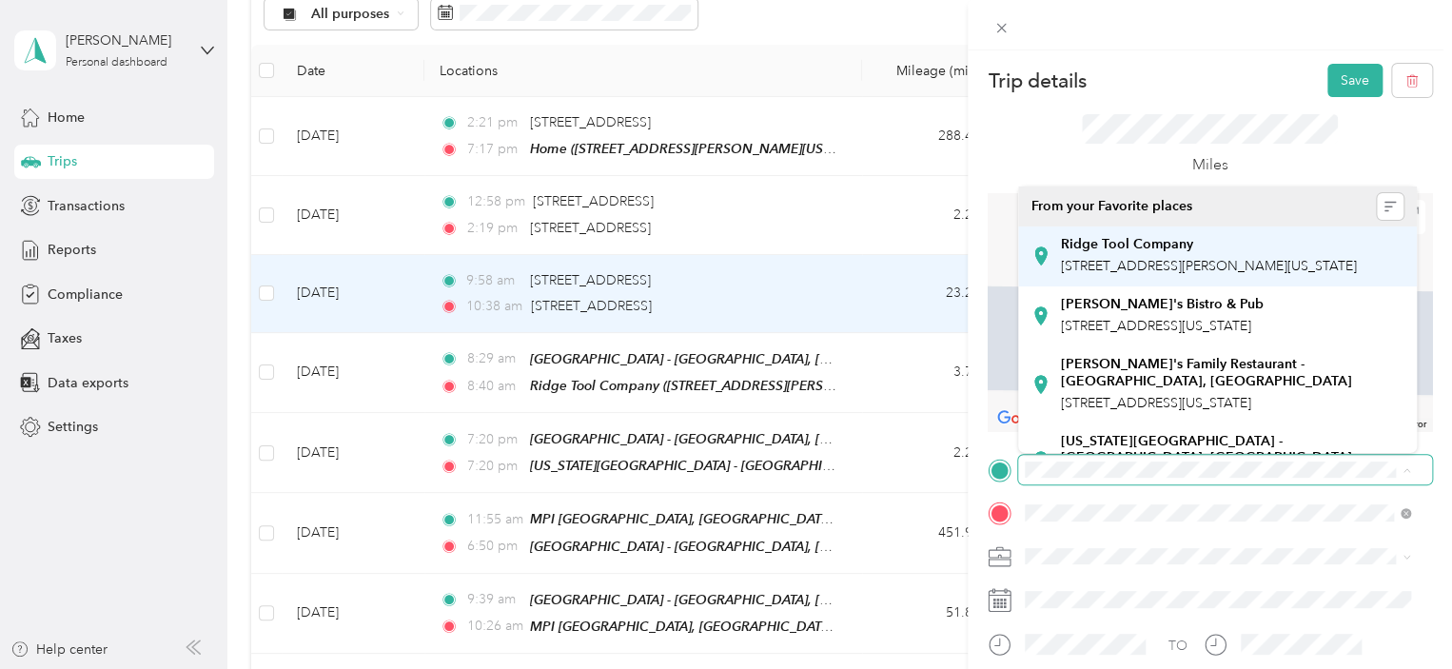
click at [1191, 246] on div "Ridge Tool Company" at bounding box center [1209, 244] width 296 height 17
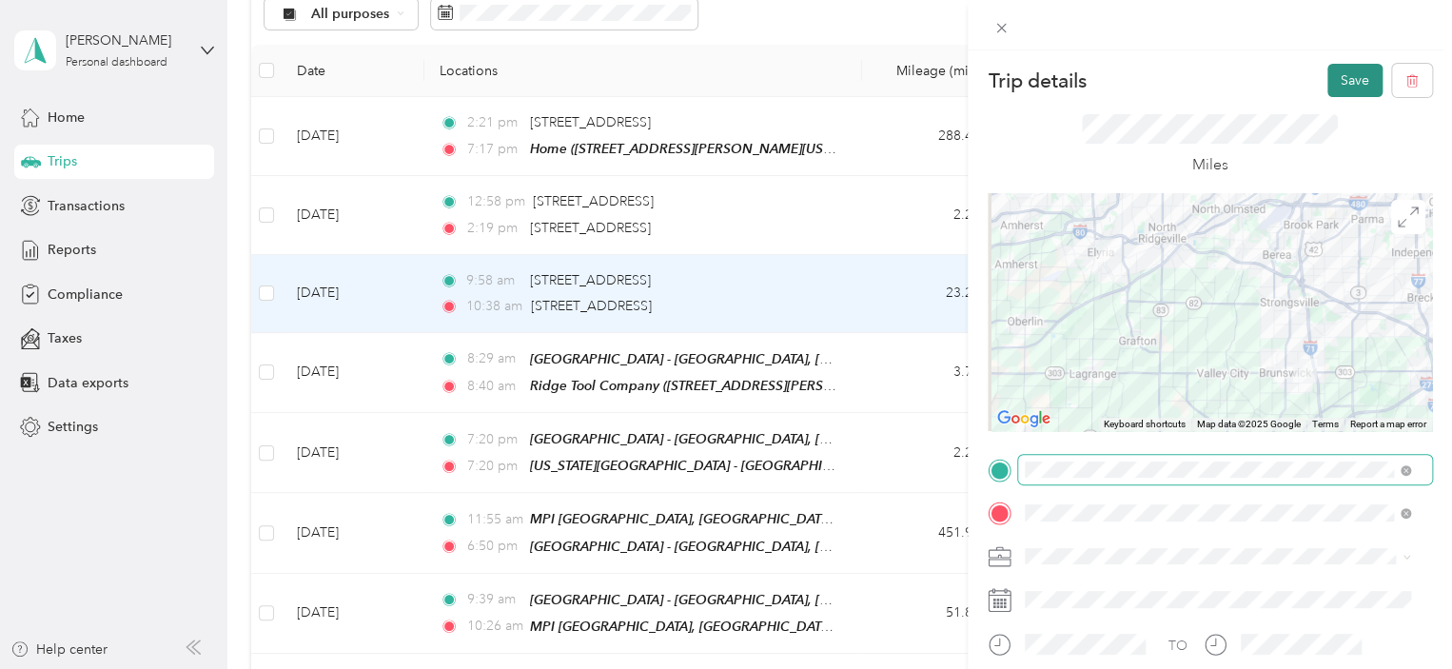
click at [1337, 73] on button "Save" at bounding box center [1354, 80] width 55 height 33
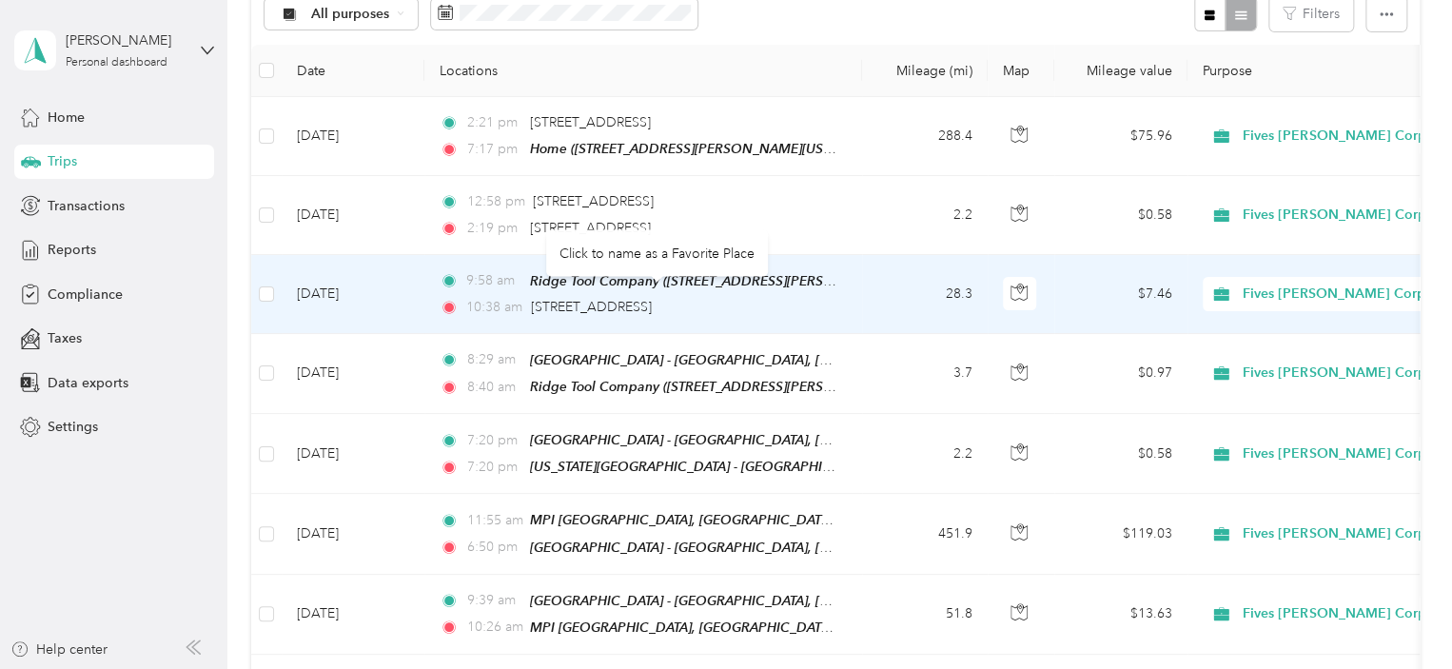
click at [915, 294] on td "28.3" at bounding box center [925, 294] width 126 height 79
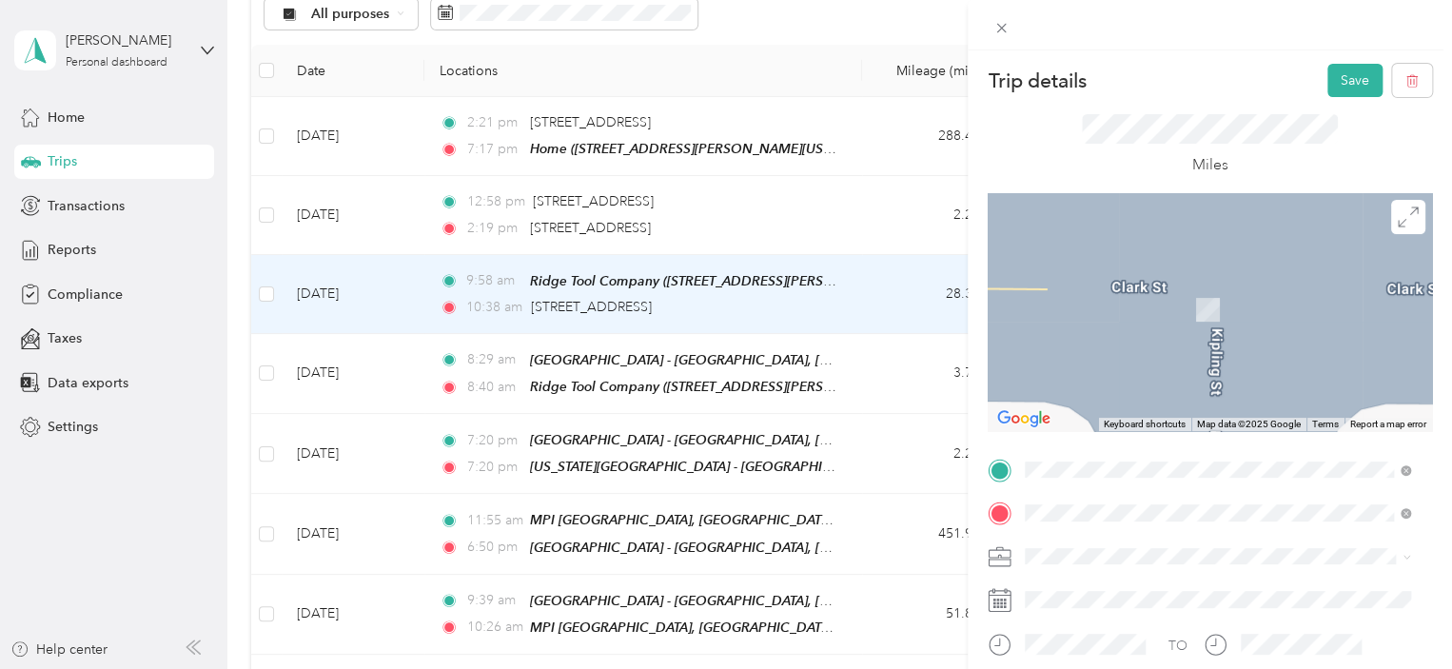
click at [1191, 288] on span "[STREET_ADDRESS][US_STATE]" at bounding box center [1156, 281] width 190 height 17
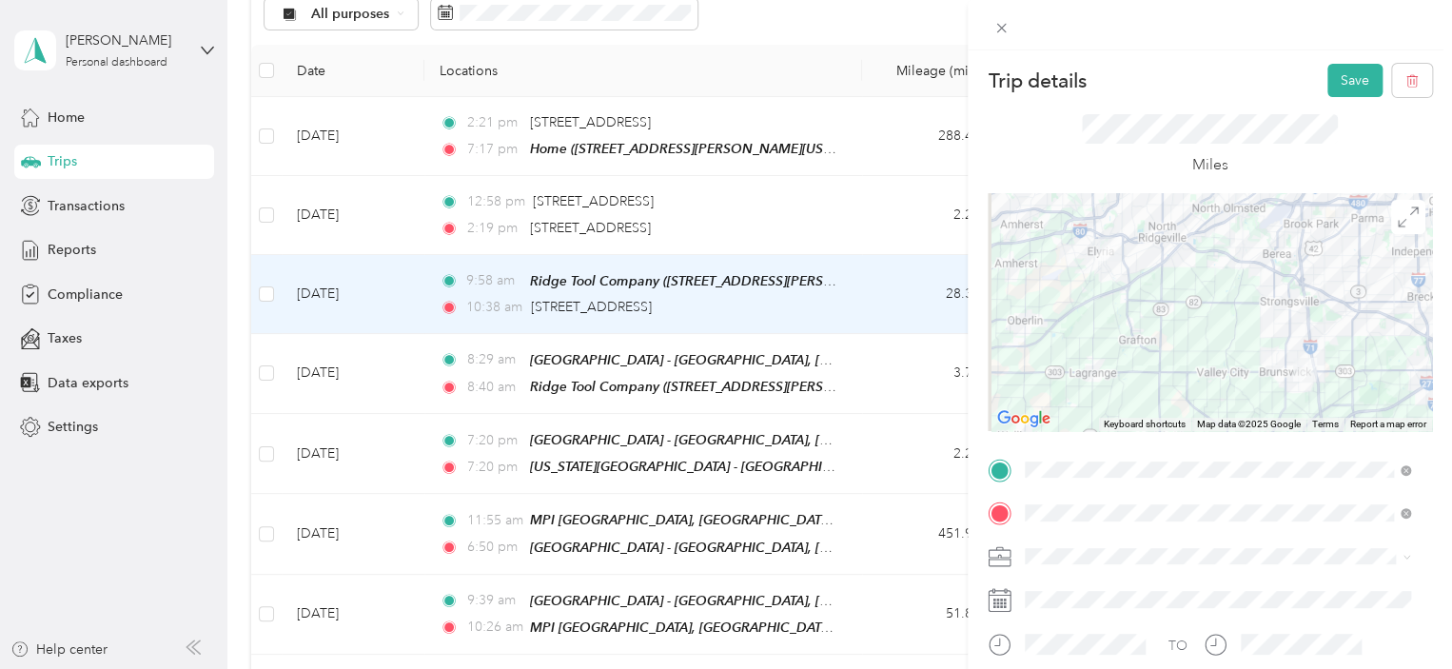
click at [1358, 300] on div at bounding box center [1209, 312] width 444 height 238
click at [1237, 280] on div at bounding box center [1209, 312] width 444 height 238
click at [1397, 223] on icon at bounding box center [1407, 216] width 21 height 21
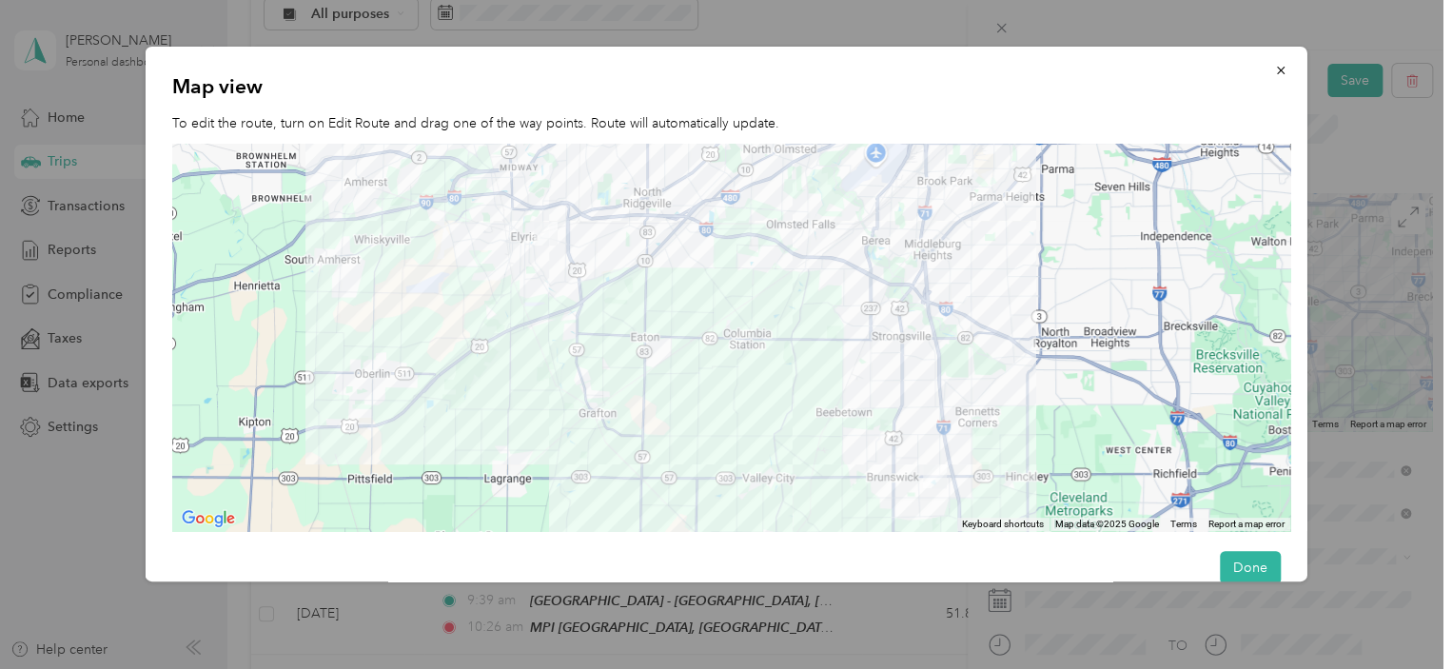
click at [574, 345] on div at bounding box center [731, 338] width 1118 height 388
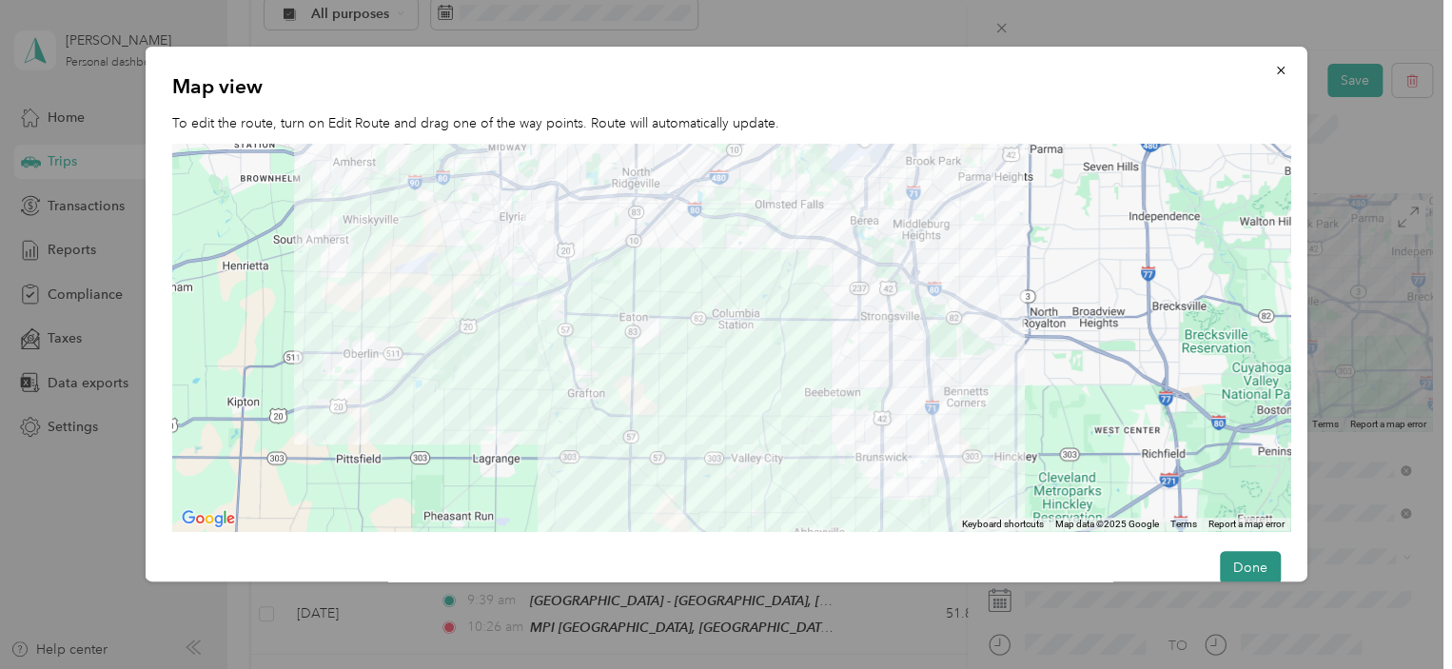
click at [1241, 552] on button "Done" at bounding box center [1249, 567] width 61 height 33
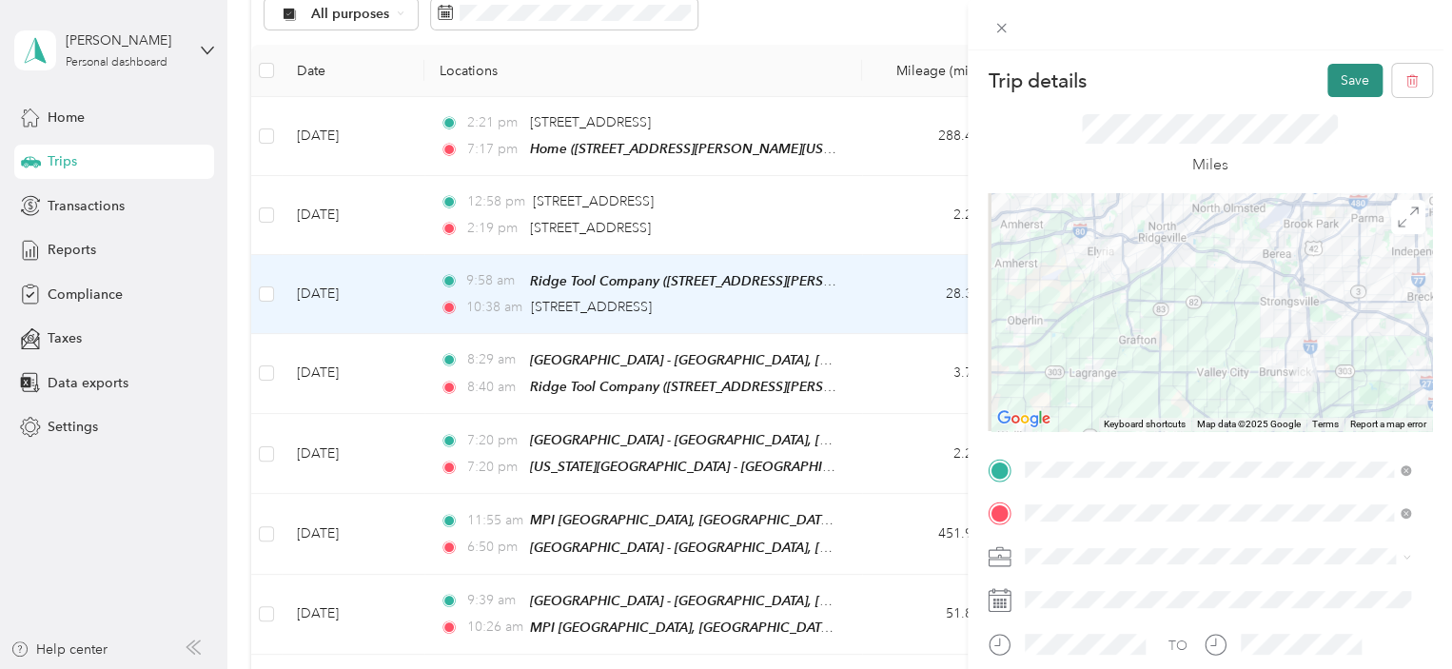
click at [1332, 79] on button "Save" at bounding box center [1354, 80] width 55 height 33
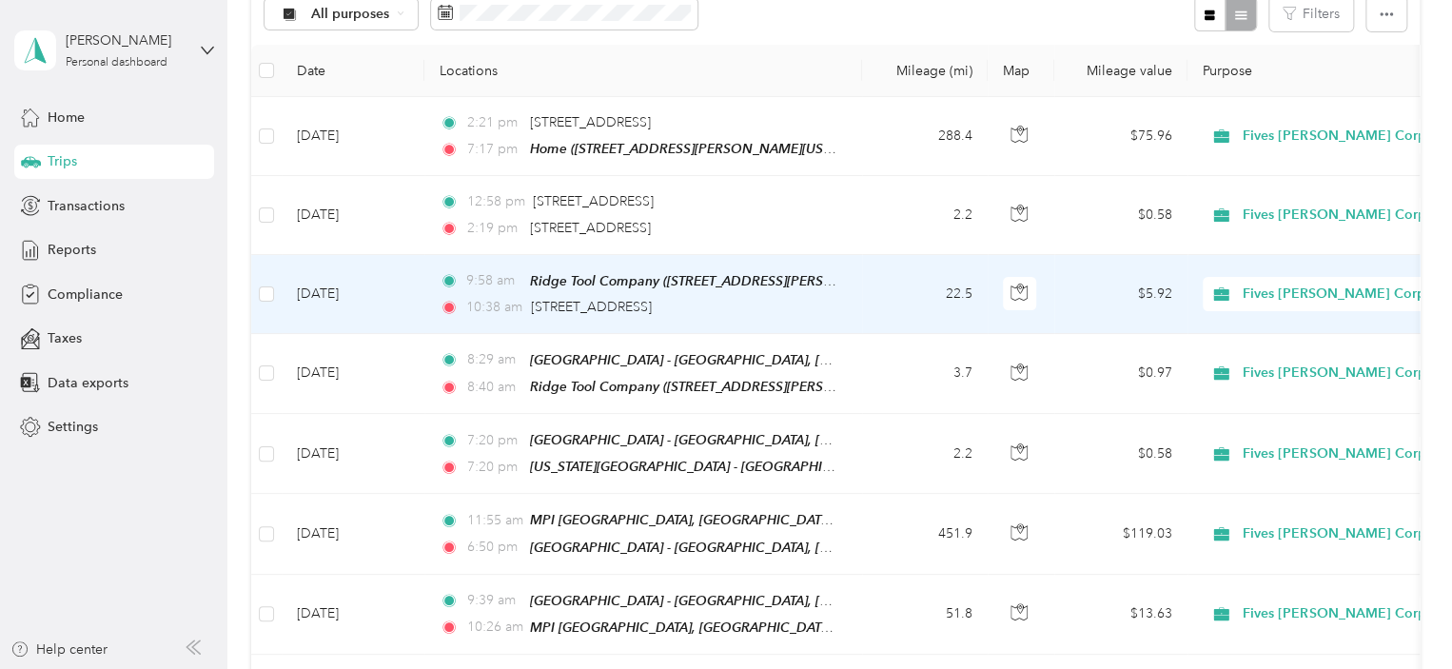
click at [742, 303] on div "10:38 am [STREET_ADDRESS]" at bounding box center [640, 307] width 400 height 21
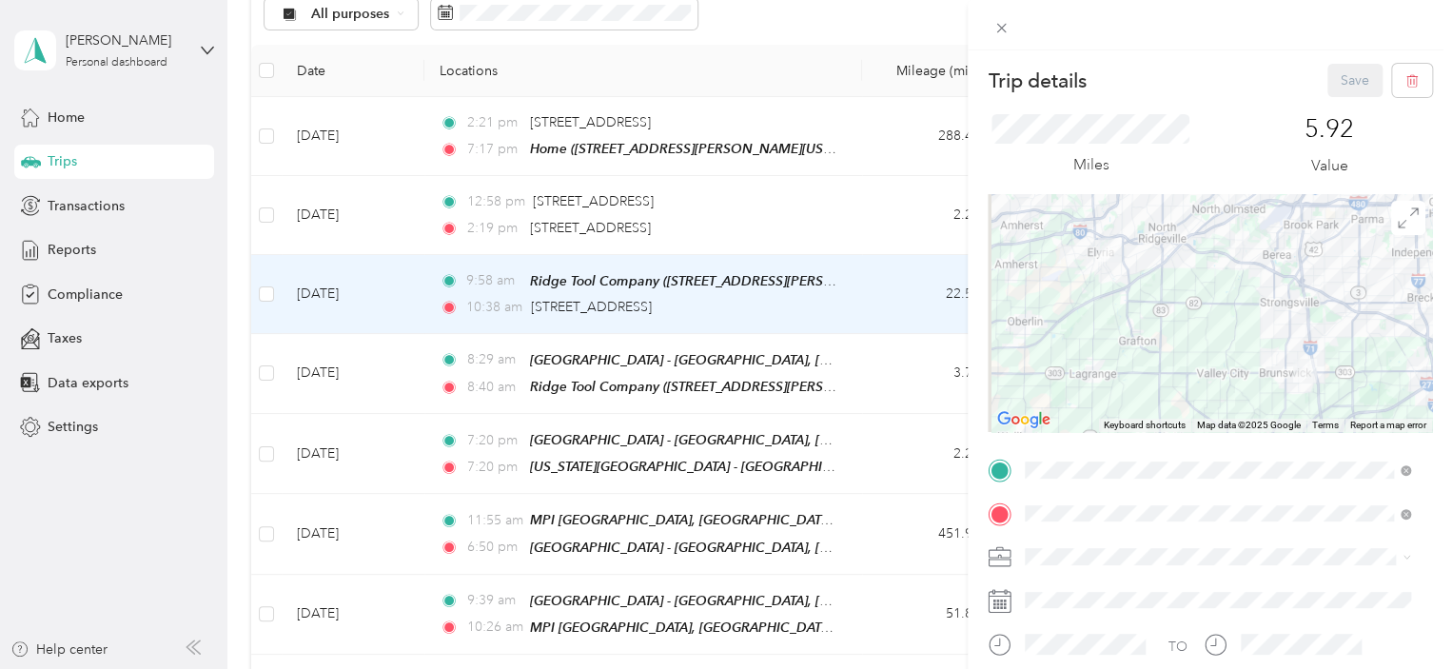
click at [761, 313] on div "Trip details Save This trip cannot be edited because it is either under review,…" at bounding box center [726, 334] width 1452 height 669
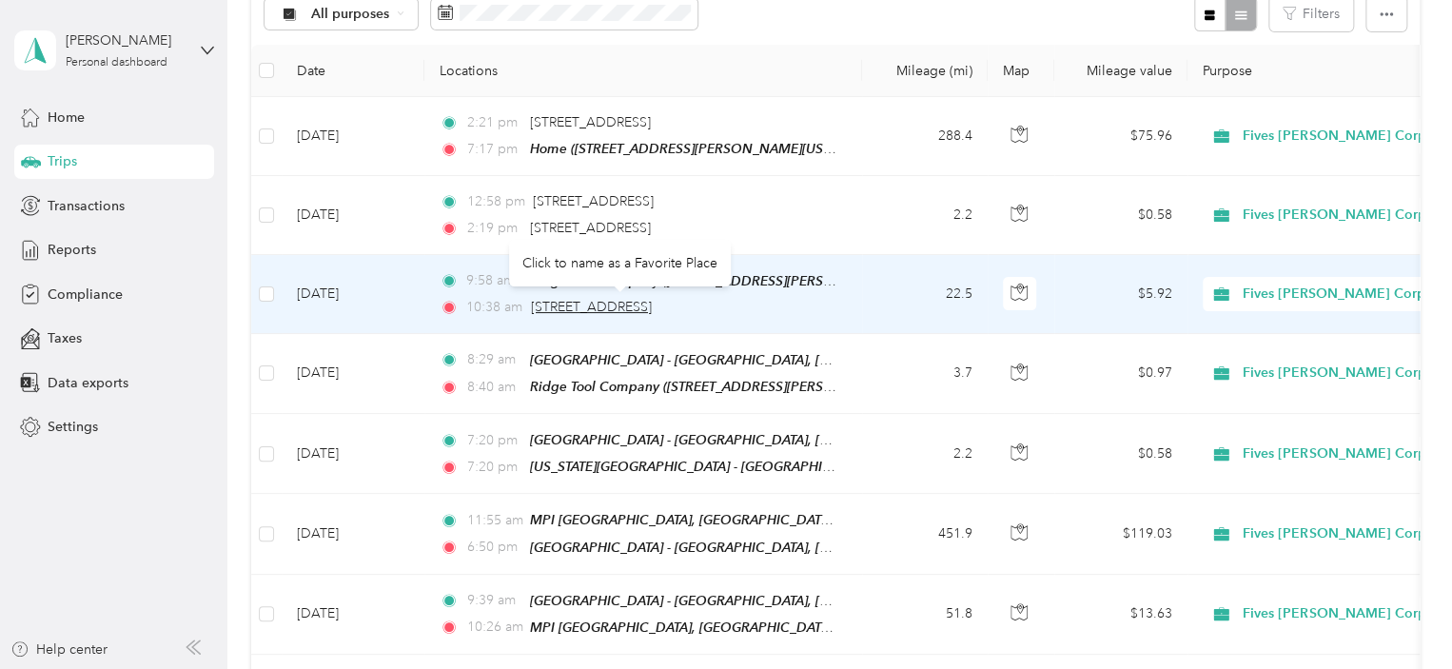
click at [652, 300] on span "[STREET_ADDRESS]" at bounding box center [591, 307] width 121 height 16
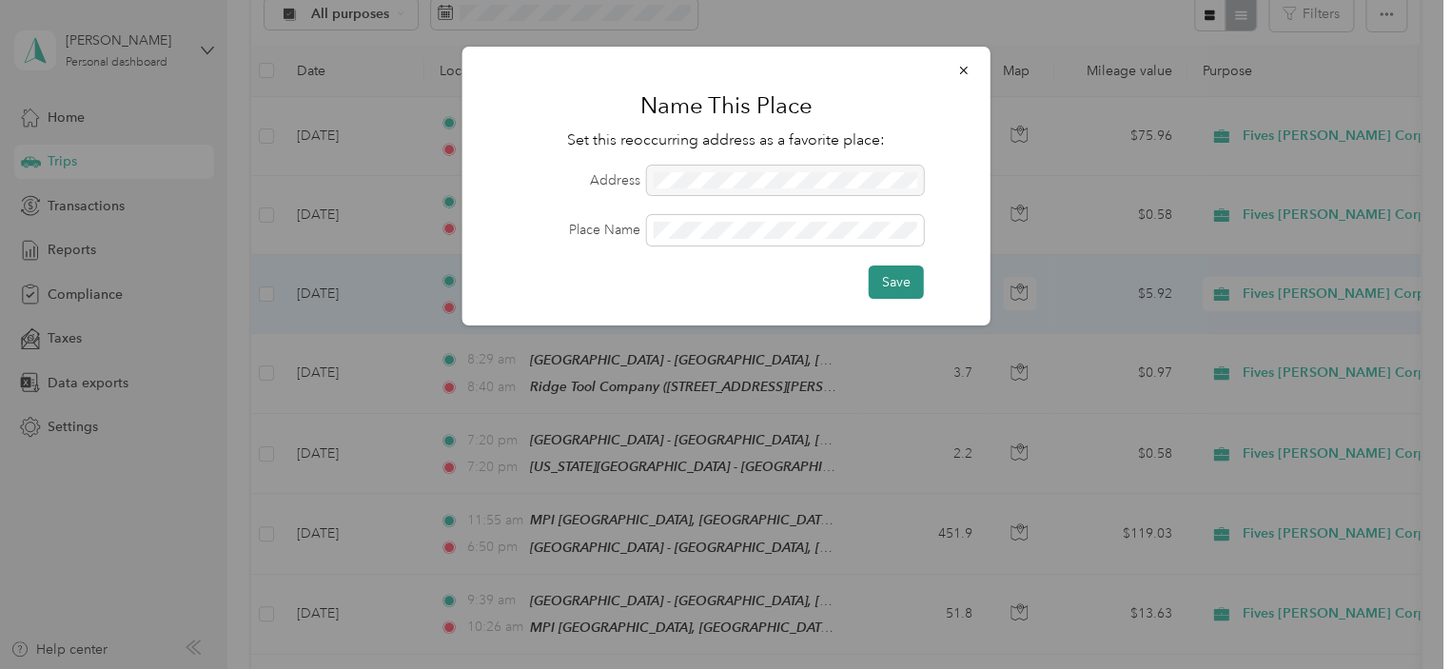
click at [898, 280] on button "Save" at bounding box center [896, 281] width 55 height 33
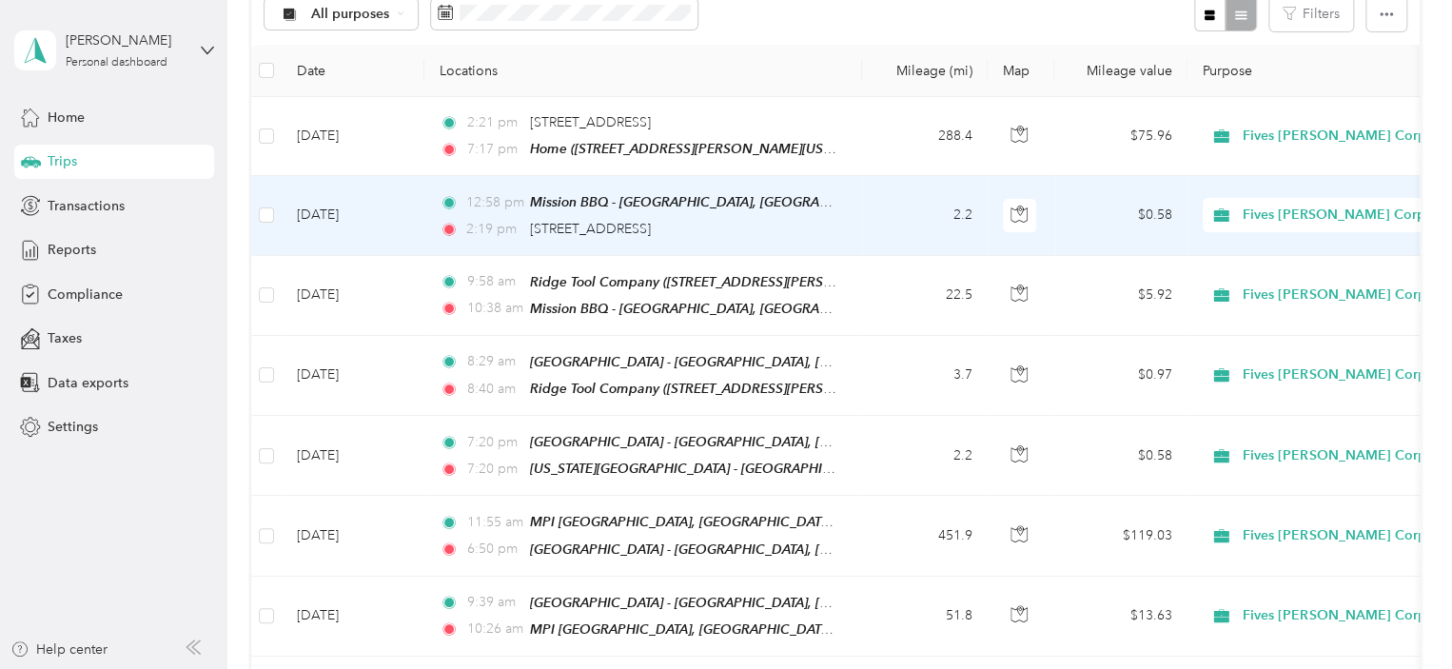
click at [860, 193] on td "12:58 pm Mission BBQ - [GEOGRAPHIC_DATA], [GEOGRAPHIC_DATA] ([STREET_ADDRESS][U…" at bounding box center [643, 215] width 438 height 79
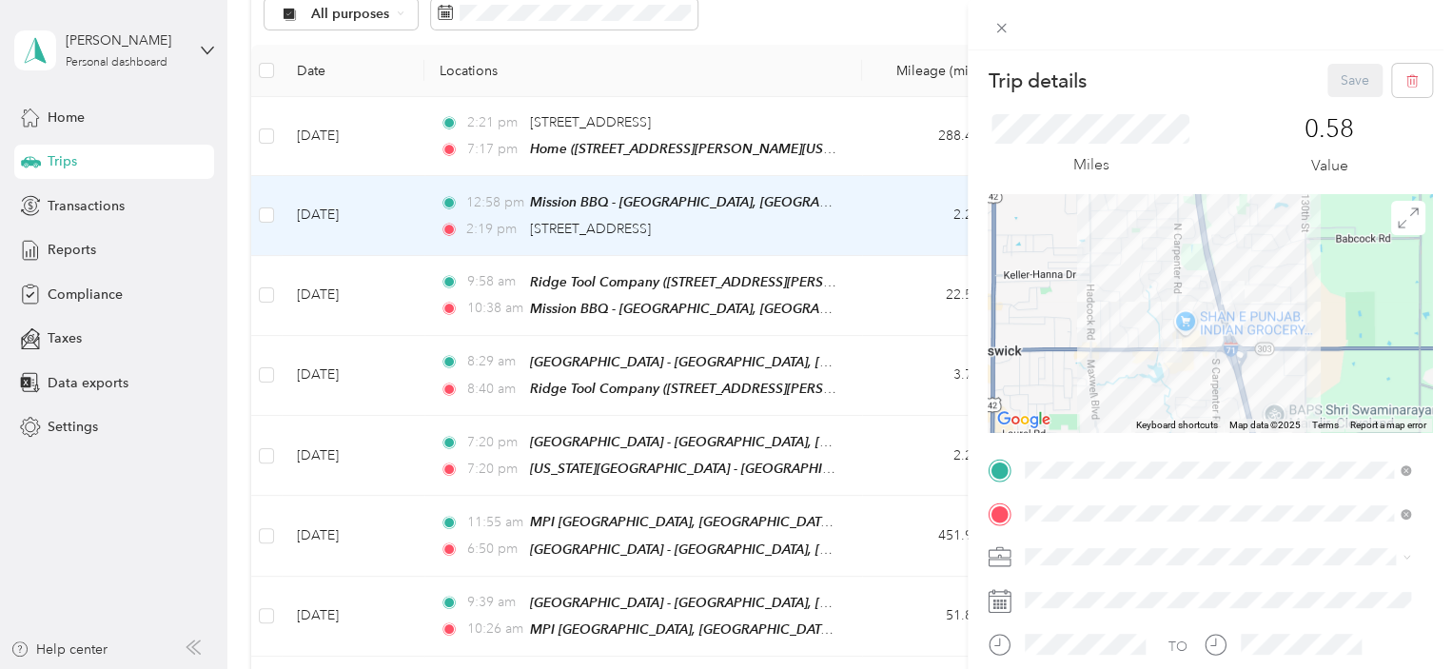
click at [869, 232] on div "Trip details Save This trip cannot be edited because it is either under review,…" at bounding box center [726, 334] width 1452 height 669
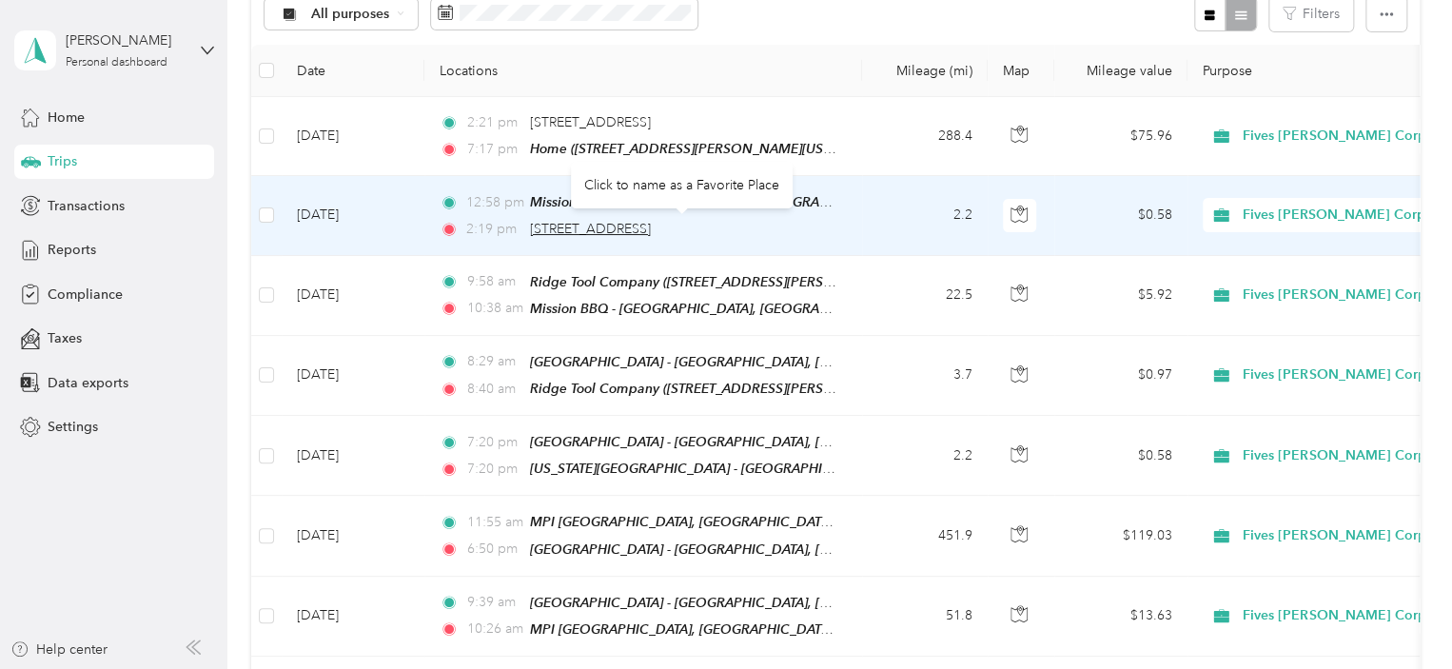
click at [651, 223] on span "[STREET_ADDRESS]" at bounding box center [590, 229] width 121 height 16
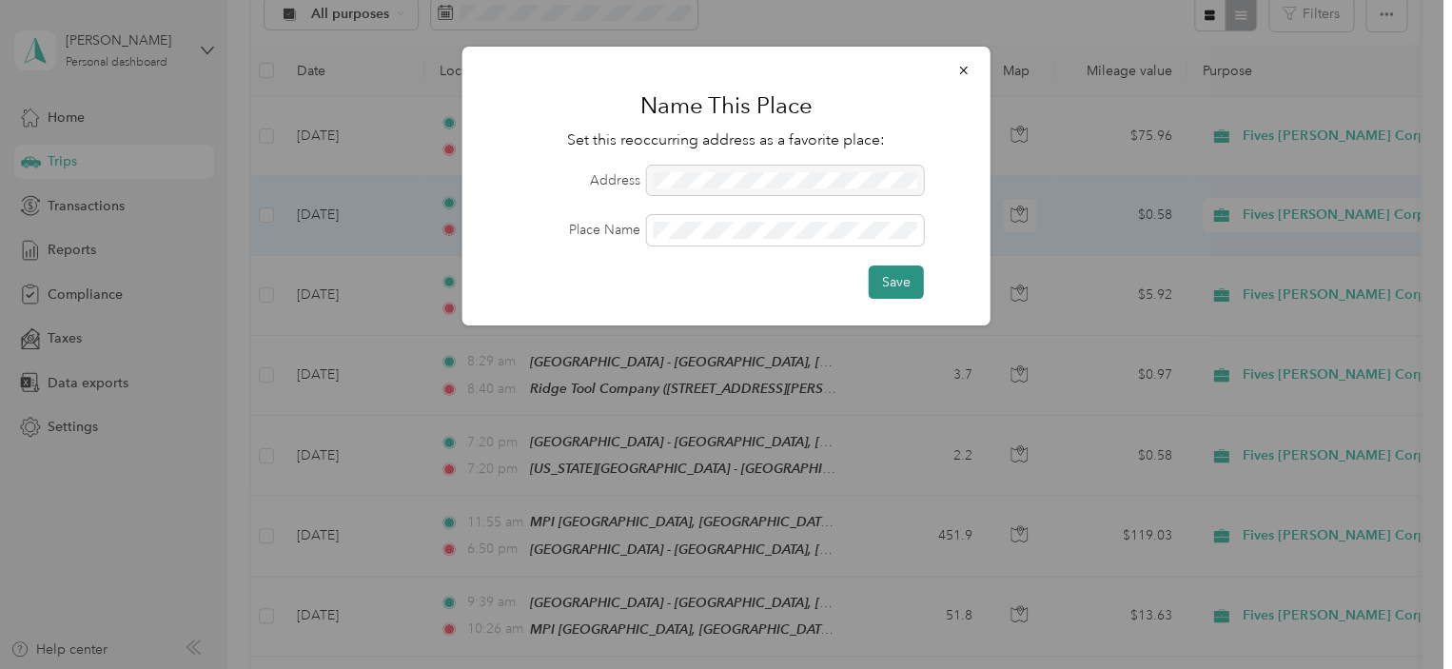
click at [896, 274] on button "Save" at bounding box center [896, 281] width 55 height 33
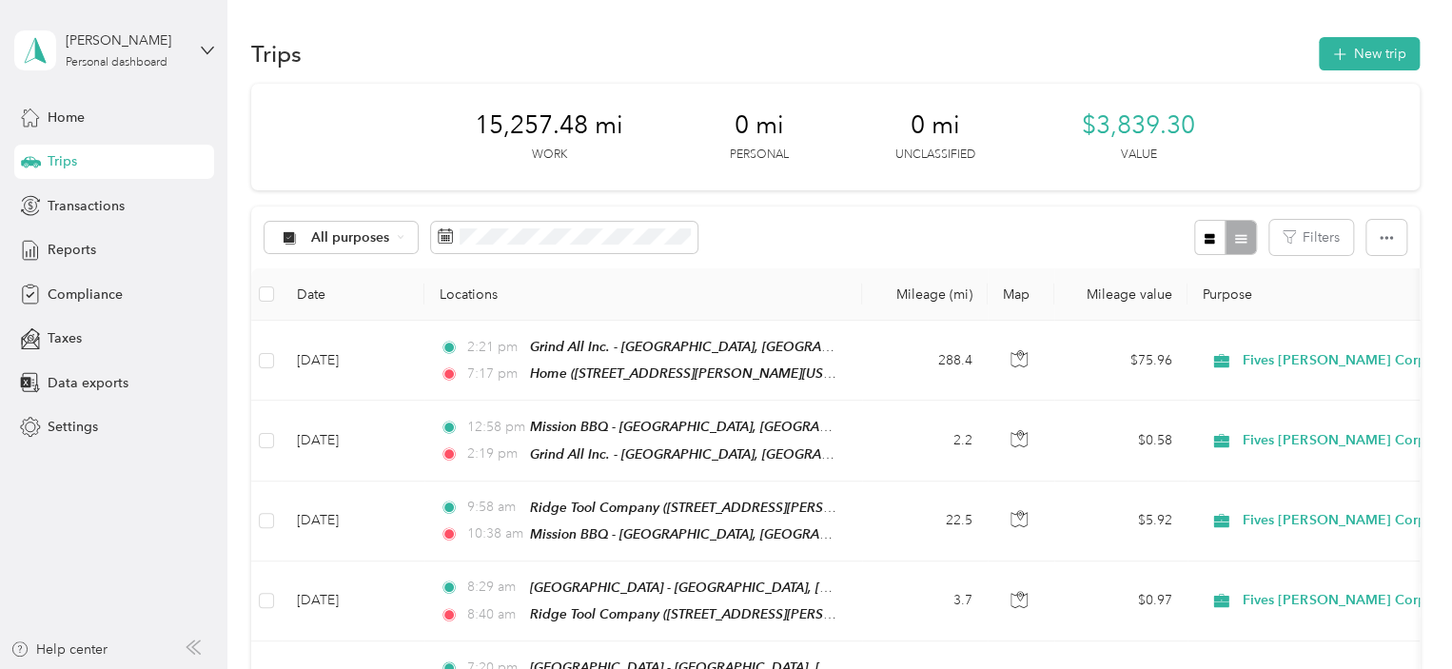
click at [765, 232] on div "All purposes Filters" at bounding box center [835, 237] width 1168 height 62
click at [73, 123] on span "Home" at bounding box center [66, 117] width 37 height 20
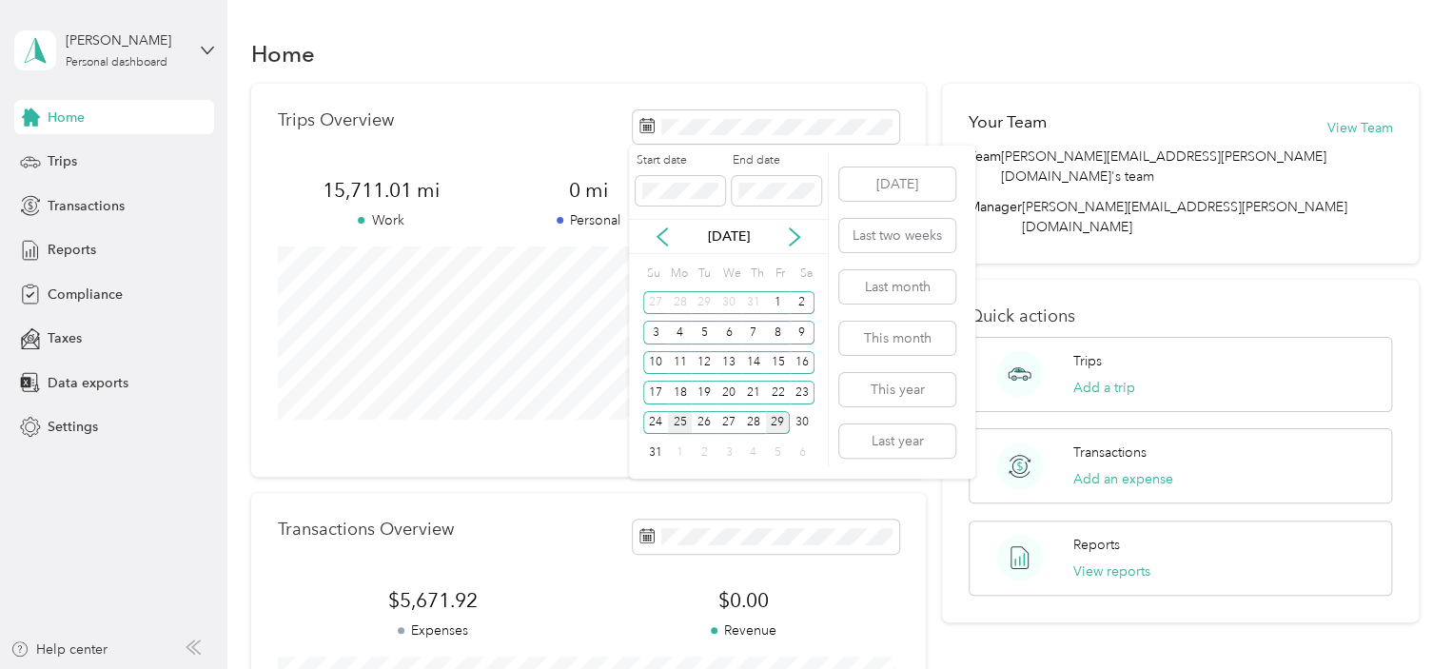
click at [680, 415] on div "25" at bounding box center [680, 423] width 25 height 24
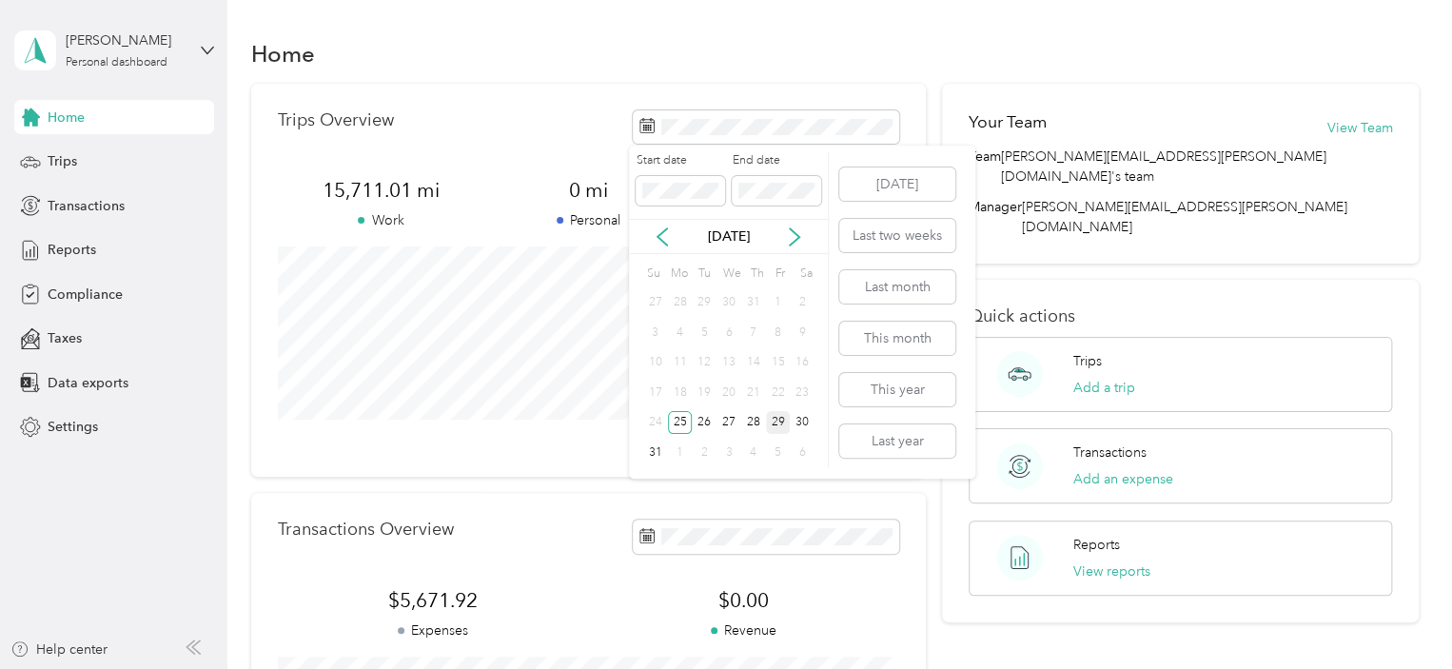
click at [776, 417] on div "29" at bounding box center [778, 423] width 25 height 24
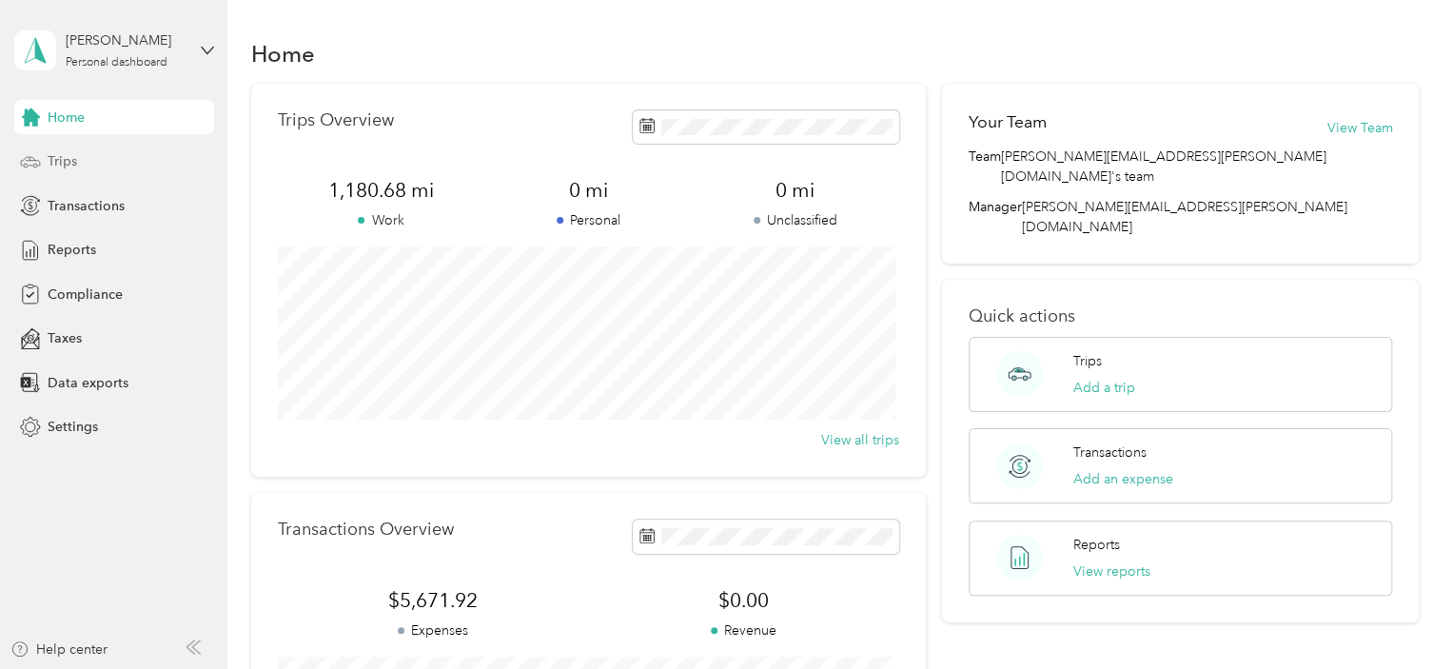
click at [66, 156] on span "Trips" at bounding box center [62, 161] width 29 height 20
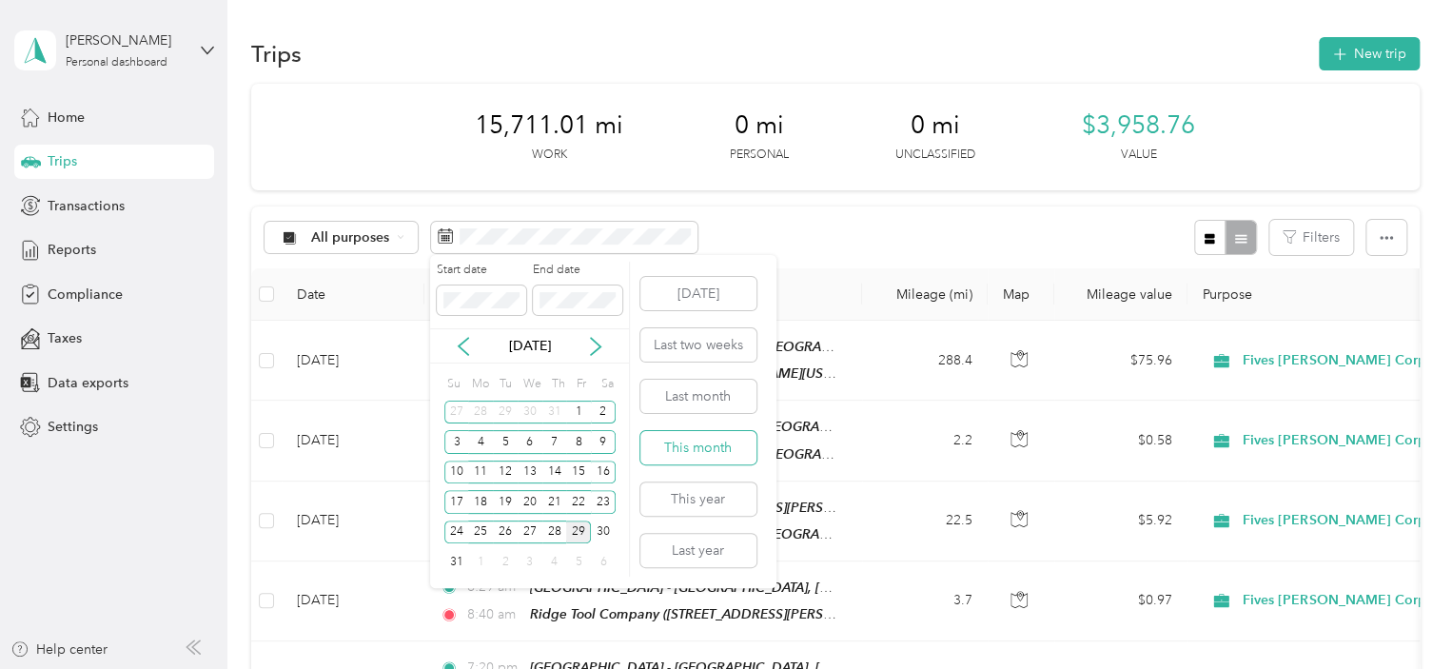
click at [704, 441] on button "This month" at bounding box center [698, 447] width 116 height 33
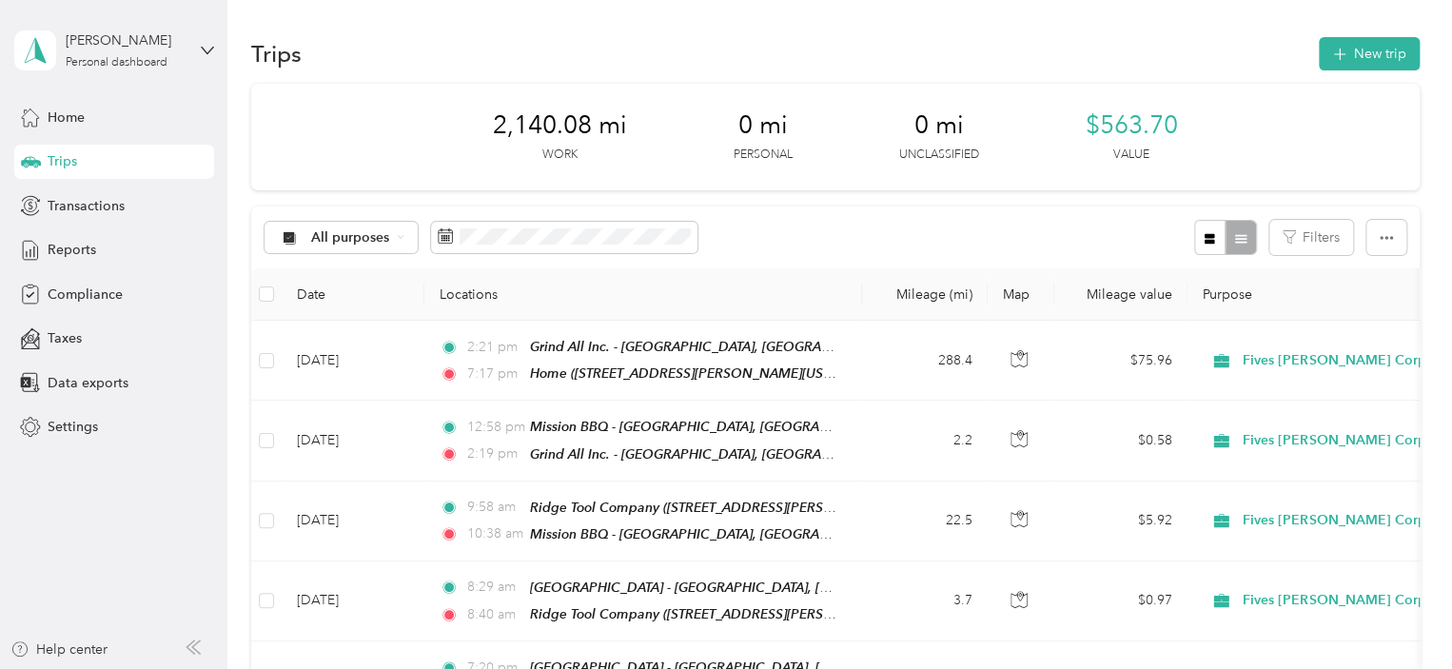
click at [1008, 215] on div "All purposes Filters" at bounding box center [835, 237] width 1168 height 62
click at [394, 304] on th "Date" at bounding box center [353, 294] width 143 height 52
click at [81, 260] on div "Reports" at bounding box center [114, 250] width 200 height 34
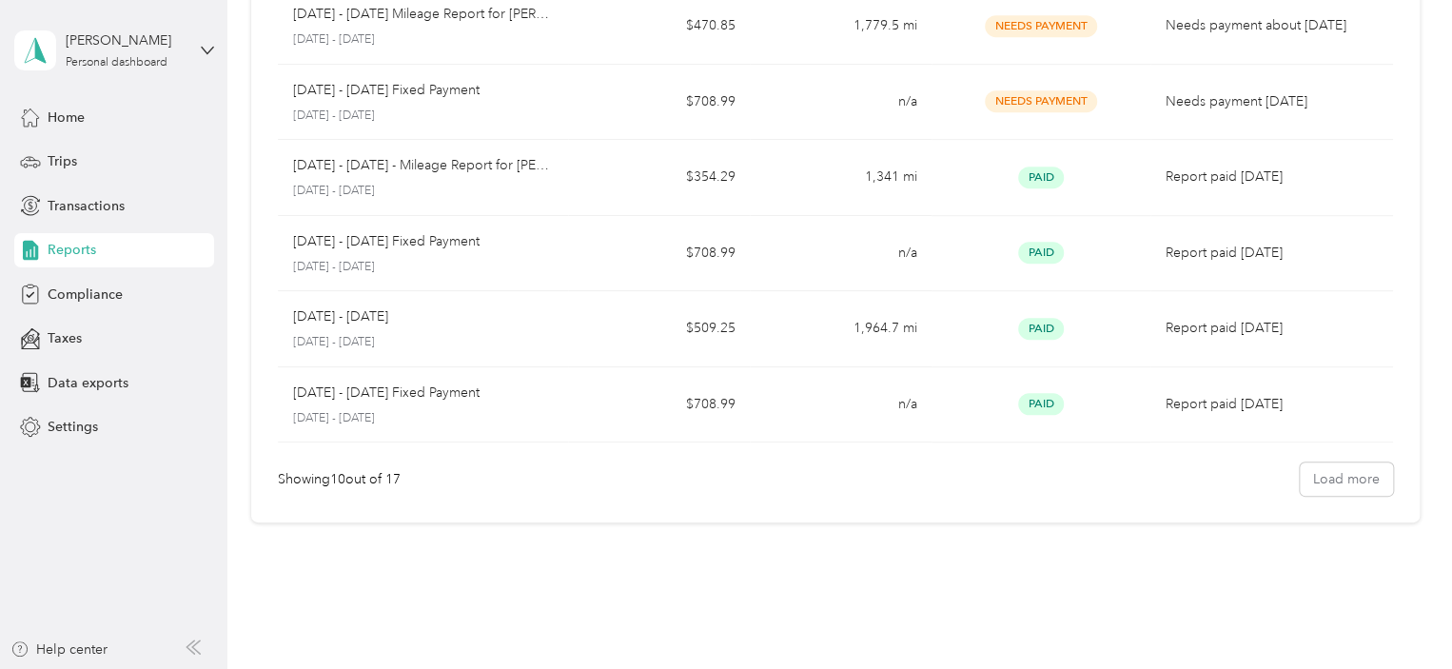
scroll to position [517, 0]
click at [1335, 472] on button "Load more" at bounding box center [1345, 476] width 93 height 33
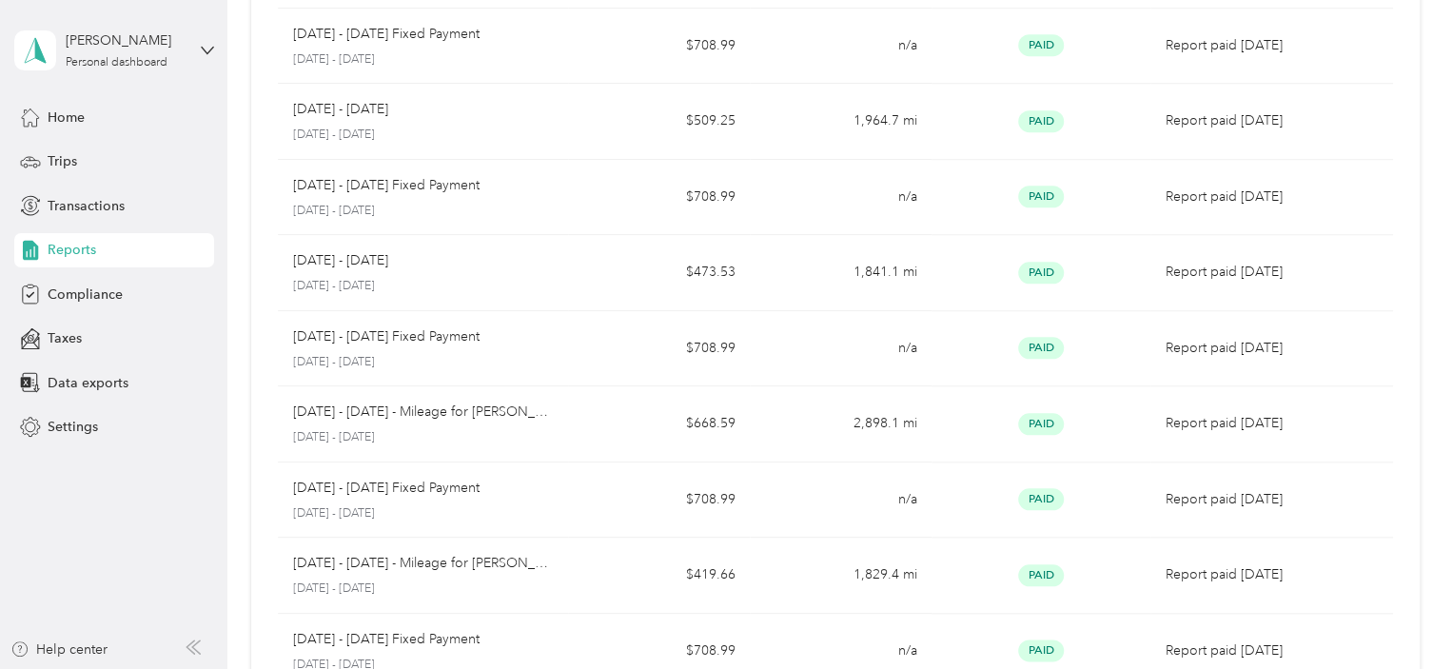
scroll to position [731, 0]
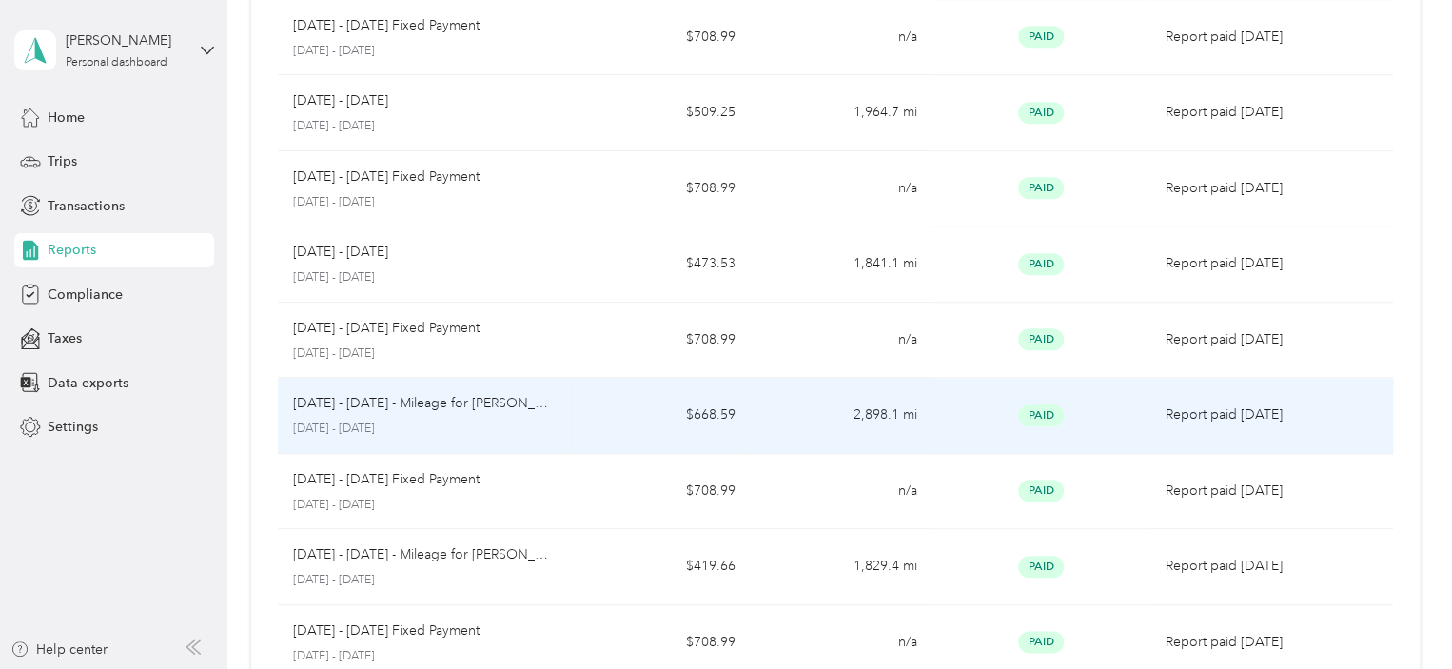
click at [492, 399] on p "[DATE] - [DATE] - Mileage for [PERSON_NAME]" at bounding box center [423, 403] width 261 height 21
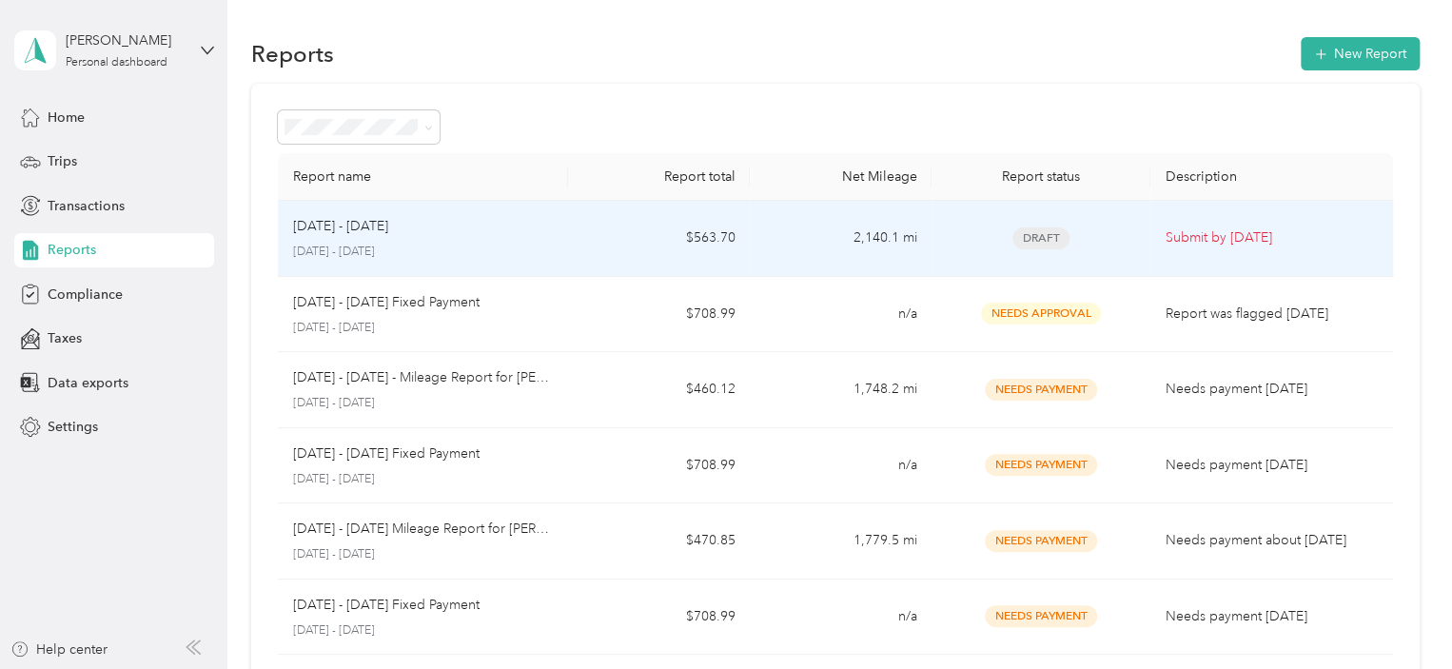
click at [367, 227] on p "[DATE] - [DATE]" at bounding box center [340, 226] width 95 height 21
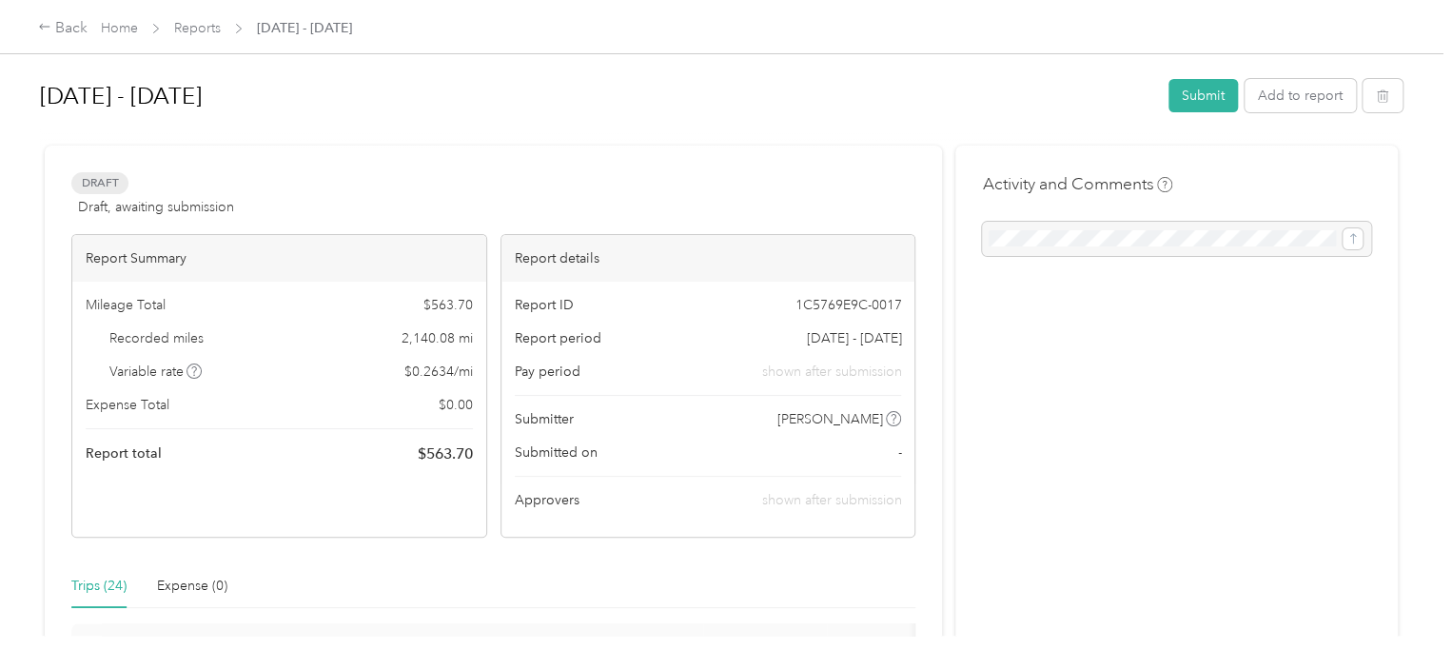
click at [321, 410] on div "Expense Total $ 0.00" at bounding box center [279, 405] width 387 height 20
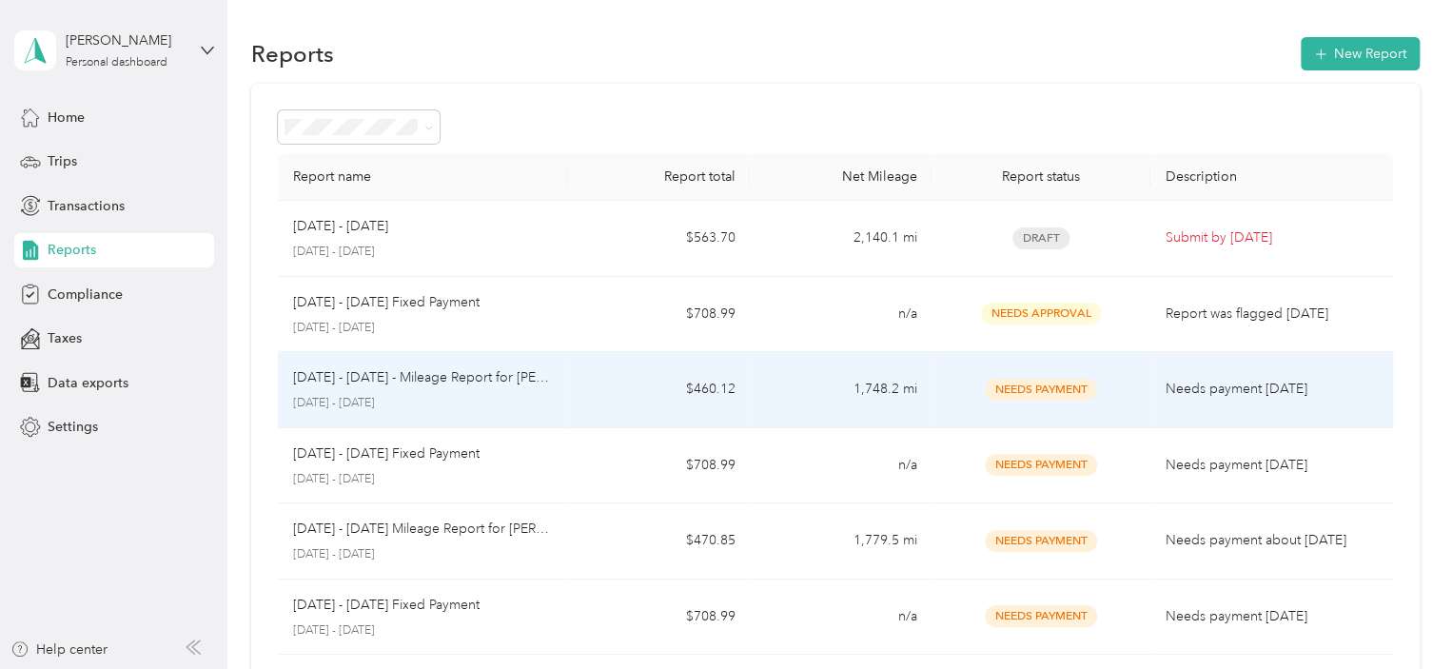
click at [431, 373] on p "[DATE] - [DATE] - Mileage Report for [PERSON_NAME]" at bounding box center [423, 377] width 261 height 21
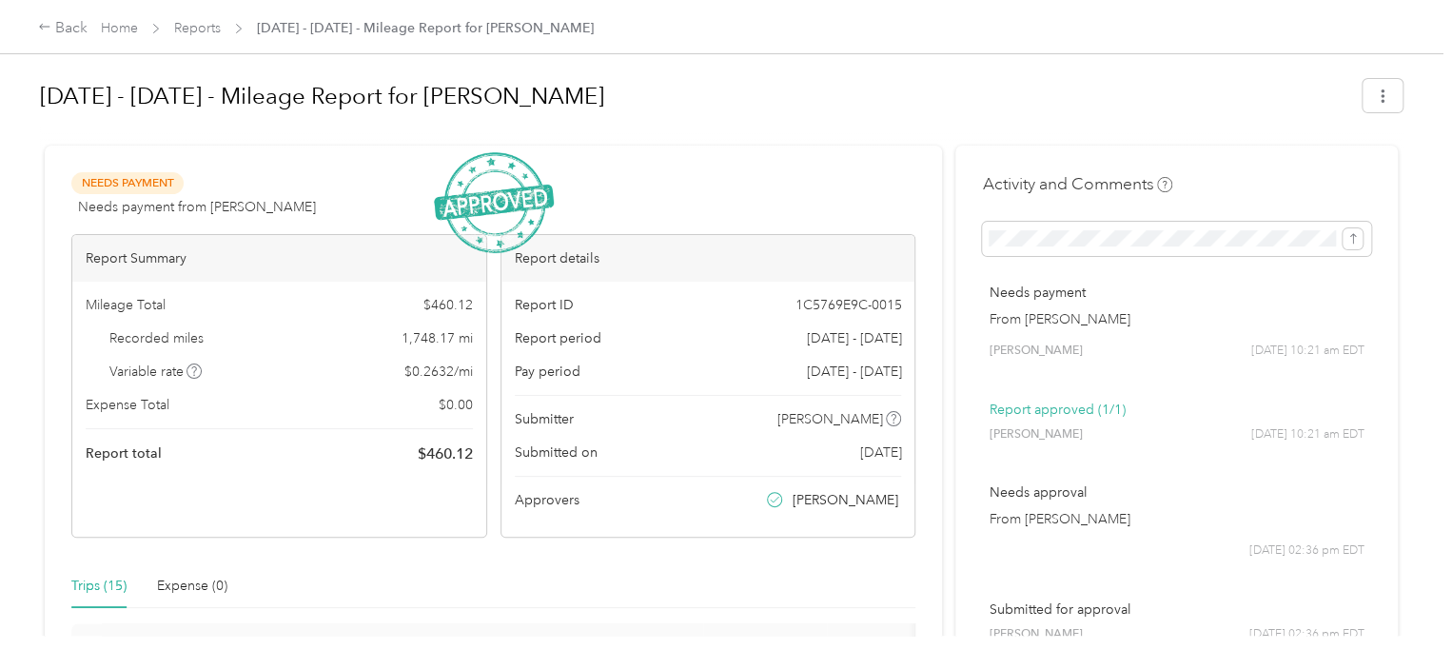
drag, startPoint x: 578, startPoint y: 93, endPoint x: 205, endPoint y: 93, distance: 372.9
click at [205, 93] on h1 "[DATE] - [DATE] - Mileage Report for [PERSON_NAME]" at bounding box center [694, 96] width 1309 height 46
copy h1 "- Mileage Report for [PERSON_NAME]"
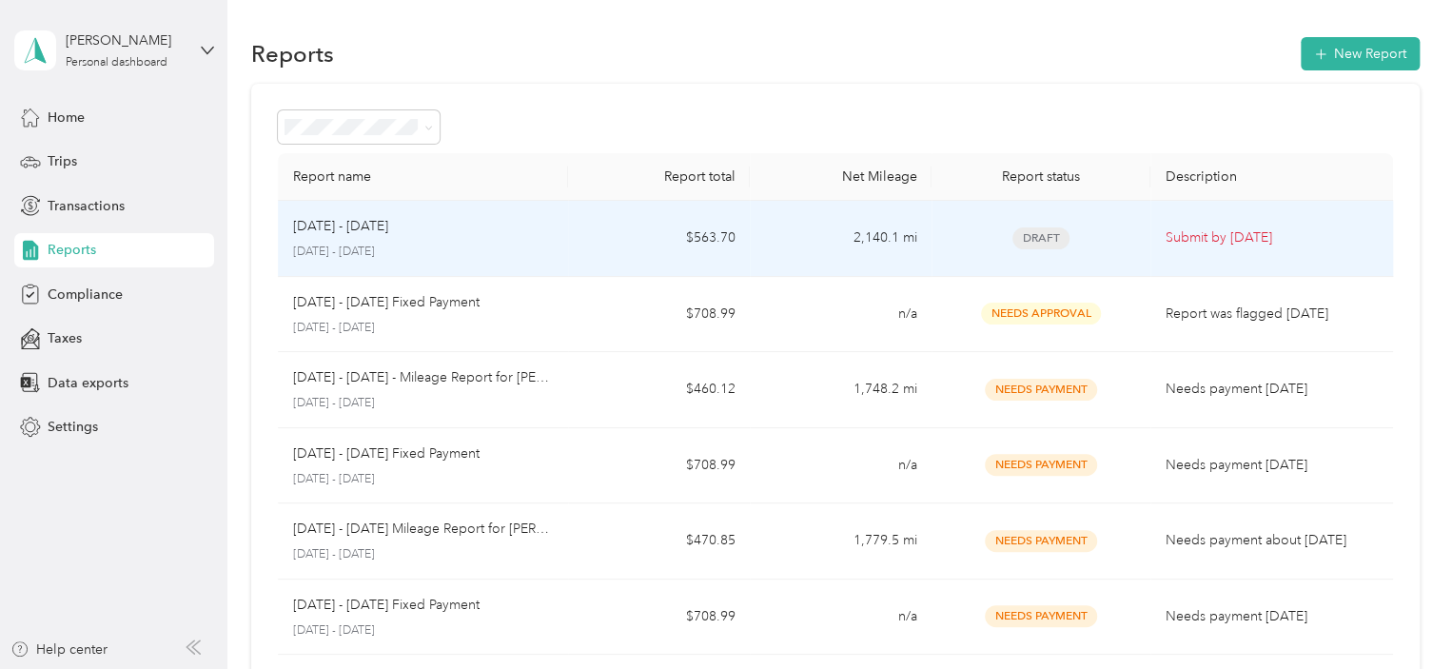
click at [342, 227] on p "[DATE] - [DATE]" at bounding box center [340, 226] width 95 height 21
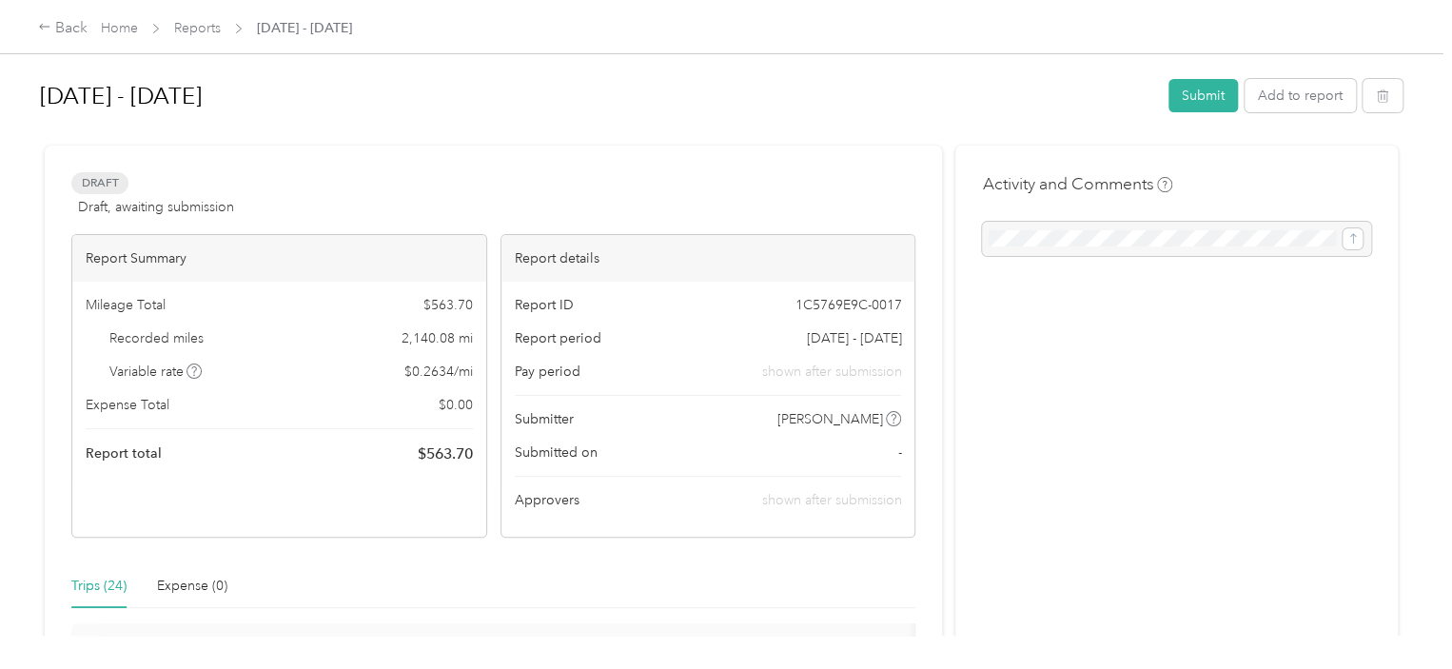
click at [221, 93] on h1 "[DATE] - [DATE]" at bounding box center [597, 96] width 1115 height 46
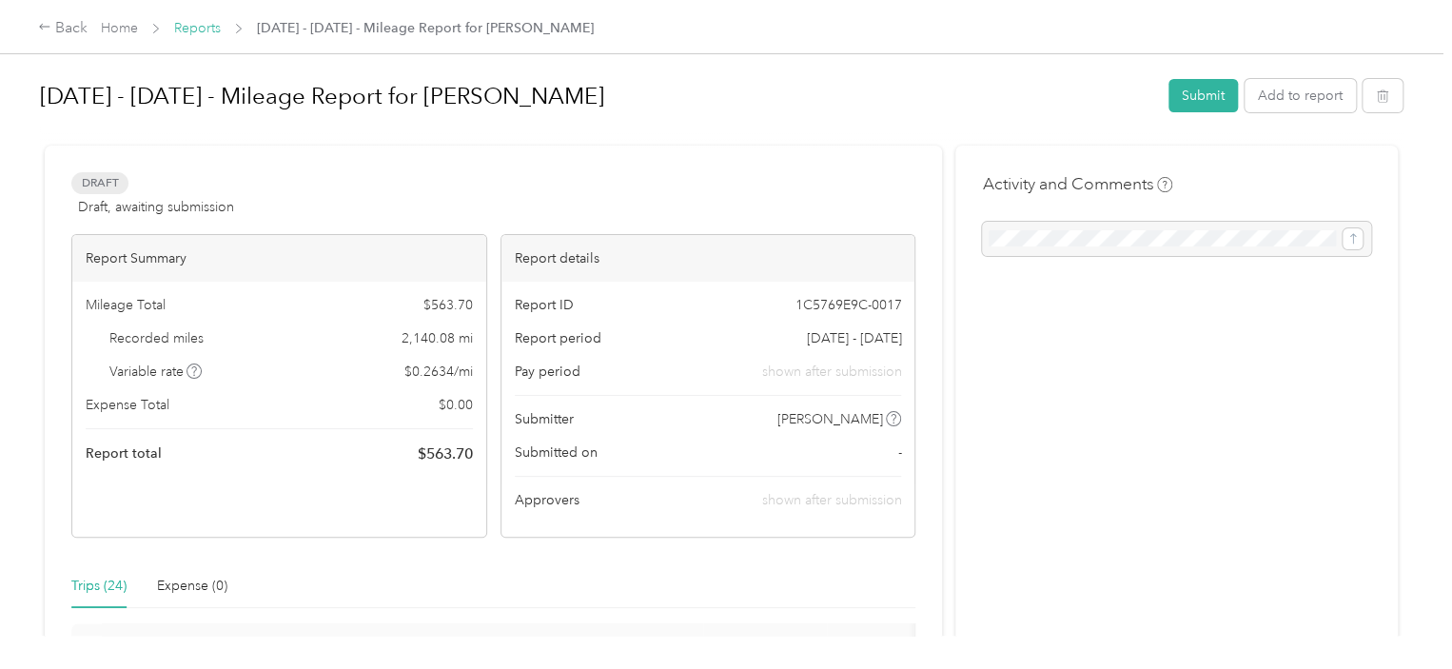
click at [198, 29] on link "Reports" at bounding box center [197, 28] width 47 height 16
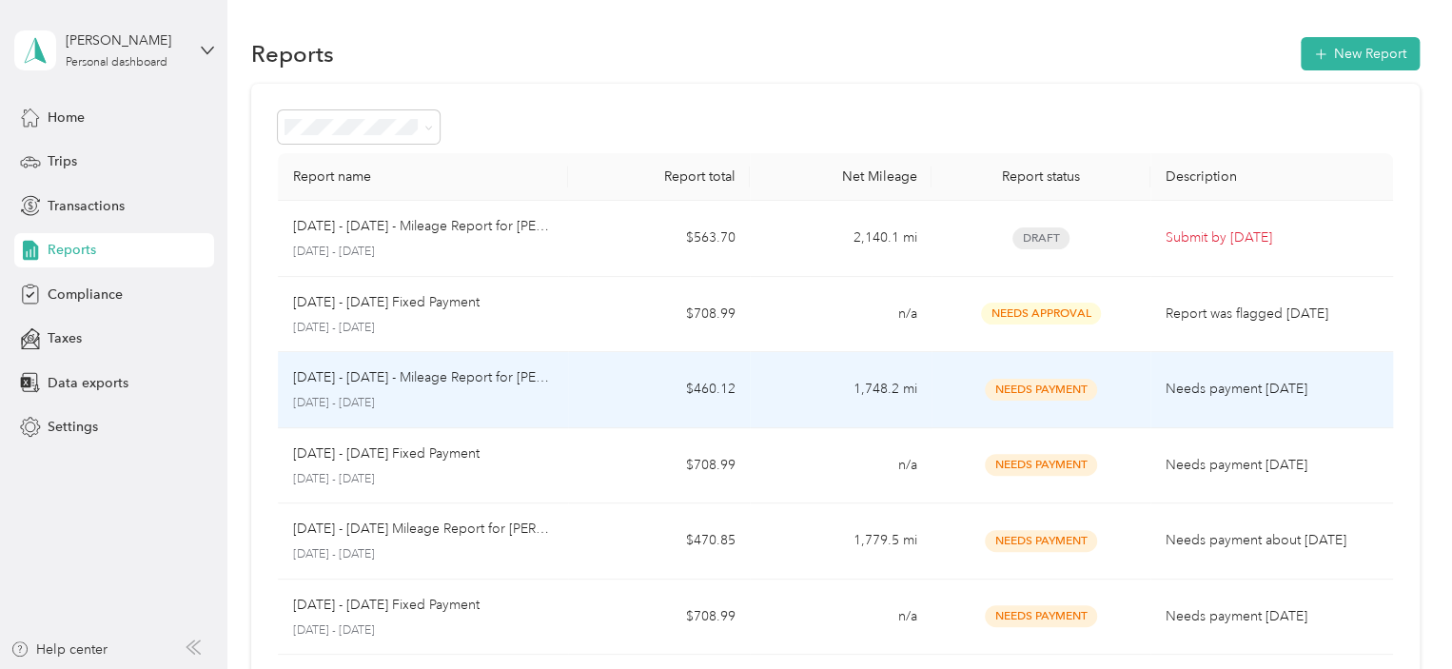
click at [388, 368] on p "[DATE] - [DATE] - Mileage Report for [PERSON_NAME]" at bounding box center [423, 377] width 261 height 21
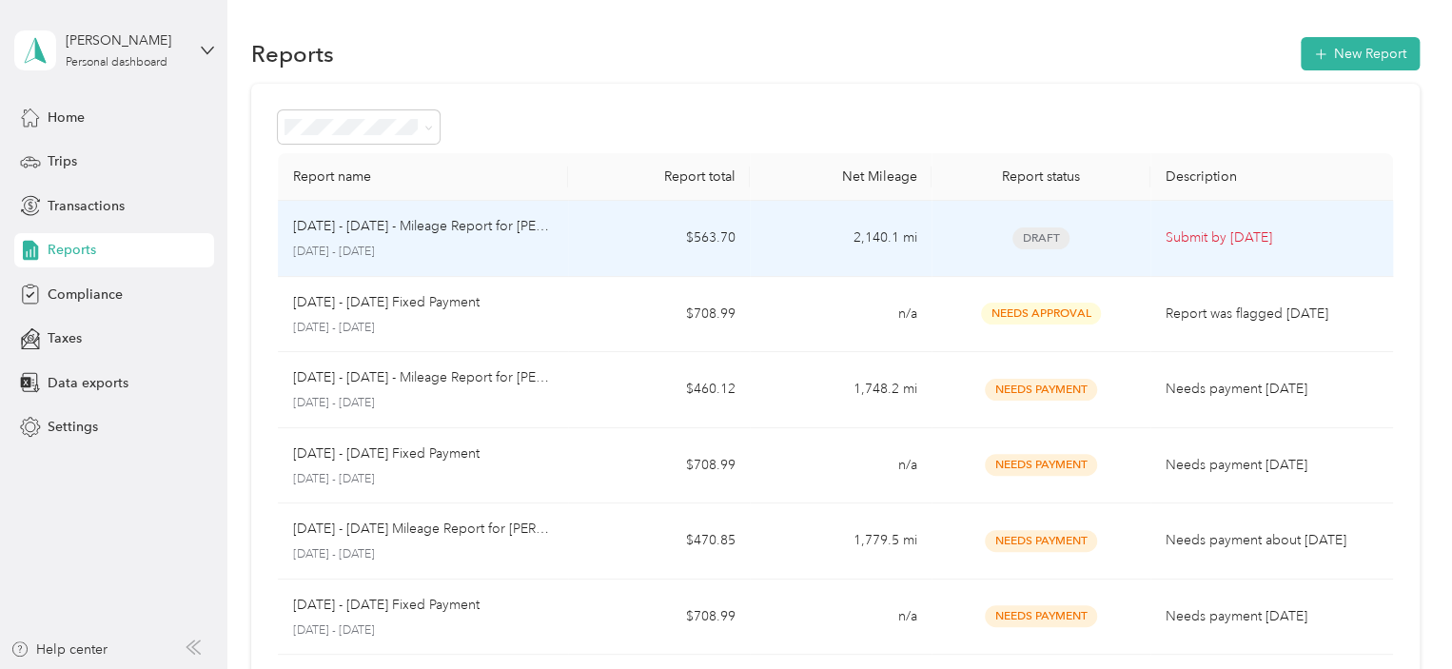
click at [479, 231] on p "[DATE] - [DATE] - Mileage Report for [PERSON_NAME]" at bounding box center [423, 226] width 261 height 21
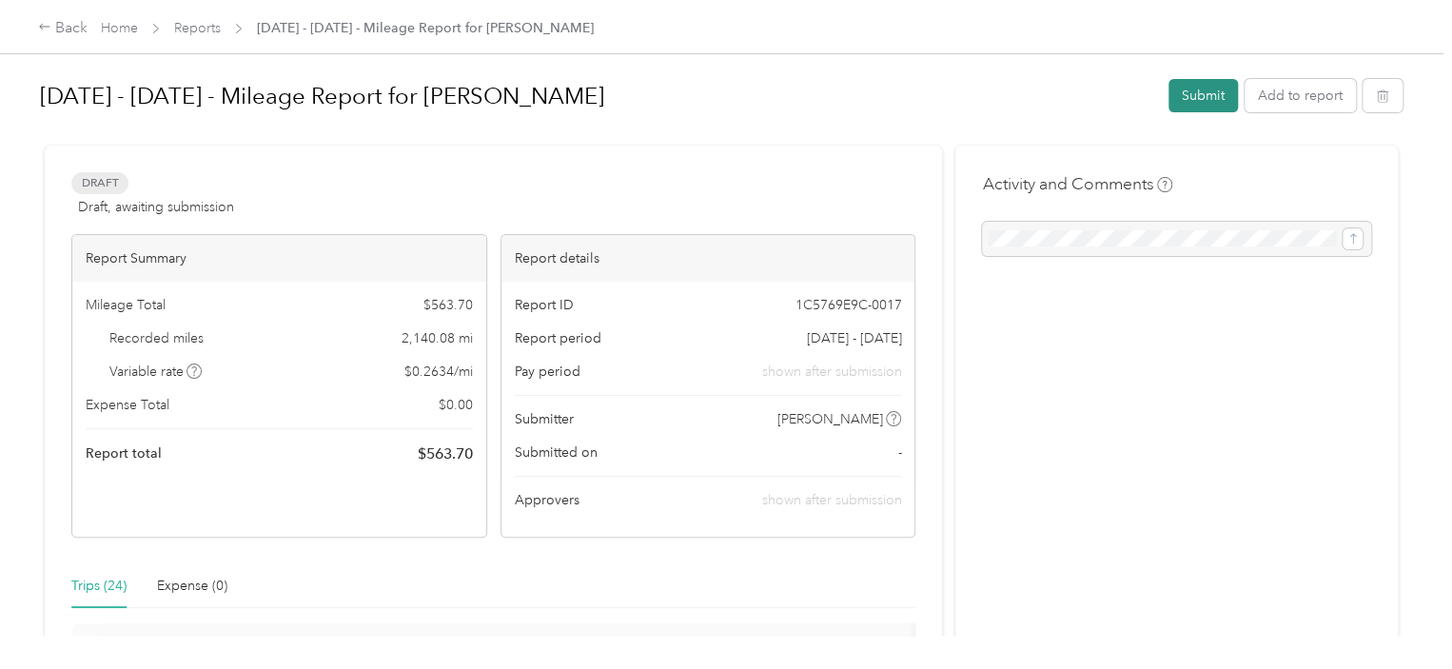
click at [1202, 88] on button "Submit" at bounding box center [1202, 95] width 69 height 33
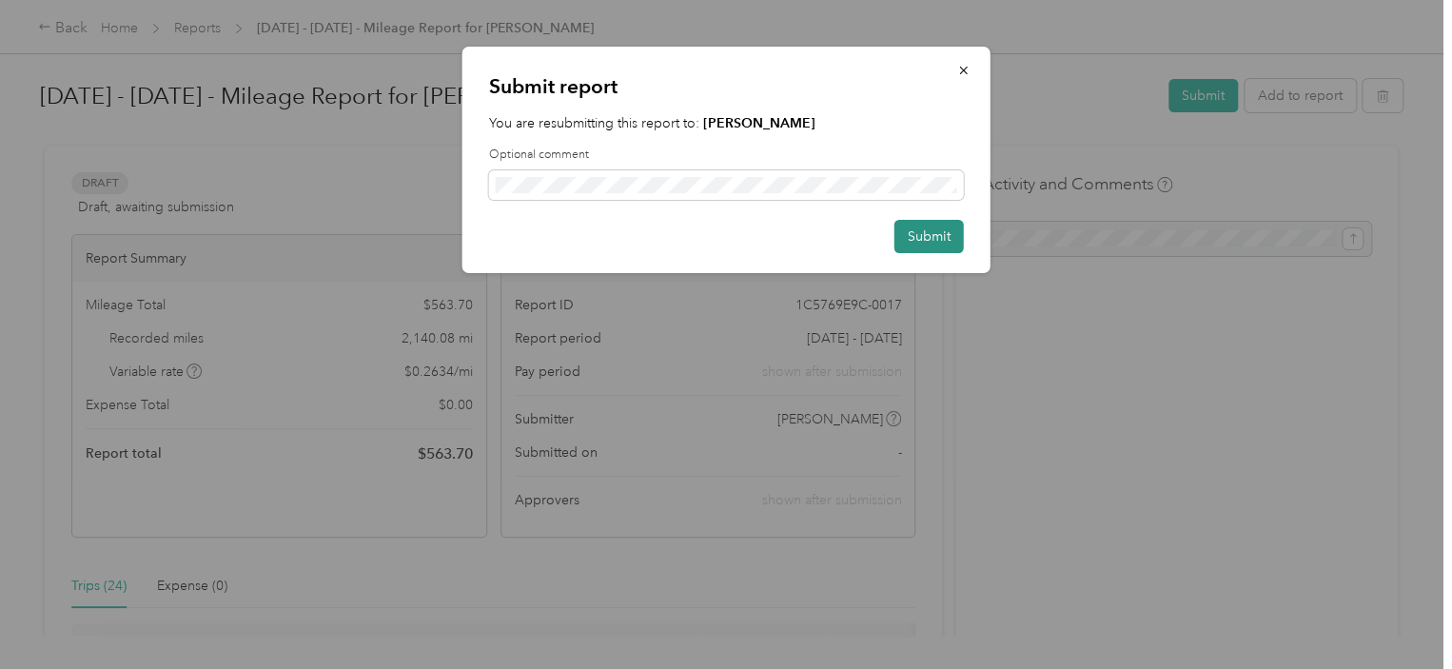
click at [930, 230] on button "Submit" at bounding box center [928, 236] width 69 height 33
